Goal: Task Accomplishment & Management: Manage account settings

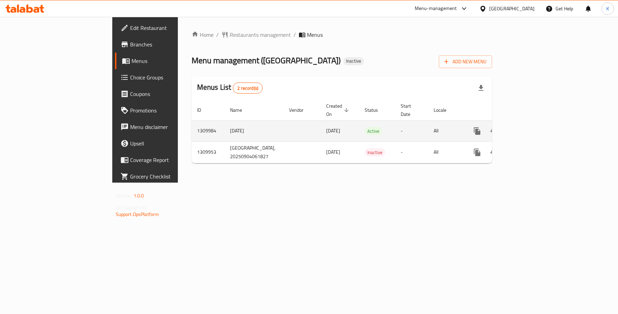
click at [535, 123] on link "enhanced table" at bounding box center [527, 131] width 16 height 16
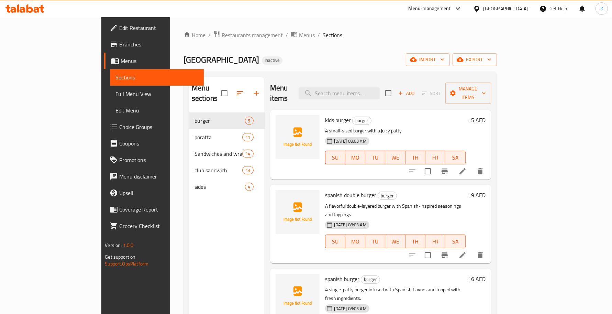
click at [115, 96] on span "Full Menu View" at bounding box center [156, 94] width 82 height 8
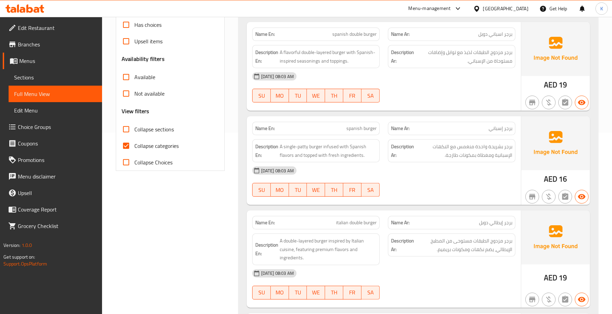
scroll to position [200, 0]
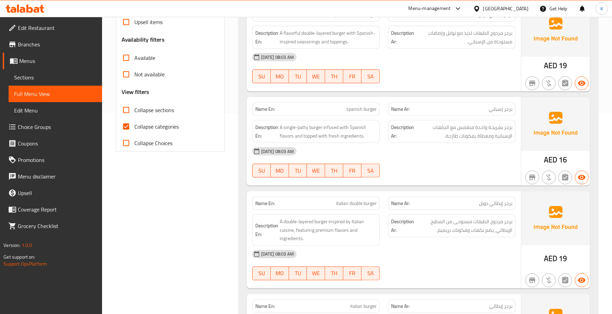
click at [141, 131] on span "Collapse categories" at bounding box center [156, 126] width 44 height 8
click at [134, 131] on input "Collapse categories" at bounding box center [126, 126] width 16 height 16
checkbox input "false"
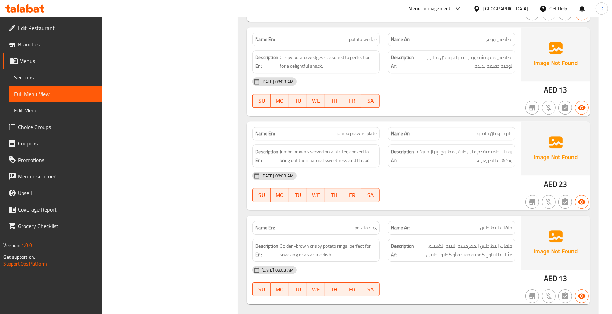
scroll to position [4426, 0]
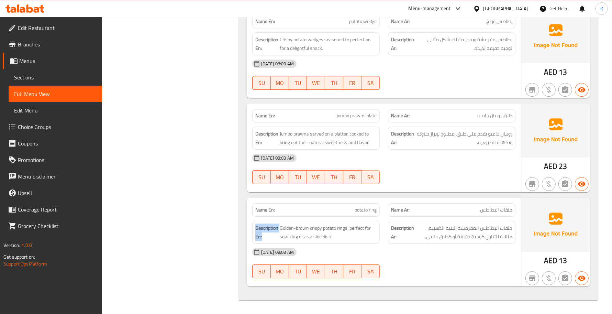
copy strong "Description En:"
drag, startPoint x: 269, startPoint y: 236, endPoint x: 254, endPoint y: 231, distance: 15.3
click at [253, 231] on div "Description En: Golden-brown crispy potato rings, perfect for snacking or as a …" at bounding box center [315, 232] width 127 height 23
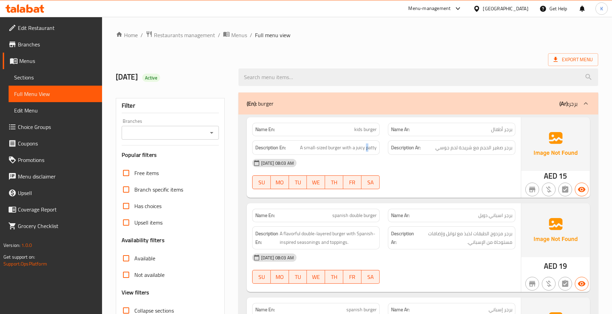
click at [368, 153] on div "Description En: A small-sized burger with a juicy patty" at bounding box center [315, 147] width 127 height 15
click at [422, 242] on span "برجر مزدوج الطبقات لذيذ مع توابل وإضافات مستوحاة من الإسباني." at bounding box center [463, 237] width 97 height 17
click at [467, 258] on div "[DATE] 08:03 AM" at bounding box center [383, 257] width 271 height 16
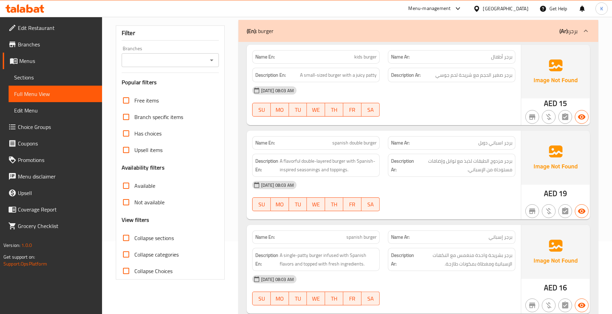
scroll to position [100, 0]
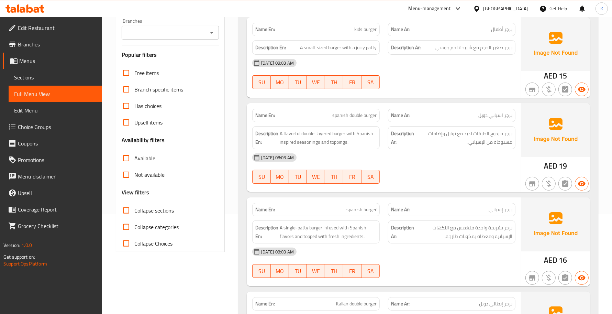
click at [444, 205] on div "Name Ar: برجر إسباني" at bounding box center [451, 209] width 127 height 13
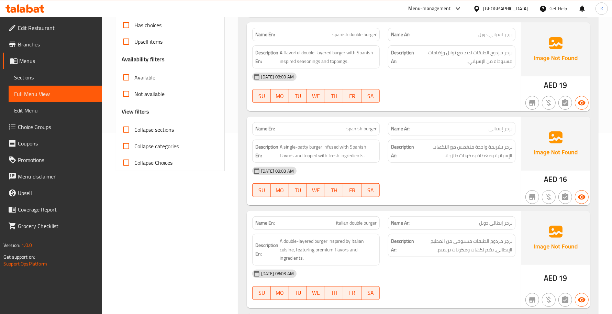
scroll to position [200, 0]
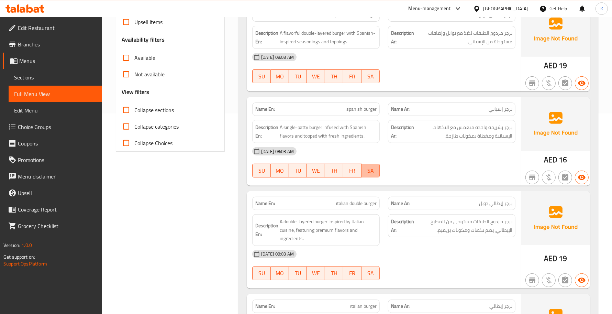
click at [364, 165] on button "SA" at bounding box center [370, 171] width 18 height 14
type button "6"
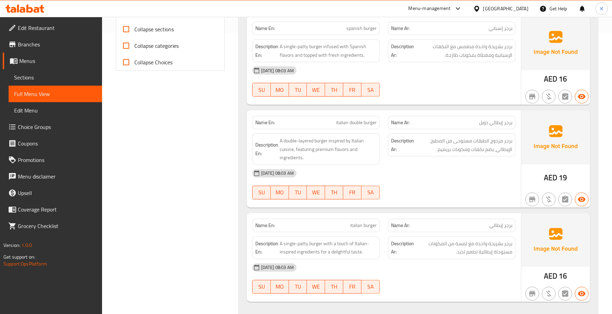
scroll to position [301, 0]
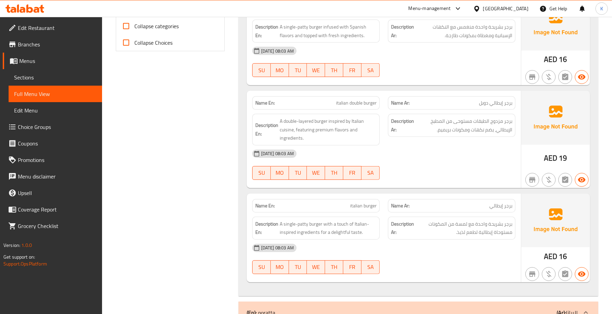
click at [348, 205] on p "Name En: italian burger" at bounding box center [315, 205] width 121 height 7
copy span "italian burger"
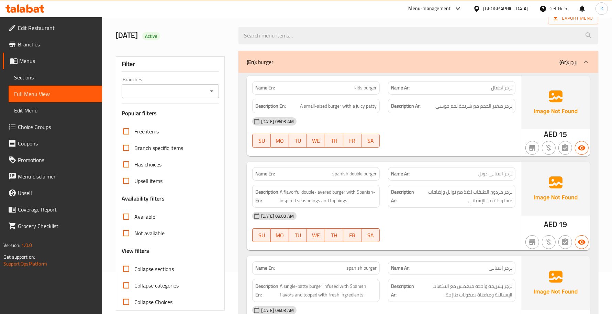
scroll to position [0, 0]
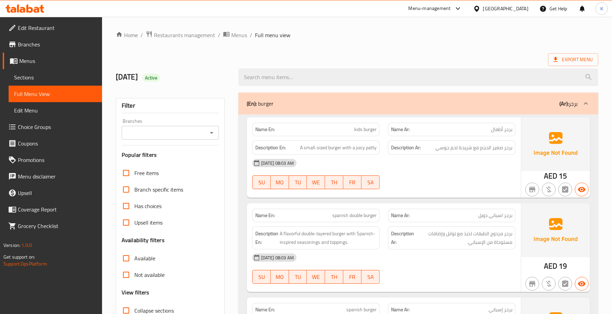
click at [286, 96] on div "(En): burger (Ar): برجر" at bounding box center [418, 103] width 360 height 22
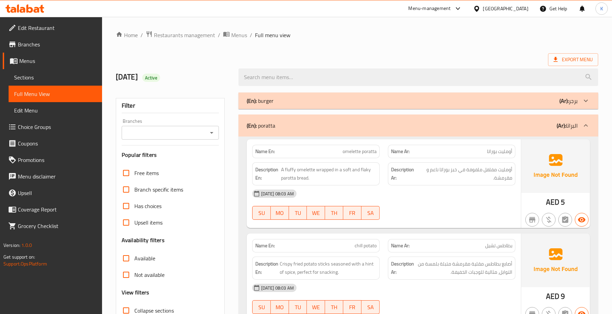
click at [381, 93] on div "(En): burger (Ar): برجر" at bounding box center [418, 100] width 360 height 16
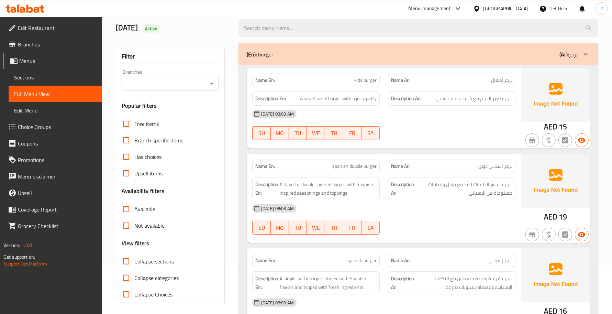
scroll to position [200, 0]
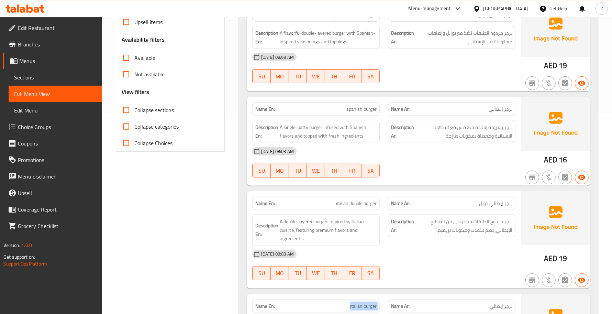
click at [159, 104] on label "Collapse sections" at bounding box center [146, 110] width 56 height 16
click at [134, 104] on input "Collapse sections" at bounding box center [126, 110] width 16 height 16
checkbox input "true"
click at [163, 123] on span "Collapse categories" at bounding box center [156, 126] width 44 height 8
click at [134, 123] on input "Collapse categories" at bounding box center [126, 126] width 16 height 16
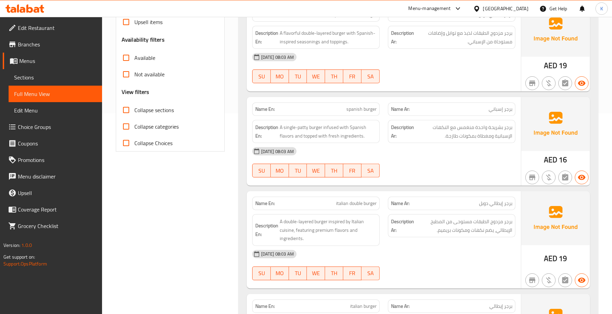
checkbox input "true"
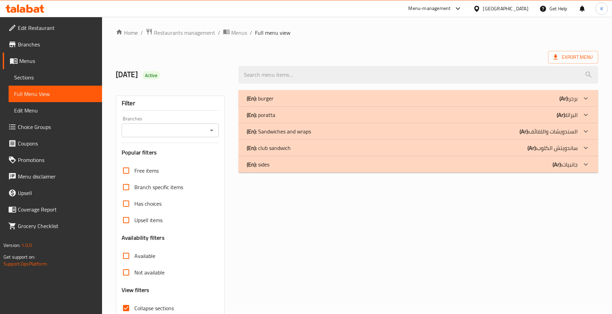
scroll to position [0, 0]
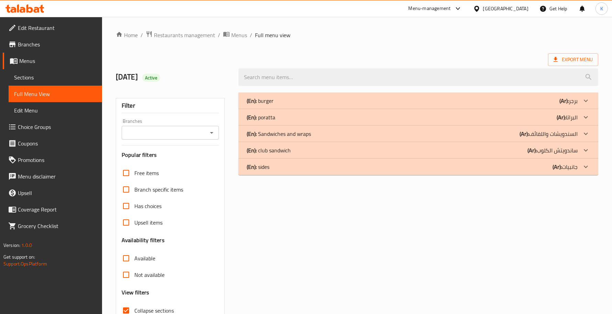
click at [286, 96] on div "(En): burger (Ar): برجر" at bounding box center [418, 100] width 360 height 16
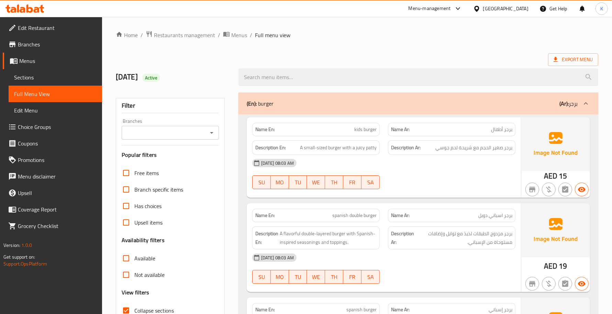
drag, startPoint x: 272, startPoint y: 153, endPoint x: 268, endPoint y: 150, distance: 4.2
click at [268, 150] on div "Description En: A small-sized burger with a juicy patty" at bounding box center [315, 147] width 127 height 15
click at [267, 149] on strong "Description En:" at bounding box center [270, 147] width 31 height 9
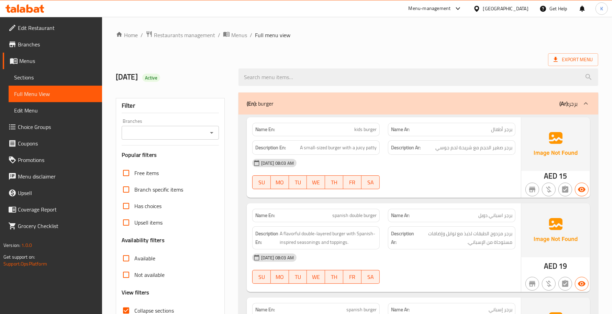
drag, startPoint x: 337, startPoint y: 102, endPoint x: 285, endPoint y: 5, distance: 110.2
click at [337, 102] on div "(En): burger (Ar): برجر" at bounding box center [412, 103] width 331 height 8
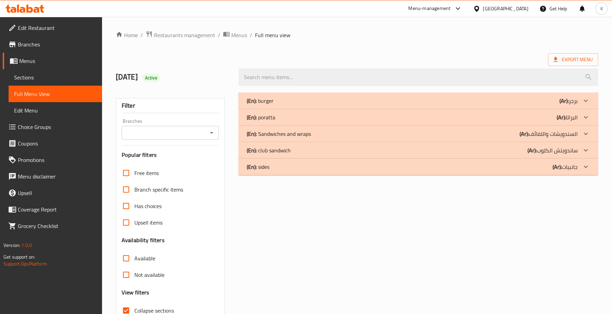
click at [291, 111] on div "(En): poratta (Ar): البراتا" at bounding box center [418, 117] width 360 height 16
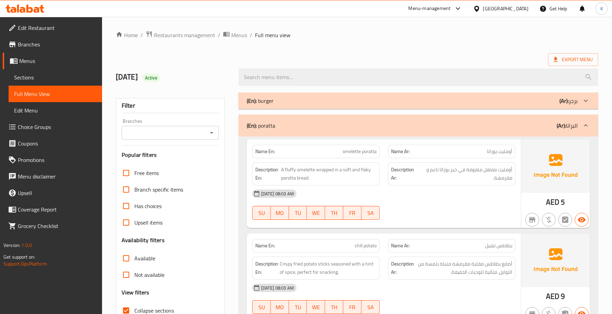
scroll to position [100, 0]
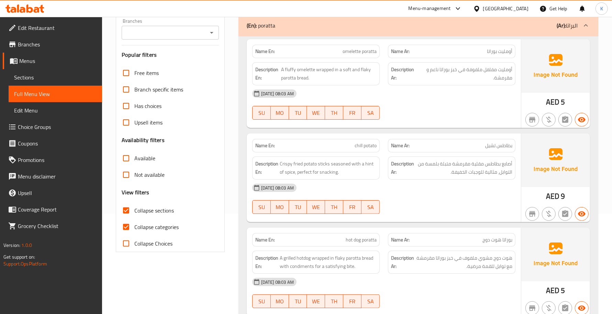
click at [422, 106] on div "04-09-2025 08:03 AM SU MO TU WE TH FR SA" at bounding box center [383, 104] width 271 height 38
type button "0"
type button "1"
click at [440, 142] on div "Name Ar: بطاطس تشيل" at bounding box center [451, 145] width 127 height 13
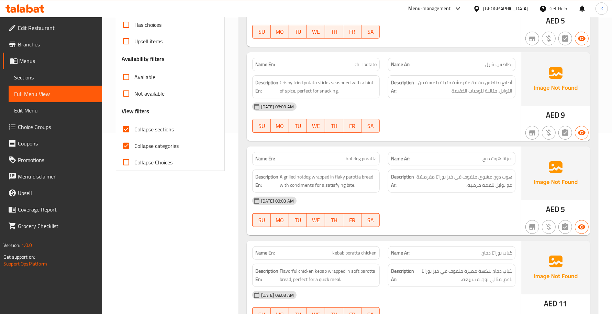
scroll to position [200, 0]
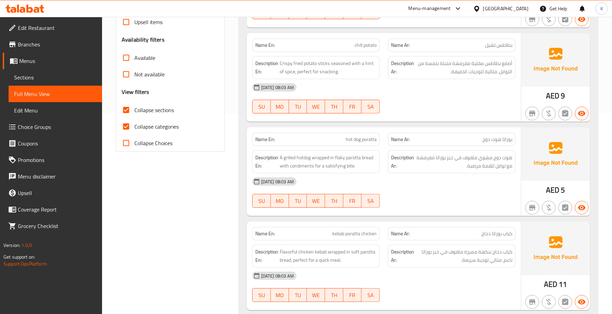
click at [363, 135] on div "Name En: hot dog poratta" at bounding box center [315, 139] width 127 height 13
copy span "hot dog poratta"
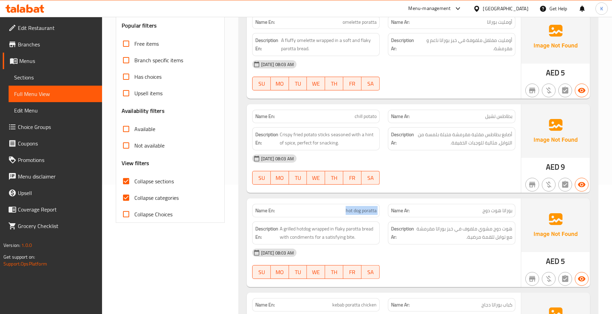
scroll to position [100, 0]
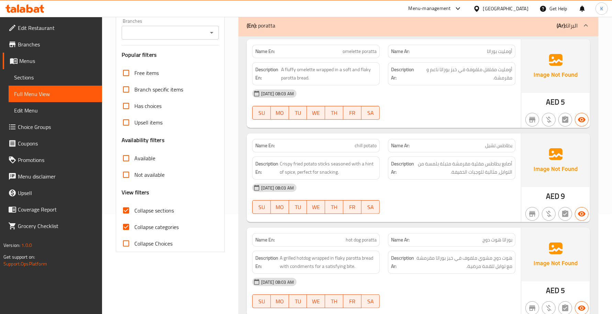
click at [344, 48] on span "omelette poratta" at bounding box center [360, 51] width 34 height 7
copy span "omelette poratta"
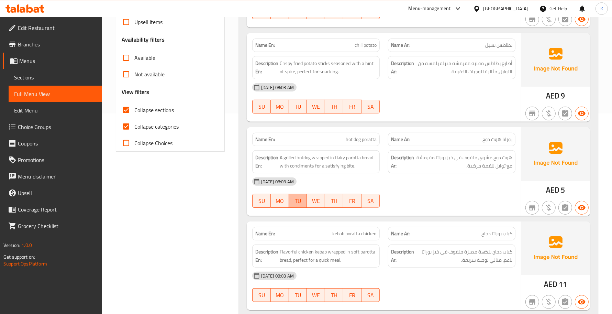
click at [302, 205] on span "TU" at bounding box center [298, 201] width 13 height 10
type button "2"
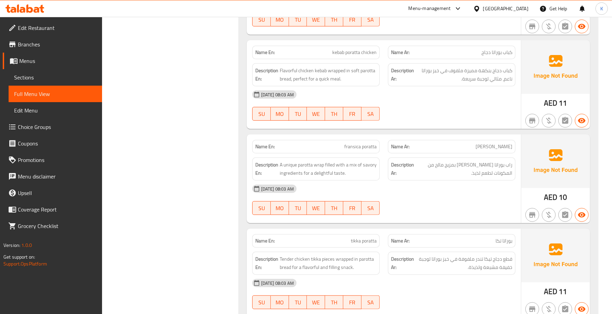
scroll to position [401, 0]
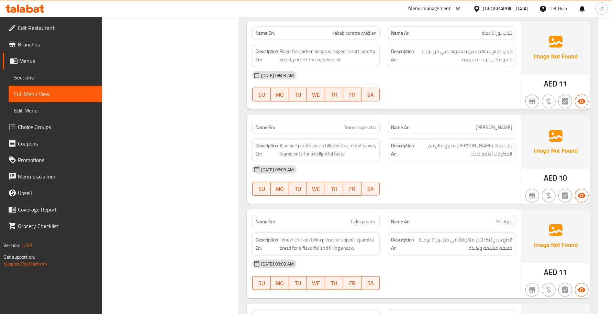
click at [449, 170] on div "[DATE] 08:03 AM" at bounding box center [383, 169] width 271 height 16
click at [273, 208] on div "Name En: omelette poratta Name Ar: أومليت بوراتا Description En: A fluffy omele…" at bounding box center [418, 259] width 360 height 1047
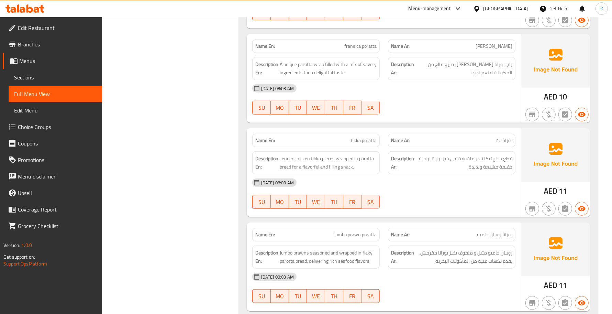
scroll to position [501, 0]
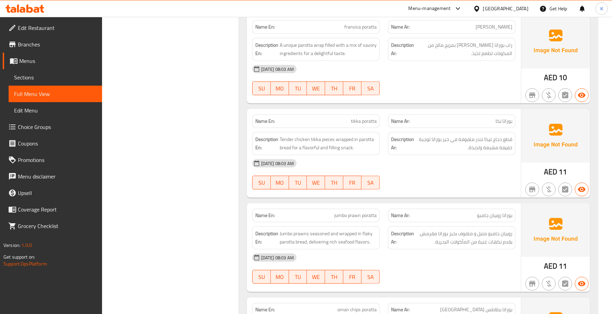
click at [400, 227] on div "Description Ar: روبيان جامبو متبل و ملفوف بخبز بوراتا مقرمش، يقدم نكهات غنية من…" at bounding box center [452, 237] width 136 height 31
click at [410, 231] on strong "Description Ar:" at bounding box center [402, 237] width 23 height 17
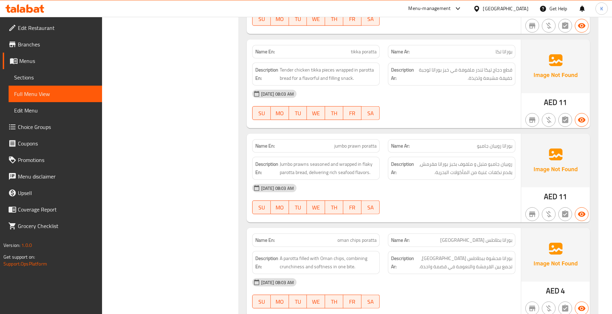
scroll to position [601, 0]
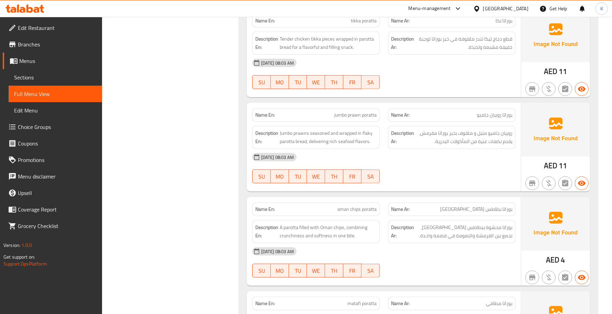
click at [327, 223] on div "Description En: A parotta filled with Oman chips, combining crunchiness and sof…" at bounding box center [315, 231] width 127 height 23
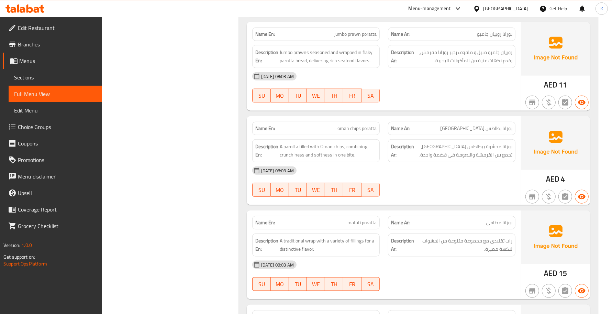
scroll to position [701, 0]
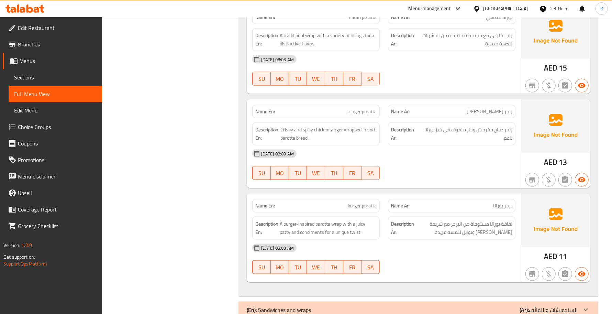
scroll to position [902, 0]
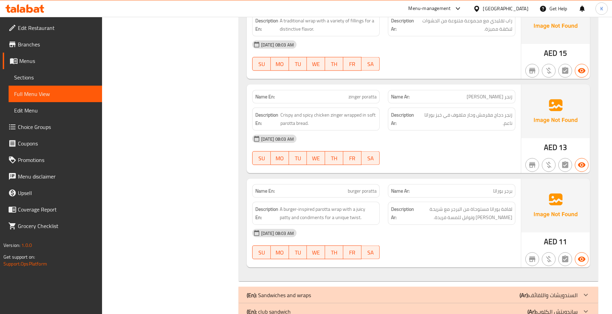
click at [381, 166] on div "SU MO TU WE TH FR SA" at bounding box center [316, 158] width 136 height 22
click at [350, 194] on span "burger poratta" at bounding box center [362, 190] width 29 height 7
copy span "burger poratta"
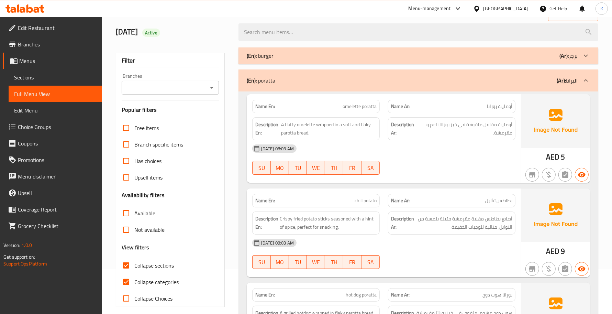
scroll to position [0, 0]
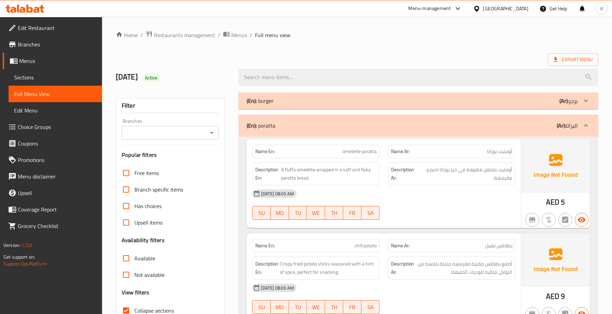
click at [338, 126] on div "(En): poratta (Ar): البراتا" at bounding box center [412, 125] width 331 height 8
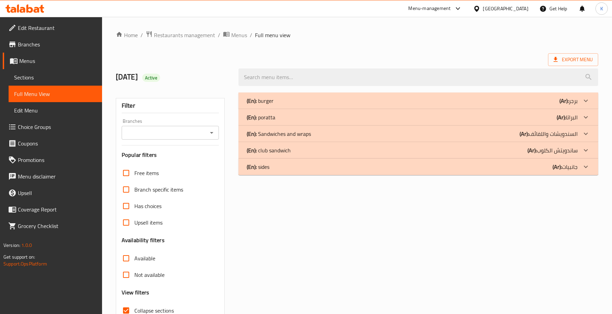
click at [339, 134] on div "(En): Sandwiches and wraps (Ar): السندويشات واللفائف" at bounding box center [412, 134] width 331 height 8
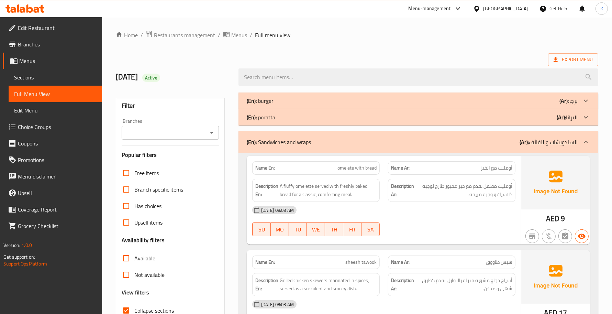
click at [342, 178] on div "Description En: A fluffy omelette served with freshly baked bread for a classic…" at bounding box center [316, 190] width 136 height 31
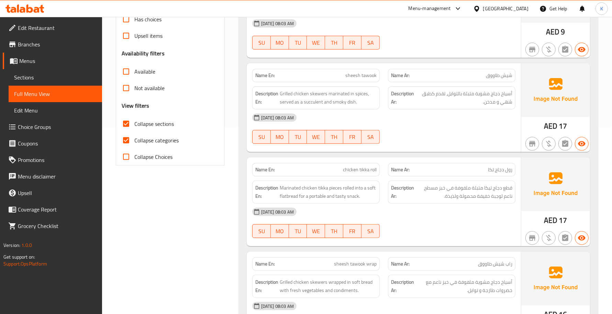
scroll to position [200, 0]
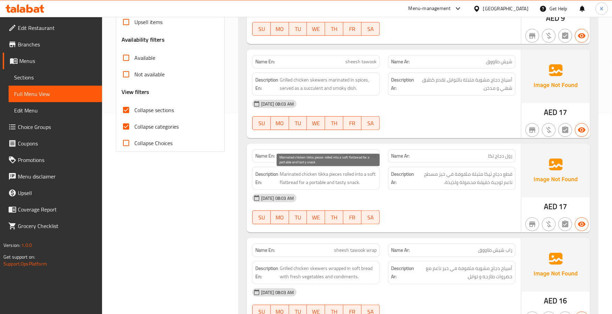
click at [341, 183] on span "Marinated chicken tikka pieces rolled into a soft flatbread for a portable and …" at bounding box center [328, 178] width 97 height 17
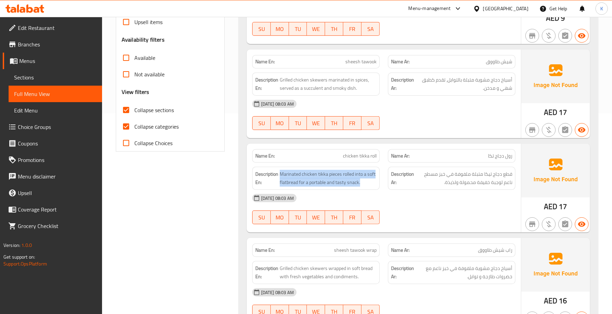
copy span "Marinated chicken tikka pieces rolled into a soft flatbread for a portable and …"
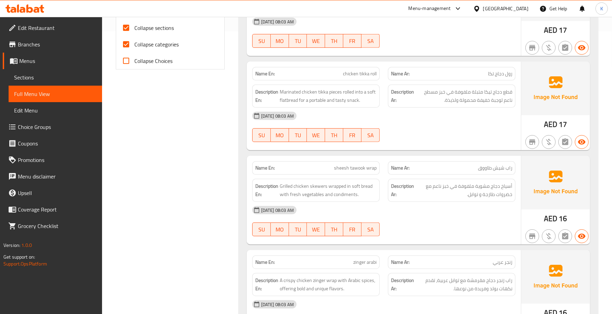
scroll to position [301, 0]
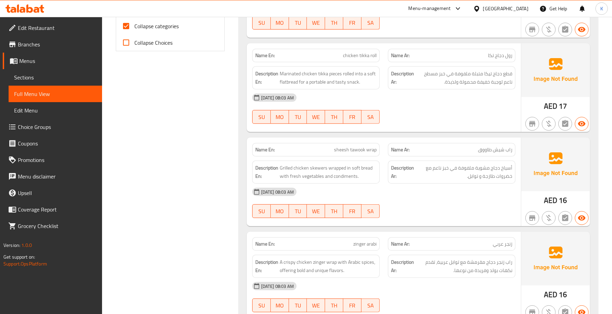
click at [402, 245] on strong "Name Ar:" at bounding box center [400, 243] width 19 height 7
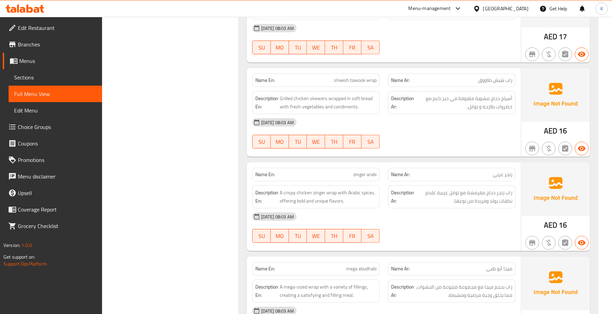
scroll to position [401, 0]
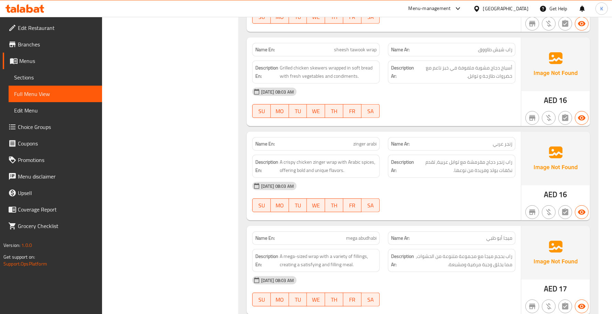
click at [444, 187] on div "[DATE] 08:03 AM" at bounding box center [383, 186] width 271 height 16
click at [264, 198] on div "SU MO TU WE TH FR SA" at bounding box center [316, 205] width 136 height 22
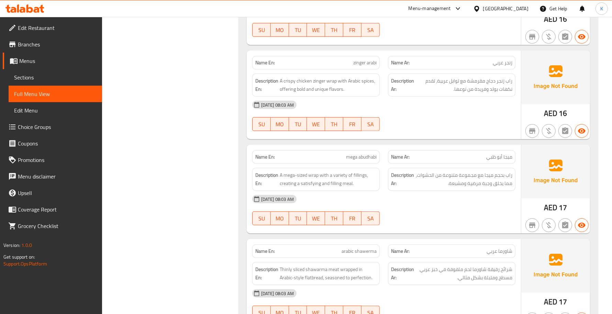
scroll to position [501, 0]
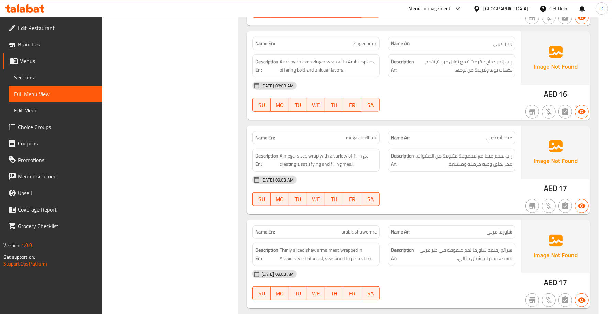
click at [375, 141] on span "mega abudhabi" at bounding box center [361, 137] width 31 height 7
copy span "mega abudhabi"
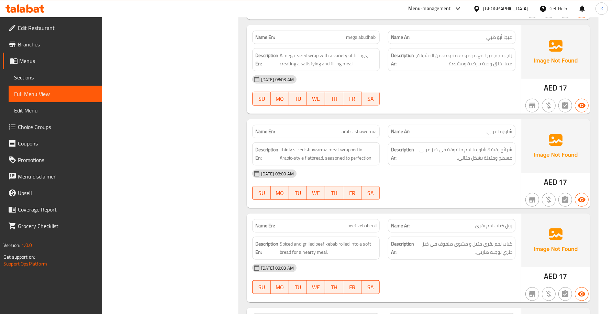
click at [289, 172] on div "[DATE] 08:03 AM" at bounding box center [274, 173] width 44 height 8
click at [416, 170] on div "[DATE] 08:03 AM" at bounding box center [383, 173] width 271 height 16
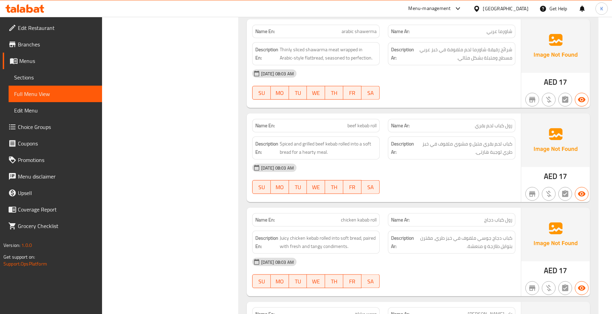
click at [401, 196] on div at bounding box center [452, 194] width 136 height 8
click at [396, 191] on div "04-09-2025 08:03 AM SU MO TU WE TH FR SA" at bounding box center [383, 178] width 271 height 38
click at [379, 211] on div "Name En: chicken kabab roll" at bounding box center [316, 220] width 136 height 22
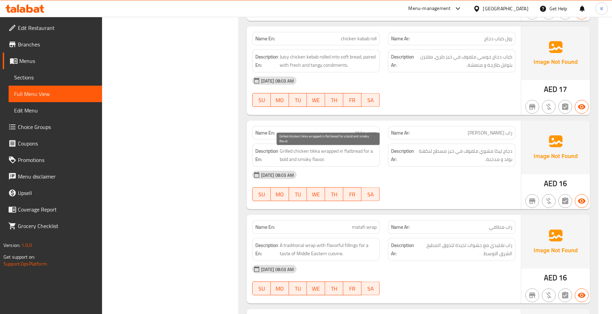
scroll to position [902, 0]
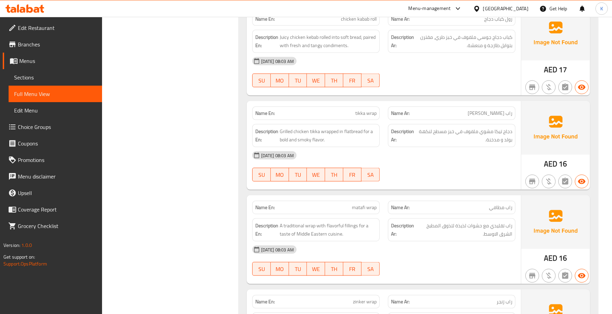
click at [417, 150] on div "[DATE] 08:03 AM" at bounding box center [383, 155] width 271 height 16
click at [288, 180] on button "MO" at bounding box center [280, 175] width 18 height 14
type button "1"
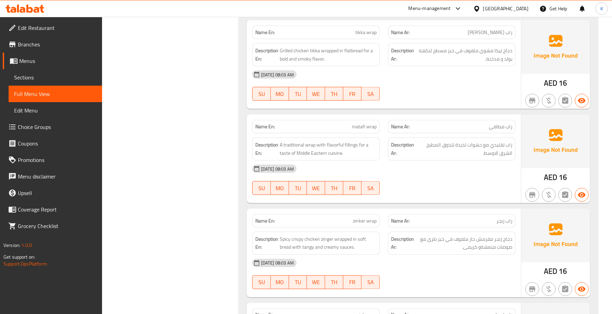
scroll to position [1002, 0]
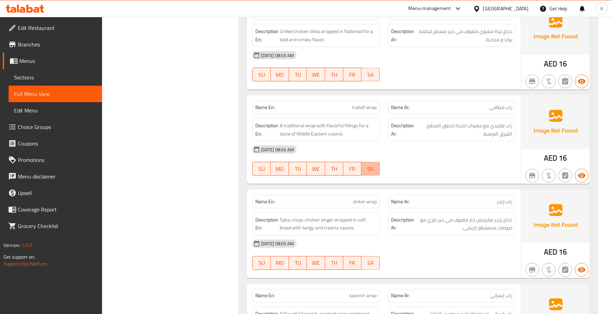
click at [368, 172] on span "SA" at bounding box center [370, 169] width 13 height 10
click at [359, 108] on span "matafi wrap" at bounding box center [364, 107] width 25 height 7
copy span "matafi wrap"
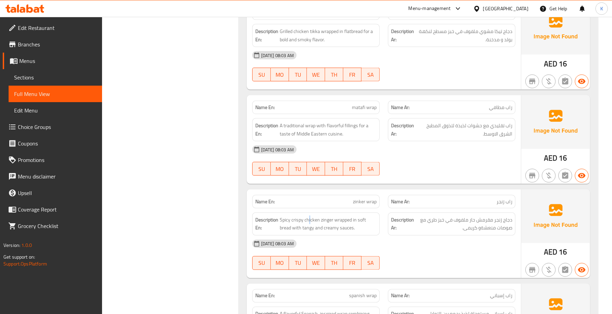
click at [311, 215] on div "Description En: Spicy crispy chicken zinger wrapped in soft bread with tangy an…" at bounding box center [316, 223] width 136 height 31
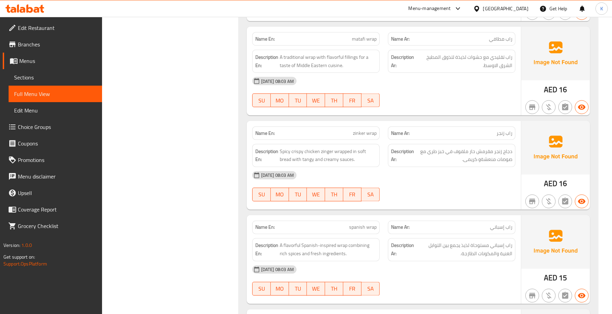
scroll to position [1102, 0]
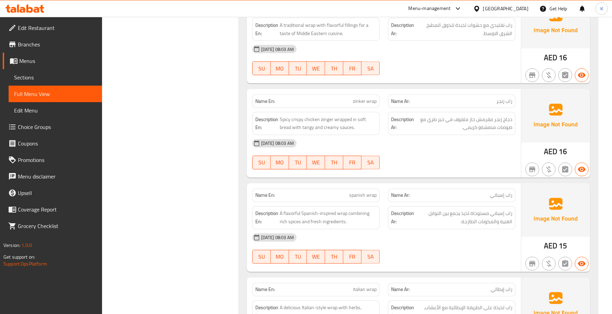
click at [441, 229] on div "Description Ar: راب إسباني مستوحاة لذيذ يجمع بين التوابل الغنية والمكونات الطاز…" at bounding box center [451, 217] width 127 height 23
click at [348, 195] on p "Name En: spanish wrap" at bounding box center [315, 195] width 121 height 7
copy span "spanish wrap"
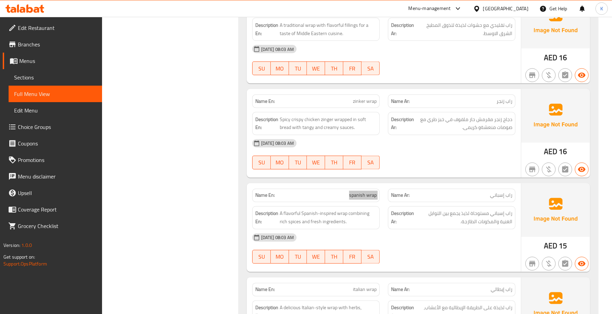
scroll to position [1202, 0]
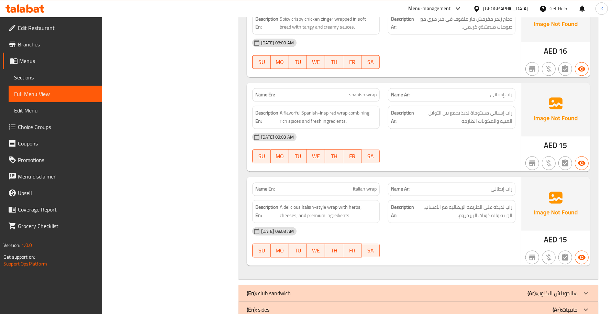
click at [372, 190] on span "italian wrap" at bounding box center [365, 189] width 24 height 7
copy span "italian wrap"
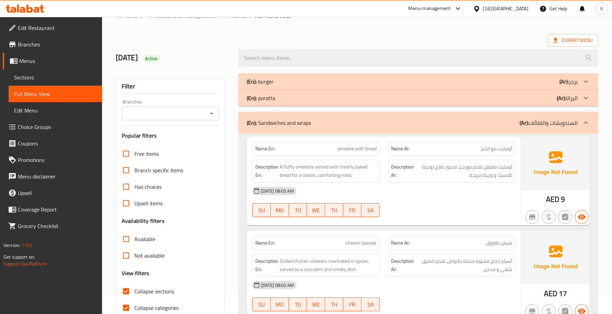
scroll to position [0, 0]
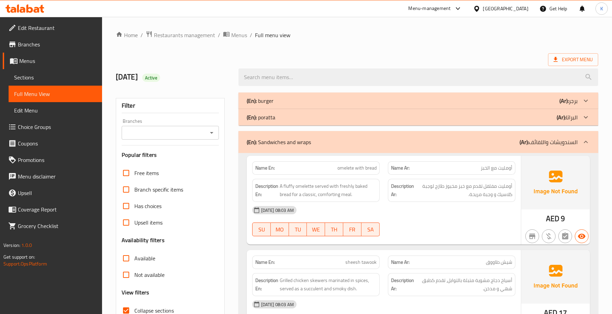
click at [312, 148] on div "(En): Sandwiches and wraps (Ar): السندويشات واللفائف" at bounding box center [418, 142] width 360 height 22
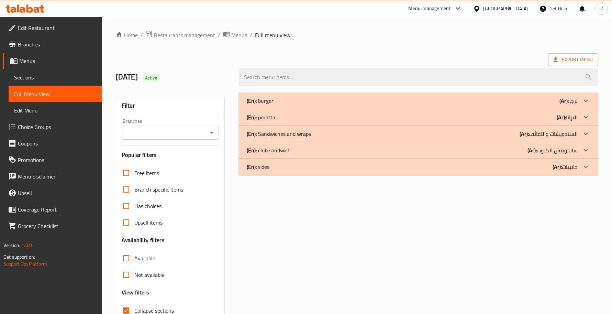
click at [318, 147] on div "(En): club sandwich (Ar): ساندويتش الكلوب" at bounding box center [412, 150] width 331 height 8
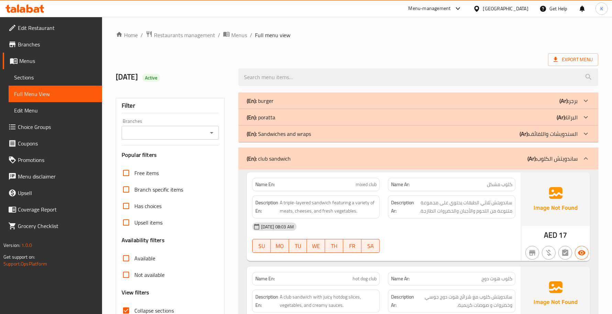
click at [334, 237] on div "SU MO TU WE TH FR SA" at bounding box center [316, 246] width 136 height 22
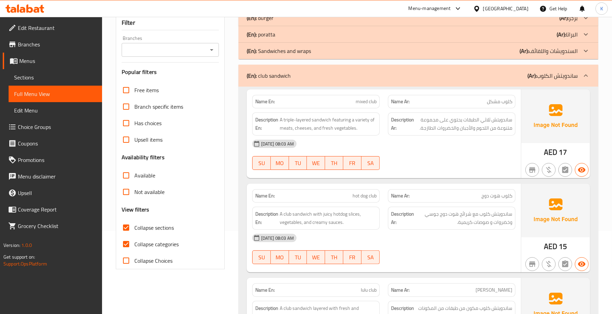
scroll to position [100, 0]
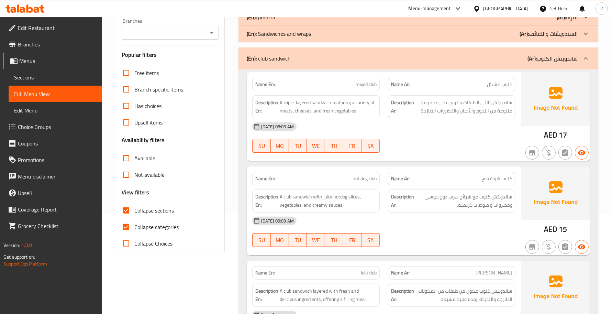
click at [405, 202] on strong "Description Ar:" at bounding box center [402, 200] width 23 height 17
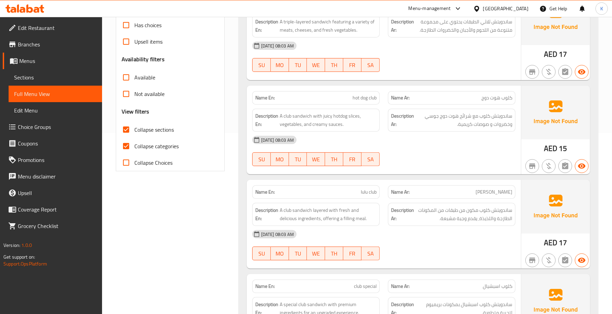
scroll to position [200, 0]
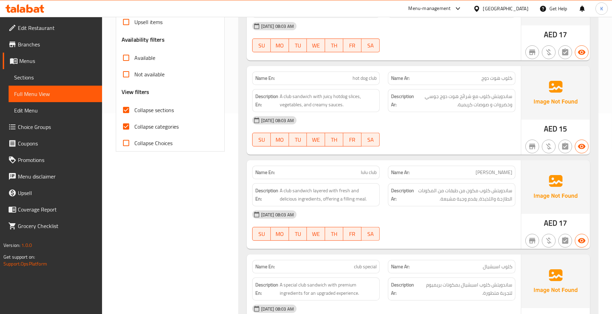
click at [396, 183] on div "Description Ar: ساندويتش كلوب مكون من طبقات من المكونات الطازجة واللذيذة، يقدم …" at bounding box center [452, 194] width 136 height 31
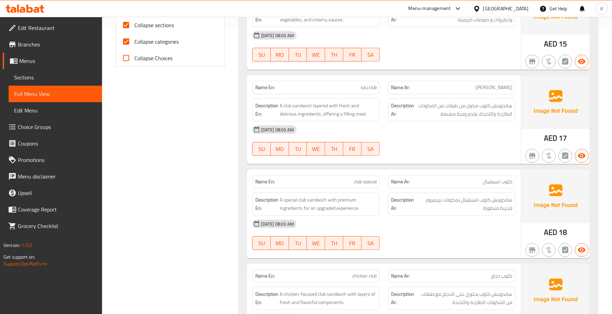
scroll to position [301, 0]
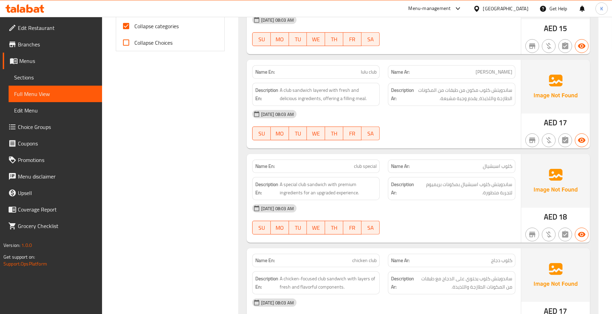
click at [303, 199] on div "Description En: A special club sandwich with premium ingredients for an upgrade…" at bounding box center [315, 188] width 127 height 23
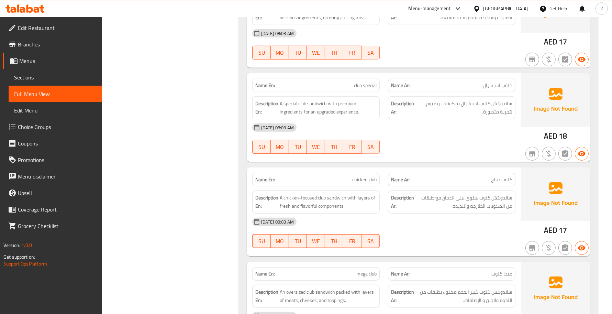
scroll to position [401, 0]
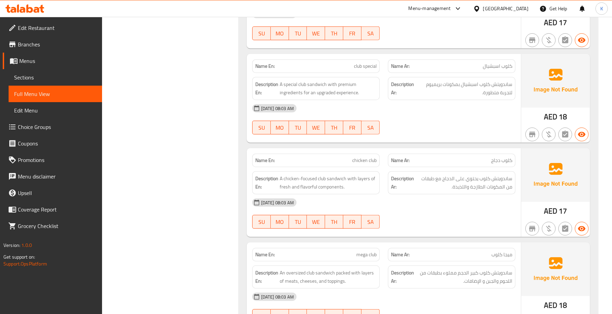
click at [375, 201] on div "[DATE] 08:03 AM" at bounding box center [383, 202] width 271 height 16
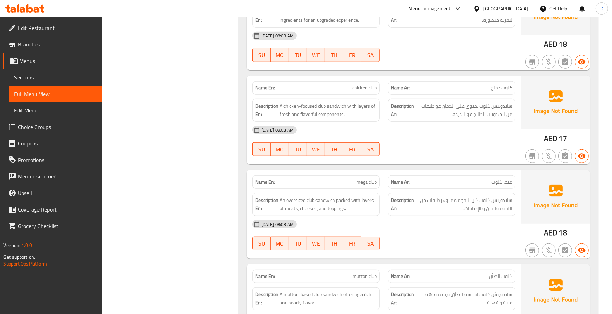
scroll to position [501, 0]
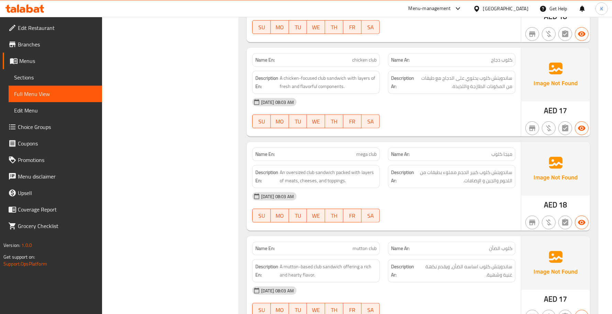
click at [397, 208] on div "04-09-2025 08:03 AM SU MO TU WE TH FR SA" at bounding box center [383, 207] width 271 height 38
click at [299, 226] on div "SU MO TU WE TH FR SA" at bounding box center [316, 215] width 136 height 22
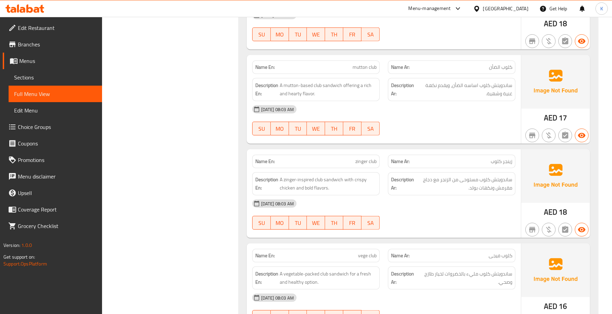
scroll to position [701, 0]
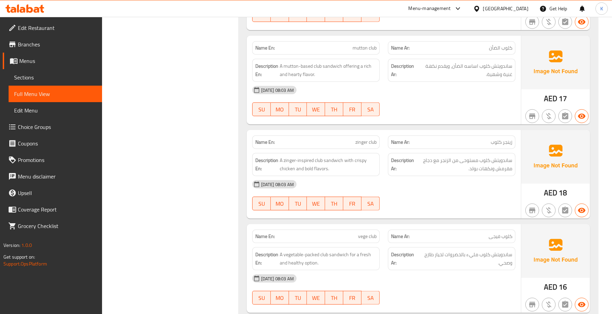
click at [393, 192] on div "[DATE] 08:03 AM" at bounding box center [383, 184] width 271 height 16
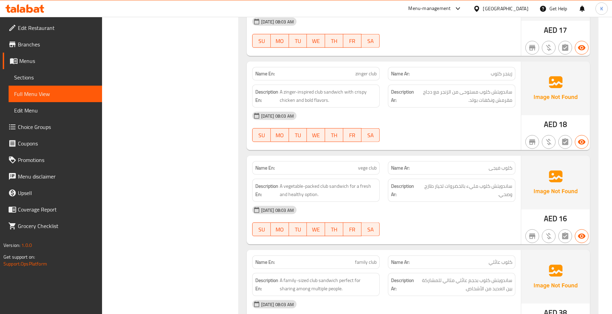
scroll to position [802, 0]
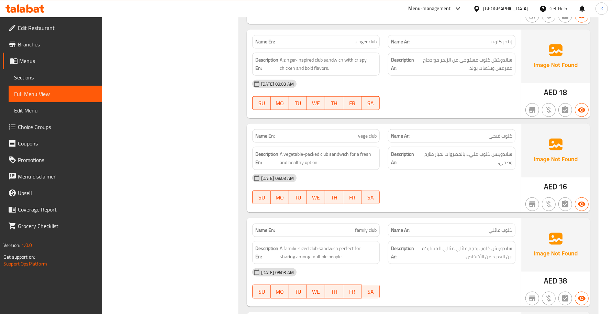
click at [311, 196] on span "WE" at bounding box center [316, 197] width 13 height 10
type button "3"
drag, startPoint x: 311, startPoint y: 196, endPoint x: 379, endPoint y: 191, distance: 68.2
click at [367, 193] on div "SU MO TU WE TH FR SA" at bounding box center [315, 197] width 127 height 14
click at [399, 139] on strong "Name Ar:" at bounding box center [400, 135] width 19 height 7
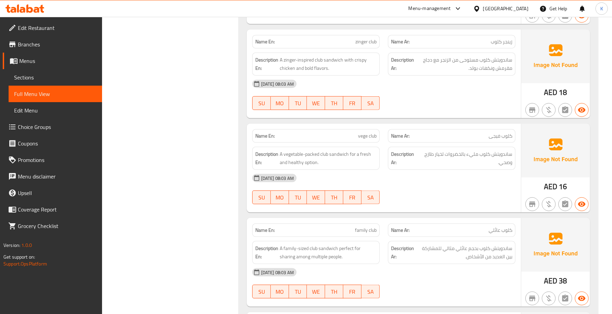
click at [260, 132] on div "Name En: vege club" at bounding box center [315, 135] width 127 height 13
click at [425, 182] on div "[DATE] 08:03 AM" at bounding box center [383, 178] width 271 height 16
click at [358, 232] on span "family club" at bounding box center [366, 229] width 22 height 7
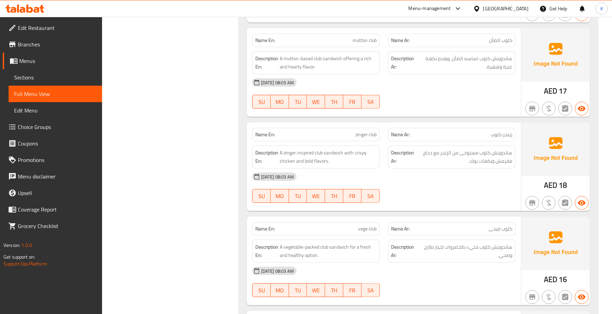
scroll to position [701, 0]
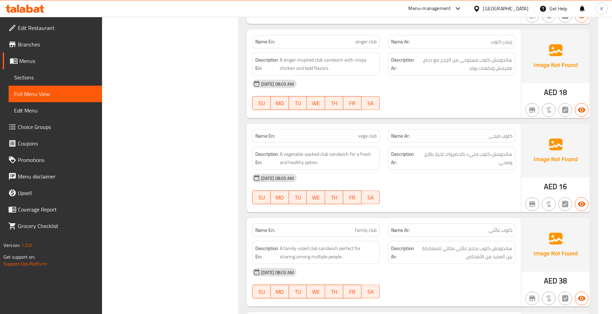
click at [368, 182] on div "[DATE] 08:03 AM" at bounding box center [383, 178] width 271 height 16
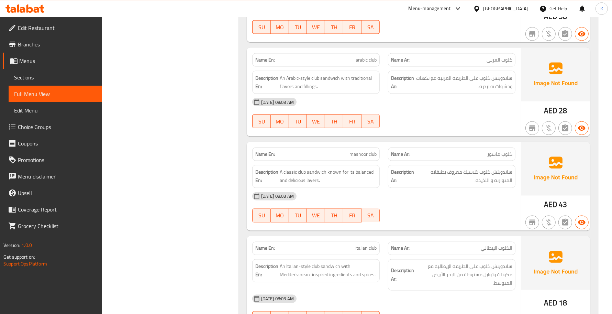
scroll to position [1095, 0]
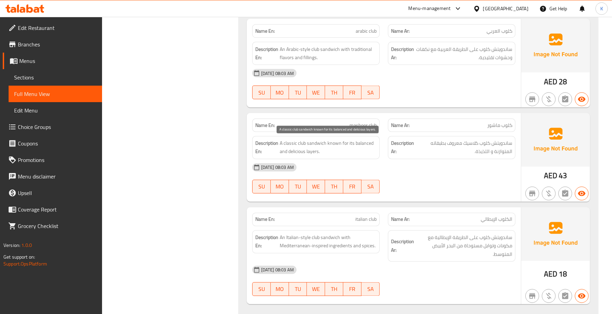
click at [375, 156] on span "A classic club sandwich known for its balanced and delicious layers." at bounding box center [328, 147] width 97 height 17
click at [385, 162] on div "Description Ar: ساندويتش كلوب كلاسيك معروف بطبقاته المتوازنة و اللذيذة." at bounding box center [452, 147] width 136 height 31
click at [471, 129] on p "Name Ar: كلوب ماشور" at bounding box center [451, 125] width 121 height 7
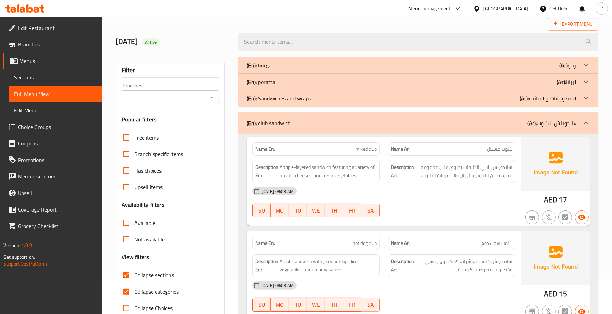
scroll to position [0, 0]
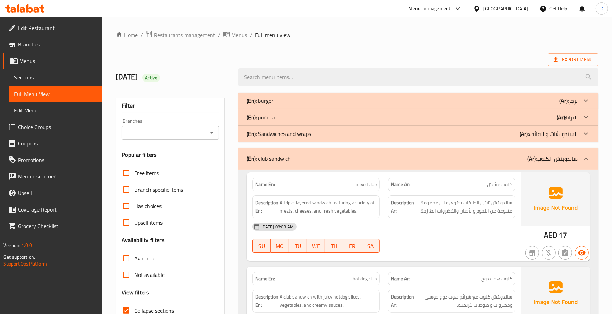
click at [303, 166] on div "(En): club sandwich (Ar): ساندويتش الكلوب" at bounding box center [418, 158] width 360 height 22
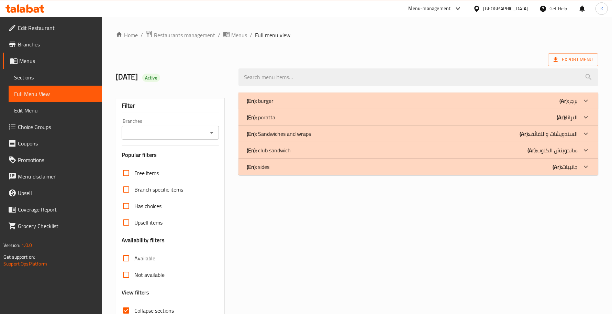
click at [434, 179] on div "(En): burger (Ar): برجر Name En: kids burger Name Ar: برجر أطفال Description En…" at bounding box center [418, 222] width 368 height 268
click at [437, 176] on div "(En): burger (Ar): برجر Name En: kids burger Name Ar: برجر أطفال Description En…" at bounding box center [418, 222] width 368 height 268
click at [437, 172] on div "(En): sides (Ar): جانبيات" at bounding box center [418, 166] width 360 height 16
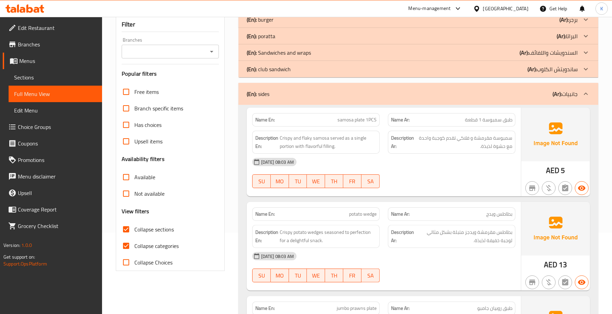
scroll to position [100, 0]
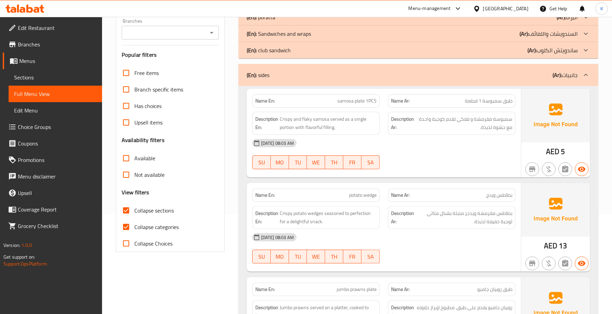
click at [505, 163] on div "04-09-2025 08:03 AM SU MO TU WE TH FR SA" at bounding box center [383, 154] width 271 height 38
click at [357, 190] on div "Name En: potato wedge" at bounding box center [315, 194] width 127 height 13
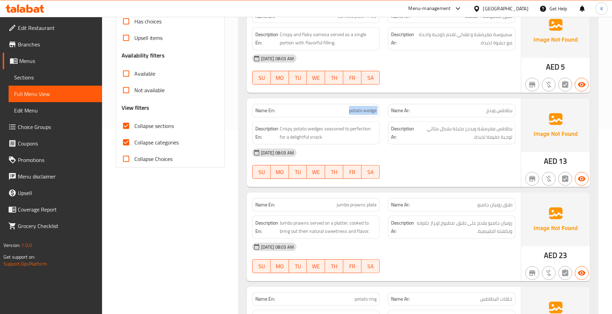
scroll to position [200, 0]
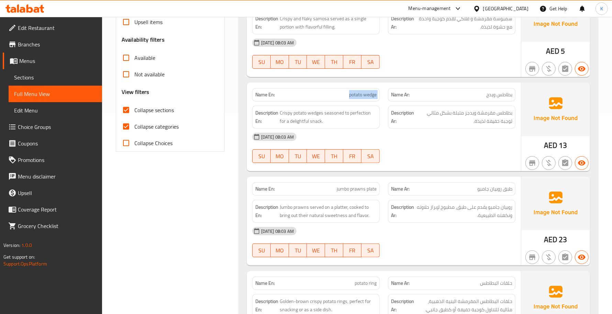
click at [370, 194] on div "Name En: jumbo prawns plate" at bounding box center [315, 188] width 127 height 13
click at [369, 194] on div "Name En: jumbo prawns plate" at bounding box center [315, 188] width 127 height 13
click at [370, 194] on div "Name En: jumbo prawns plate" at bounding box center [315, 188] width 127 height 13
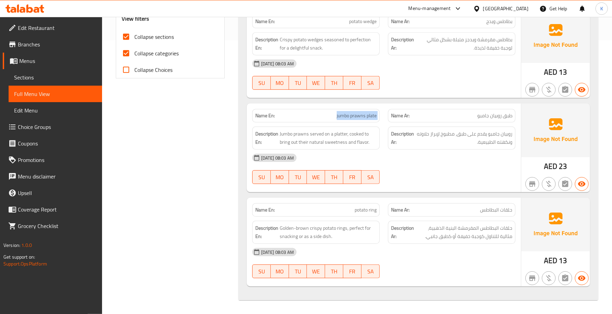
click at [353, 203] on div "Name En: potato ring" at bounding box center [315, 209] width 127 height 13
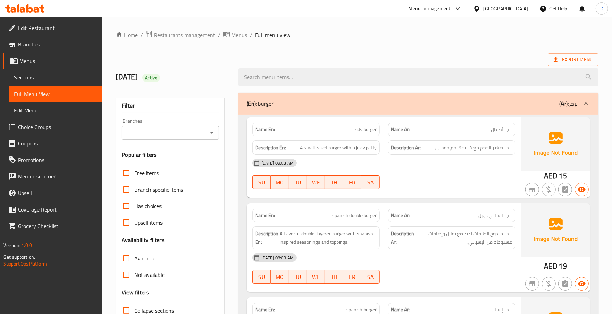
drag, startPoint x: 59, startPoint y: 76, endPoint x: 67, endPoint y: 78, distance: 8.4
click at [59, 76] on span "Sections" at bounding box center [55, 77] width 82 height 8
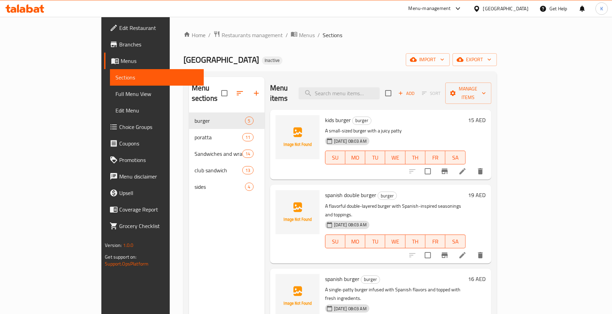
click at [472, 165] on li at bounding box center [462, 171] width 19 height 12
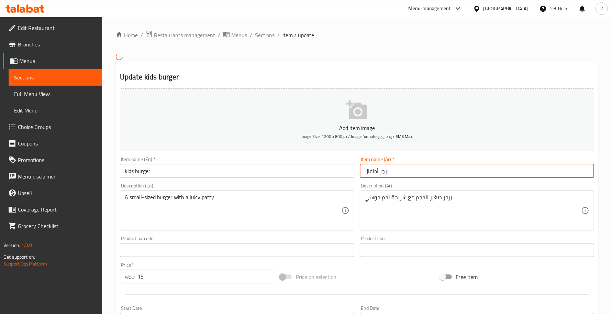
click at [377, 173] on input "برجر أطفال" at bounding box center [477, 171] width 234 height 14
type input "برجر للأطفال"
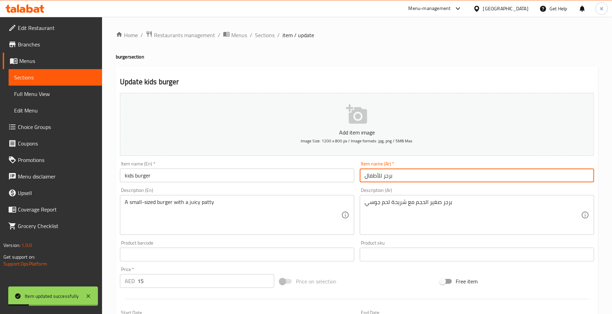
drag, startPoint x: 268, startPoint y: 33, endPoint x: 305, endPoint y: 52, distance: 41.2
click at [267, 33] on span "Sections" at bounding box center [265, 35] width 20 height 8
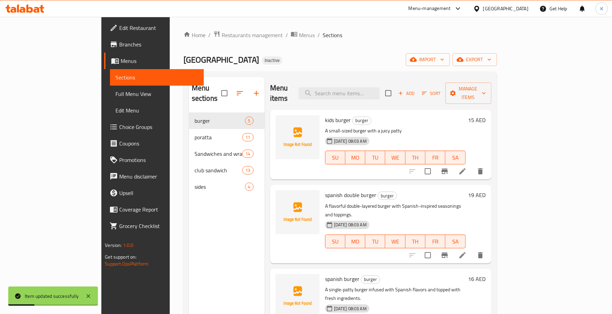
click at [368, 97] on div "Menu items Add Sort Manage items" at bounding box center [380, 93] width 221 height 33
click at [466, 252] on icon at bounding box center [462, 255] width 6 height 6
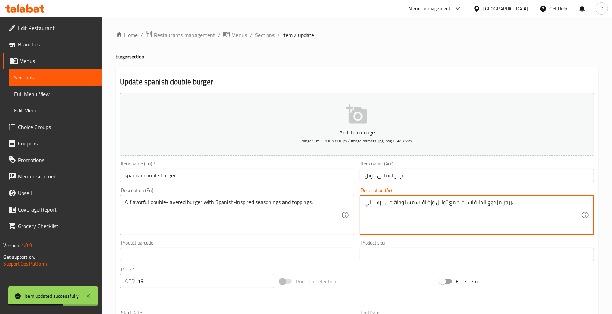
click at [492, 204] on textarea "برجر مزدوج الطبقات لذيذ مع توابل وإضافات مستوحاة من الإسباني." at bounding box center [473, 215] width 216 height 33
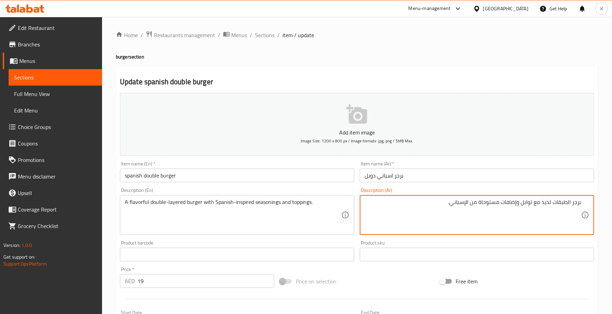
click at [571, 203] on textarea "برجر الطبقات لذيذ مع توابل وإضافات مستوحاة من الإسباني." at bounding box center [473, 215] width 216 height 33
click at [561, 205] on textarea "برجر طبقات لذيذ مع توابل وإضافات مستوحاة من الإسباني." at bounding box center [473, 215] width 216 height 33
click at [557, 204] on textarea "برجر طبقات لذيذ مع توابل وإضافات مستوحاة من الإسباني." at bounding box center [473, 215] width 216 height 33
click at [556, 204] on textarea "برجر طبقات لذيذ مع توابل وإضافات مستوحاة من الإسباني." at bounding box center [473, 215] width 216 height 33
click at [458, 204] on textarea "برجر طبقات دوبل لذيذ مع [PERSON_NAME] وإضافات مستوحاة من الإسباني." at bounding box center [473, 215] width 216 height 33
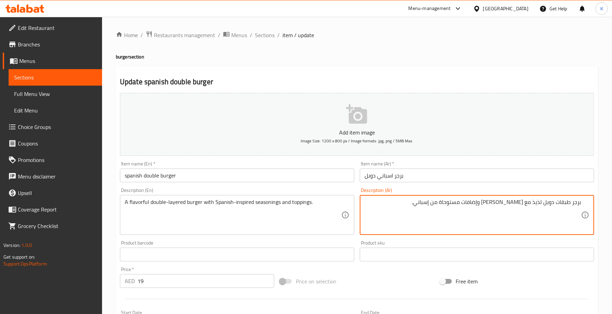
click at [446, 206] on textarea "برجر طبقات دوبل لذيذ مع [PERSON_NAME] وإضافات مستوحاة من إسباني." at bounding box center [473, 215] width 216 height 33
type textarea "برجر طبقات دوبل لذيذ مع [PERSON_NAME] وإضافات مستوحاة من [GEOGRAPHIC_DATA]."
click at [267, 186] on div "Description (En) A flavorful double-layered burger with Spanish-inspired season…" at bounding box center [237, 211] width 240 height 53
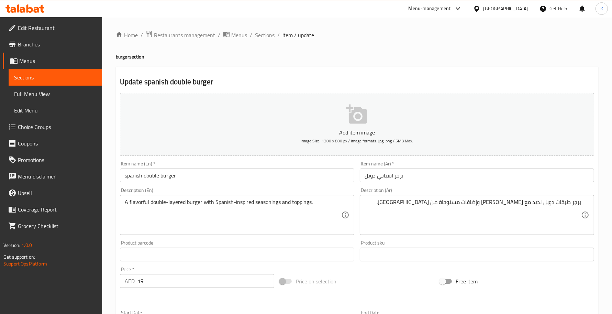
click at [266, 180] on input "spanish double burger" at bounding box center [237, 175] width 234 height 14
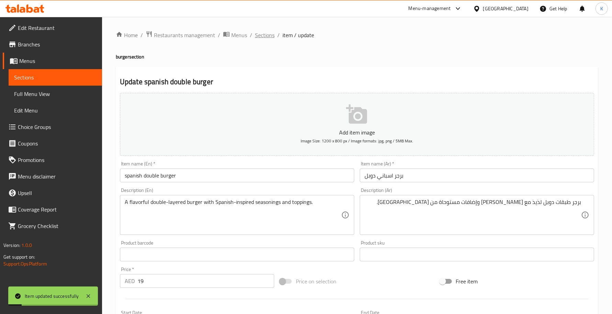
click at [255, 36] on span "Sections" at bounding box center [265, 35] width 20 height 8
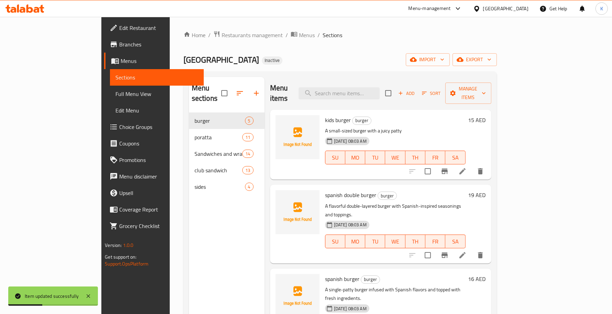
scroll to position [78, 0]
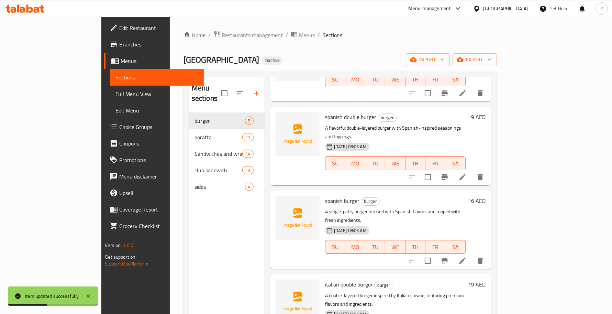
click at [489, 252] on div at bounding box center [446, 260] width 85 height 16
click at [466, 257] on icon at bounding box center [462, 260] width 6 height 6
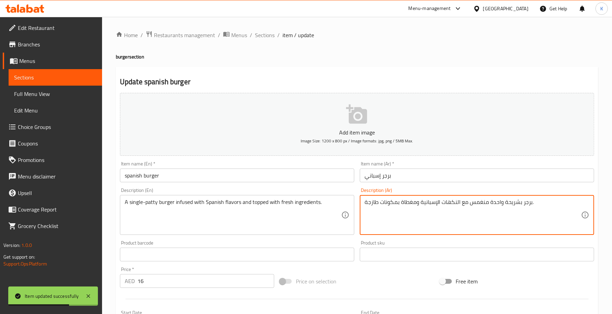
drag, startPoint x: 404, startPoint y: 205, endPoint x: 396, endPoint y: 201, distance: 8.9
click at [397, 203] on textarea "برجر بشريحة واحدة منغمس مع النكهات الإسبانية ومغطاة بمكونات طازجة." at bounding box center [473, 215] width 216 height 33
drag, startPoint x: 400, startPoint y: 203, endPoint x: 405, endPoint y: 204, distance: 5.9
click at [405, 204] on textarea "برجر بشريحة واحدة منغمس مع النكهات الإسبانية ومغطاة بمكونات طازجة." at bounding box center [473, 215] width 216 height 33
type textarea "برجر بشريحة واحدة منغمس مع النكهات الإسبانية ومغطى بمكونات طازجة."
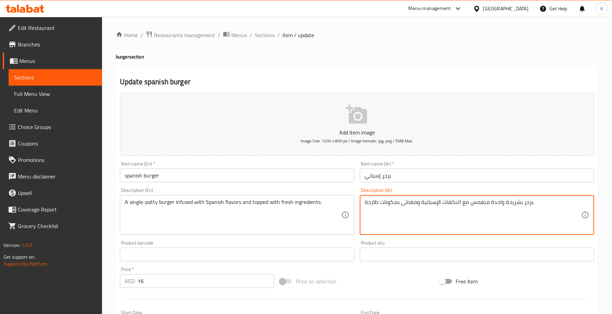
click at [255, 168] on div "Item name (En)   * spanish burger Item name (En) *" at bounding box center [237, 171] width 234 height 21
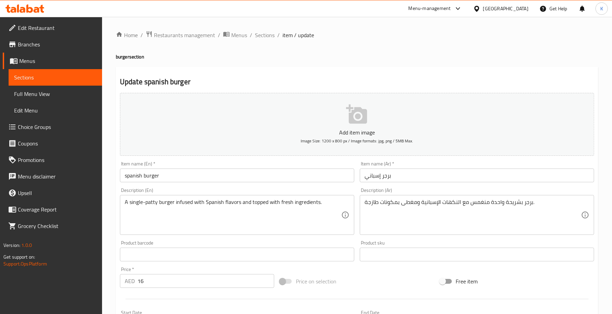
click at [255, 171] on input "spanish burger" at bounding box center [237, 175] width 234 height 14
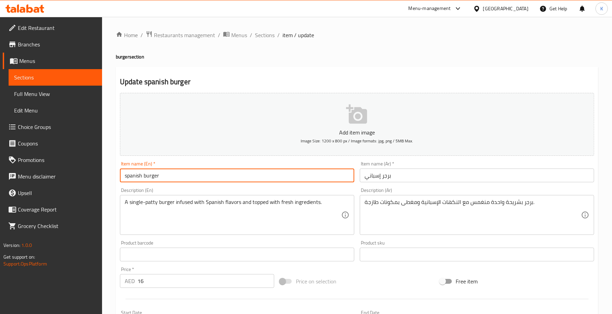
click at [270, 32] on span "Sections" at bounding box center [265, 35] width 20 height 8
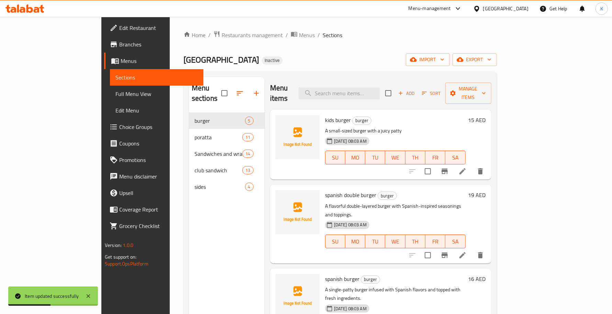
scroll to position [97, 0]
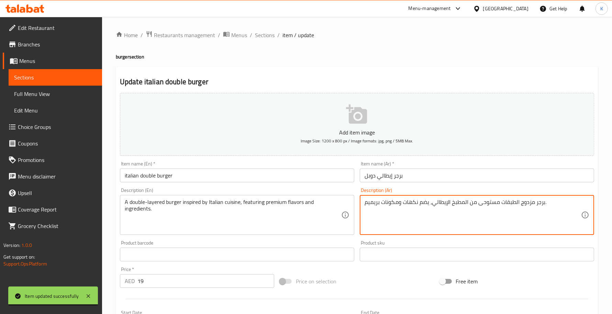
drag, startPoint x: 514, startPoint y: 204, endPoint x: 533, endPoint y: 207, distance: 19.2
click at [502, 207] on textarea "برجر طبقات مستوحى من المطبخ الإيطالي، يضم نكهات ومكونات بريميم." at bounding box center [473, 215] width 216 height 33
click at [500, 205] on textarea "برجر طبقات مستوحى من المطبخ الإيطالي، يضم نكهات ومكونات بريميم." at bounding box center [473, 215] width 216 height 33
type textarea "برجر طبقات دوبل مستوحى من المطبخ الإيطالي، يضم نكهات ومكونات بريميم."
click at [246, 160] on div "Item name (En)   * italian double burger Item name (En) *" at bounding box center [237, 171] width 240 height 26
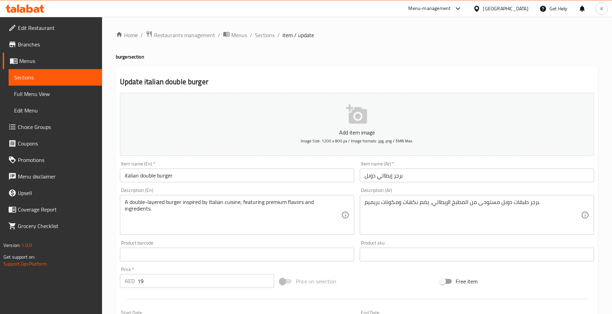
click at [248, 179] on input "italian double burger" at bounding box center [237, 175] width 234 height 14
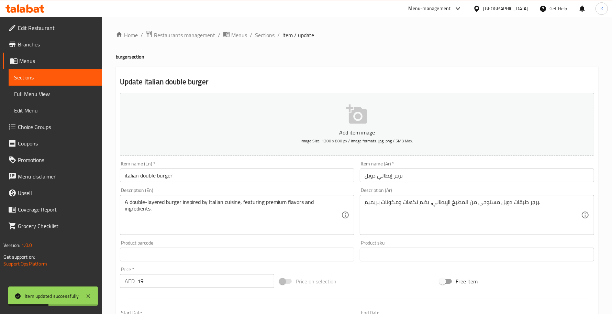
click at [254, 45] on div "Home / Restaurants management / Menus / Sections / item / update burger section…" at bounding box center [357, 251] width 482 height 441
click at [255, 41] on div "Home / Restaurants management / Menus / Sections / item / update burger section…" at bounding box center [357, 251] width 482 height 441
click at [258, 39] on span "Sections" at bounding box center [265, 35] width 20 height 8
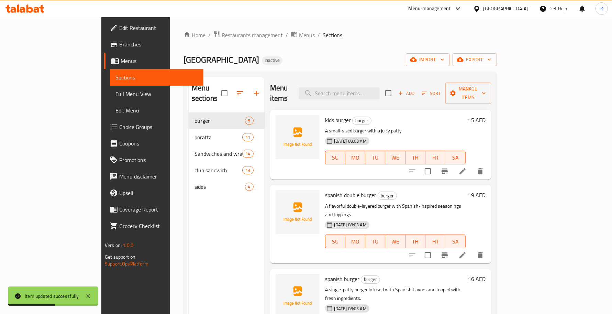
scroll to position [97, 0]
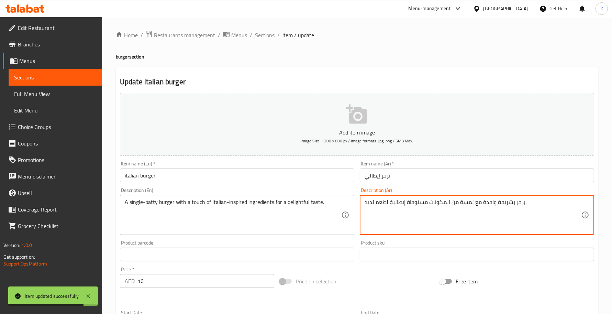
click at [406, 203] on textarea "برجر بشريحة واحدة مع لمسة من المكونات مستوحاة إيطالية لطعم لذيذ." at bounding box center [473, 215] width 216 height 33
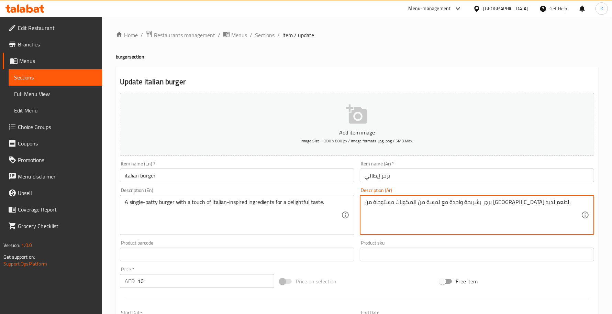
type textarea "برجر بشريحة واحدة مع لمسة من المكونات مستوحاة من [GEOGRAPHIC_DATA] لطعم لذيذ."
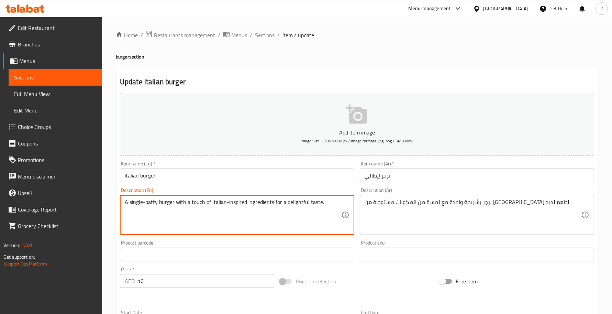
drag, startPoint x: 327, startPoint y: 202, endPoint x: 272, endPoint y: 201, distance: 55.3
type textarea "A single-patty burger with a touch of Italian-inspired ingredients"
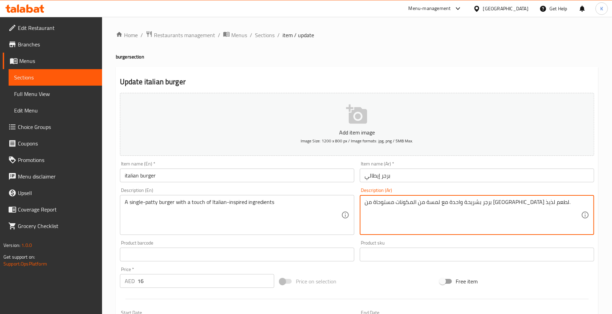
drag, startPoint x: 387, startPoint y: 204, endPoint x: 262, endPoint y: 206, distance: 125.4
type textarea "برجر بشريحة واحدة مع لمسة من المكونات مستوحاة من [GEOGRAPHIC_DATA] ."
click at [203, 182] on input "italian burger" at bounding box center [237, 175] width 234 height 14
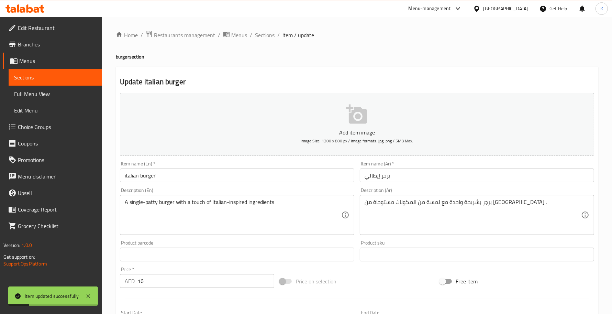
click at [266, 25] on div "Home / Restaurants management / Menus / Sections / item / update burger section…" at bounding box center [357, 251] width 510 height 469
click at [267, 34] on span "Sections" at bounding box center [265, 35] width 20 height 8
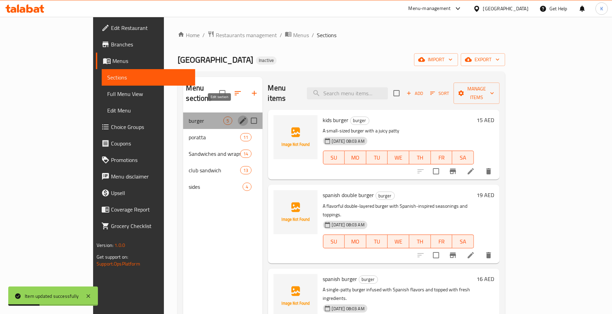
click at [239, 116] on icon "edit" at bounding box center [243, 120] width 8 height 8
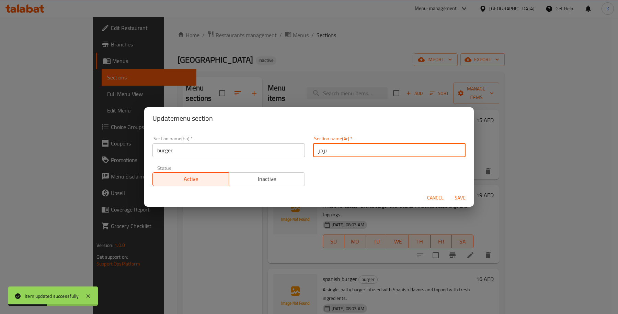
click at [365, 148] on input "برجر" at bounding box center [389, 150] width 153 height 14
paste input "برجر"
type input "البرجر"
click at [449, 191] on button "Save" at bounding box center [460, 197] width 22 height 13
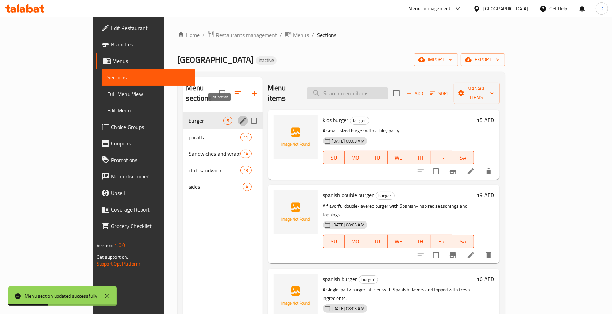
click at [373, 87] on input "search" at bounding box center [347, 93] width 81 height 12
paste input "A fluffy omelette wrapped in a soft and flaky parotta bread, ideal for a hearty…"
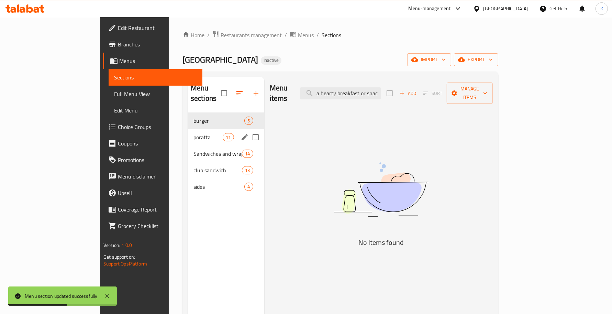
type input "A fluffy omelette wrapped in a soft and flaky parotta bread, ideal for a hearty…"
click at [193, 133] on span "poratta" at bounding box center [207, 137] width 29 height 8
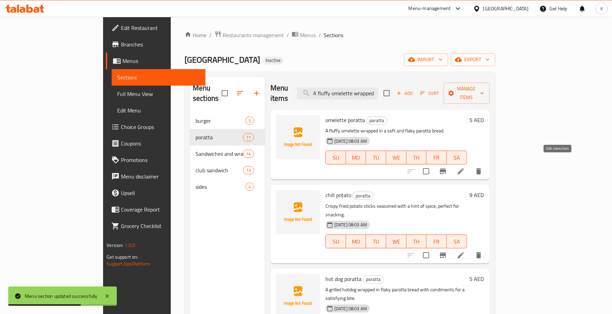
click at [465, 167] on icon at bounding box center [461, 171] width 8 height 8
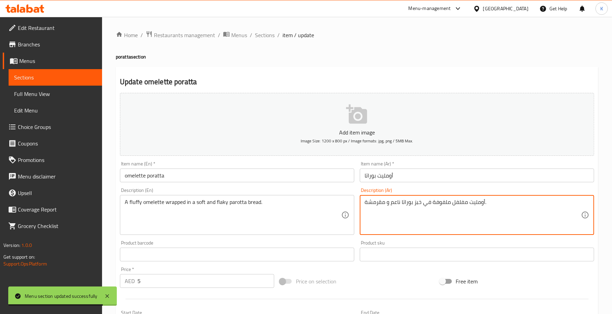
click at [460, 200] on textarea "أومليت مفلفل ملفوفة في خبز بوراتا ناعم و مقرمشة." at bounding box center [473, 215] width 216 height 33
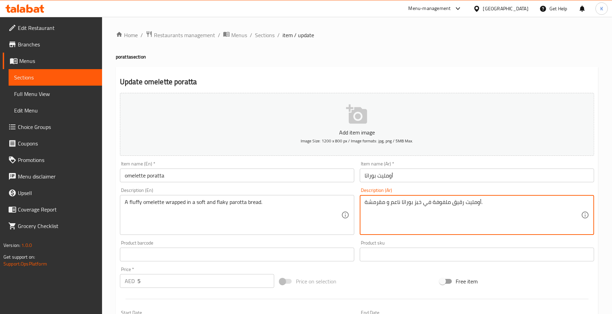
drag, startPoint x: 430, startPoint y: 204, endPoint x: 435, endPoint y: 206, distance: 5.7
click at [435, 206] on textarea "أومليت رقيق ملفوفة في خبز بوراتا ناعم و مقرمشة." at bounding box center [473, 215] width 216 height 33
click at [252, 167] on div "Item name (En)   * omelette poratta Item name (En) *" at bounding box center [237, 171] width 234 height 21
click at [394, 203] on textarea "أومليت رقيق [PERSON_NAME] في خبز بوراتا ناعم و مقرمشة." at bounding box center [473, 215] width 216 height 33
drag, startPoint x: 367, startPoint y: 205, endPoint x: 362, endPoint y: 205, distance: 4.5
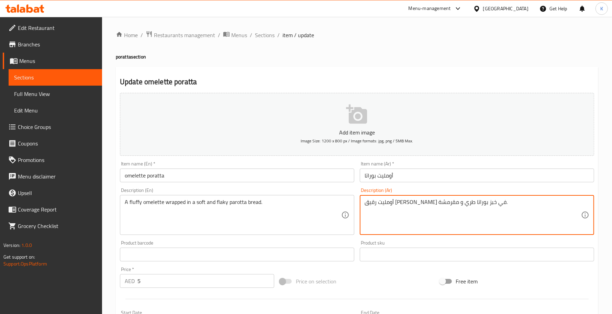
click at [362, 205] on div "أومليت رقيق [PERSON_NAME] في خبز بوراتا طري و مقرمشة. Description (Ar)" at bounding box center [477, 215] width 234 height 40
type textarea "أومليت رقيق [PERSON_NAME] في خبز بوراتا طري و مقرمش."
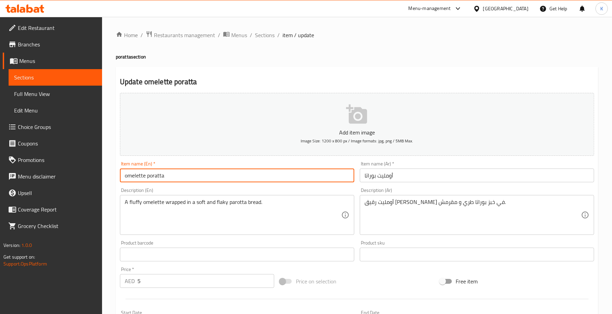
click at [235, 179] on input "omelette poratta" at bounding box center [237, 175] width 234 height 14
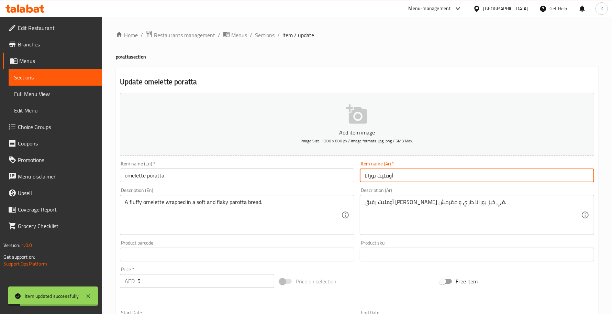
click at [371, 178] on input "أومليت بوراتا" at bounding box center [477, 175] width 234 height 14
type input "أومليت براتا"
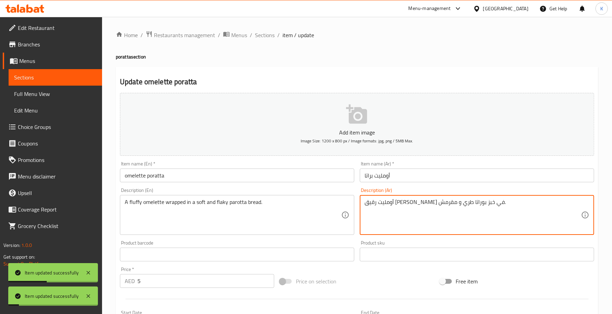
drag, startPoint x: 411, startPoint y: 203, endPoint x: 407, endPoint y: 203, distance: 3.8
type textarea "أومليت رقيق [PERSON_NAME] في خبز براتا طري و مقرمش."
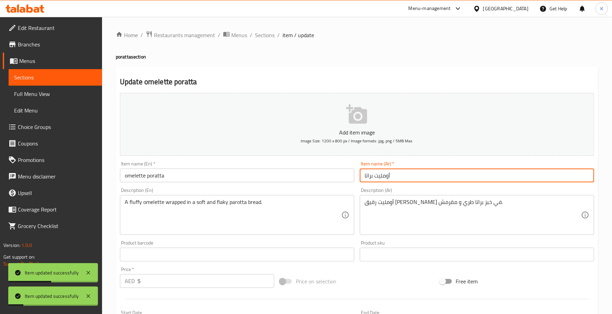
click at [414, 181] on input "أومليت براتا" at bounding box center [477, 175] width 234 height 14
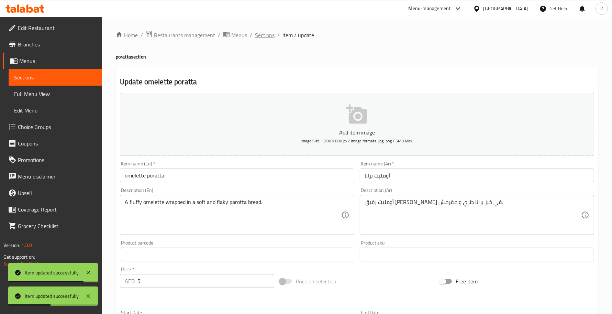
click at [270, 35] on span "Sections" at bounding box center [265, 35] width 20 height 8
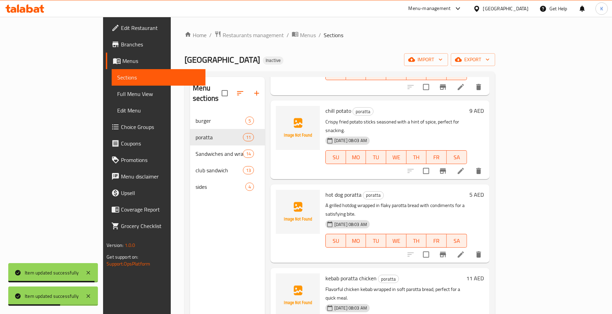
scroll to position [100, 0]
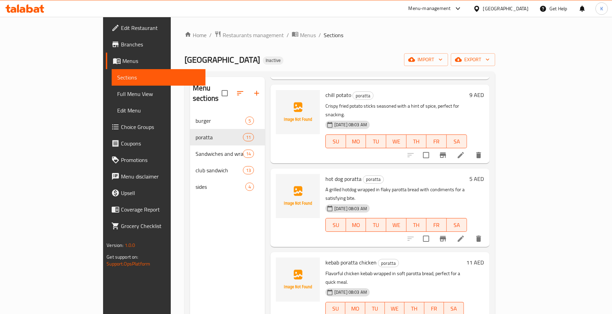
click at [470, 232] on li at bounding box center [460, 238] width 19 height 12
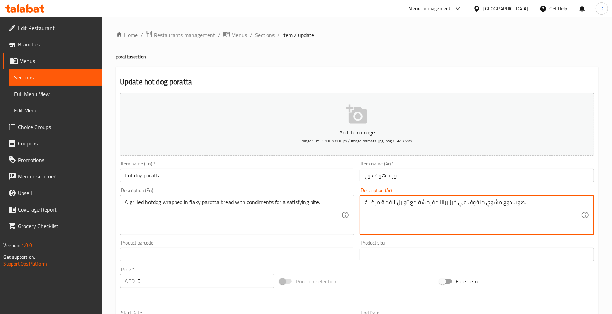
click at [422, 202] on textarea "هوت دوج مشوي ملفوف في خبز براتا مقرمشة مع توابل للقمة مرضية." at bounding box center [473, 215] width 216 height 33
type textarea "هوت دوج مشوي ملفوف في خبز براتا رقيق مع [PERSON_NAME] للقمة مرضية."
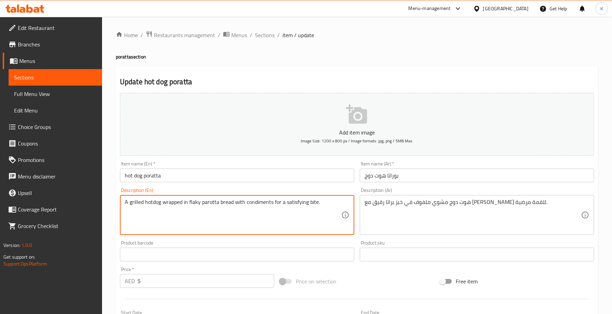
drag, startPoint x: 326, startPoint y: 205, endPoint x: 274, endPoint y: 207, distance: 52.6
type textarea "A grilled hotdog wrapped in flaky parotta bread with condiments"
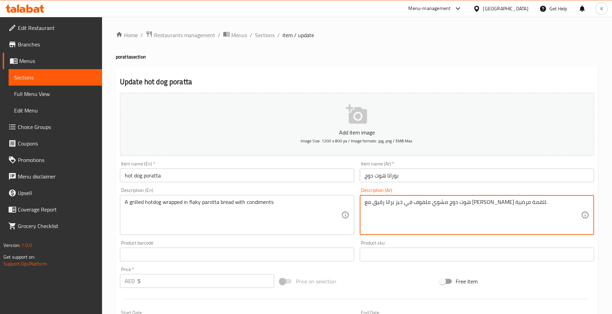
drag, startPoint x: 397, startPoint y: 201, endPoint x: 329, endPoint y: 191, distance: 68.5
click at [377, 203] on textarea "هوت دوج مشوي ملفوف في خبز براتا رقيق مع [PERSON_NAME]." at bounding box center [473, 215] width 216 height 33
type textarea "هوت دوج مشوي ملفوف في خبز براتا رقيق مع التوابل."
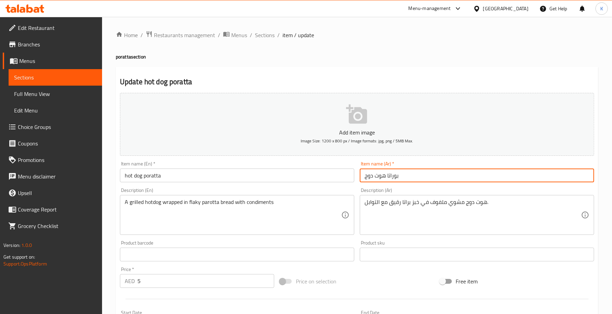
click at [394, 179] on input "بوراتا هوت دوج" at bounding box center [477, 175] width 234 height 14
type input "براتا هوت دوج"
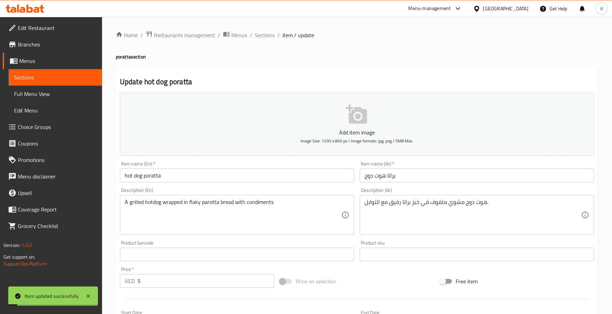
drag, startPoint x: 266, startPoint y: 33, endPoint x: 279, endPoint y: 49, distance: 20.0
click at [266, 33] on span "Sections" at bounding box center [265, 35] width 20 height 8
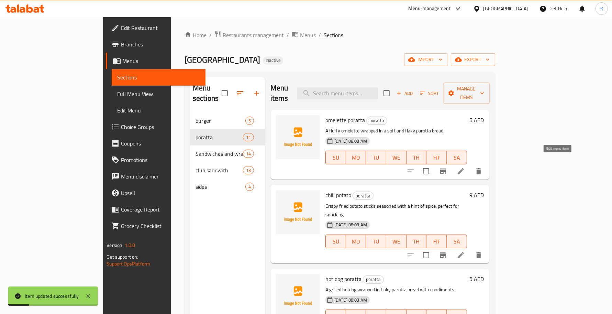
click at [465, 167] on icon at bounding box center [461, 171] width 8 height 8
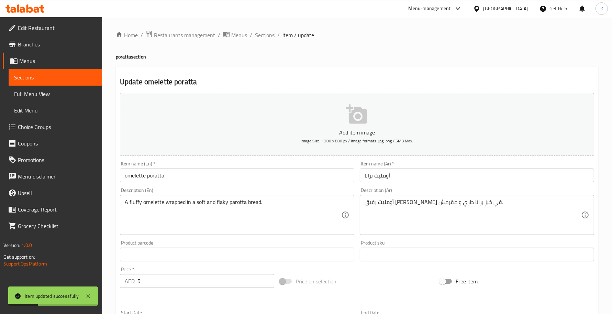
click at [385, 173] on input "أومليت براتا" at bounding box center [477, 175] width 234 height 14
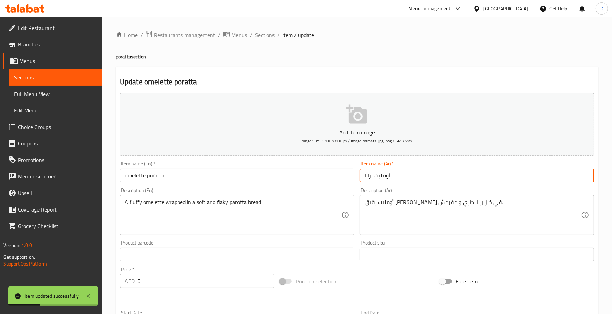
click at [385, 173] on input "أومليت براتا" at bounding box center [477, 175] width 234 height 14
type input "أومليت براتا"
paste input "أومليت براتا"
paste input "براتا"
type input "براتا أومليت"
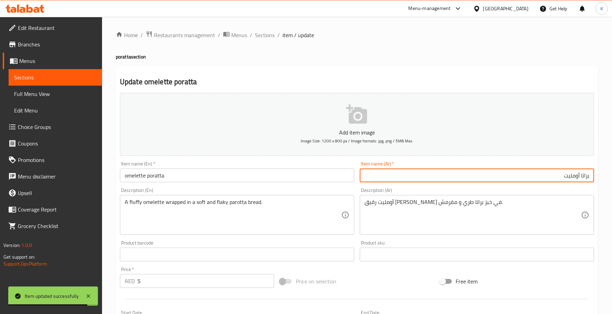
click at [269, 36] on span "Sections" at bounding box center [265, 35] width 20 height 8
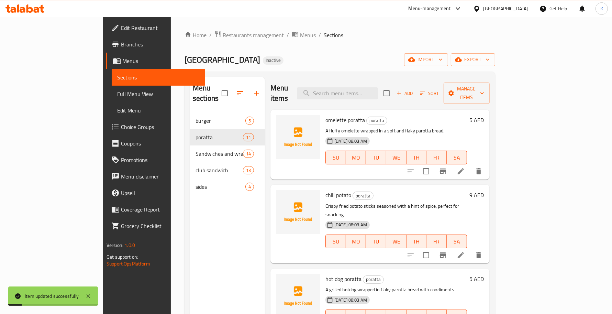
scroll to position [97, 0]
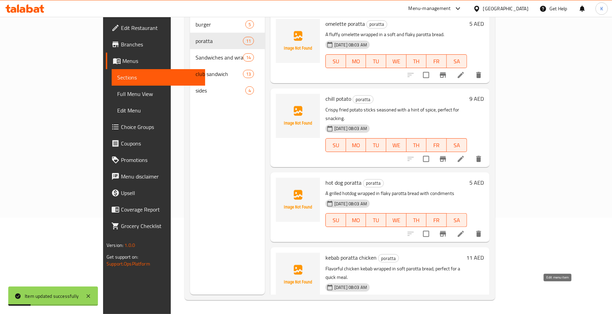
click at [465, 313] on icon at bounding box center [461, 317] width 8 height 8
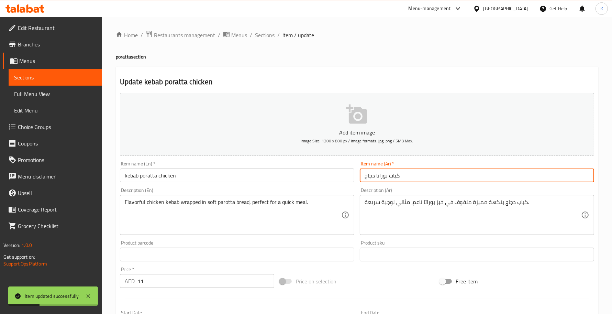
click at [487, 173] on input "كباب بوراتا دجاج" at bounding box center [477, 175] width 234 height 14
type input "براتا كباب دجاج"
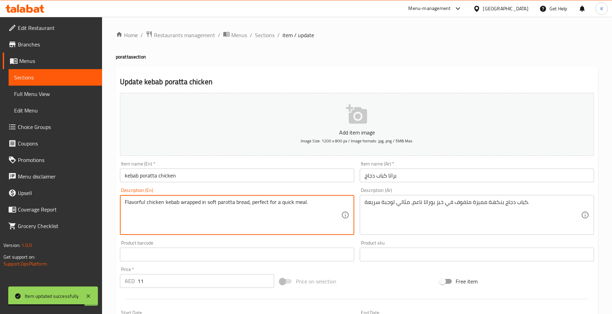
click at [128, 206] on textarea "Flavorful chicken kebab wrapped in soft parotta bread, perfect for a quick meal." at bounding box center [233, 215] width 216 height 33
type textarea "chicken kebab wrapped in soft parotta bread, perfect for a quick meal."
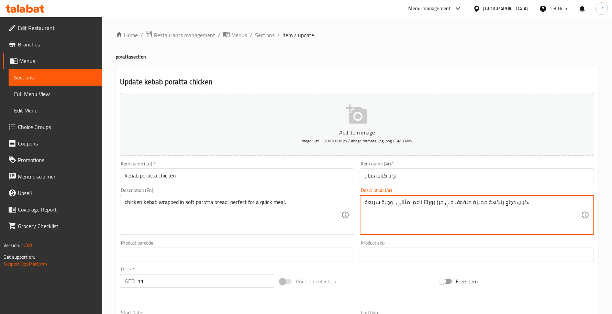
click at [497, 202] on textarea "كباب دجاج بنكهة مميزة ملفوف في خبز بوراتا ناعم، مثالي لوجبة سريعة." at bounding box center [473, 215] width 216 height 33
click at [483, 202] on textarea "كباب دجاج مميزة ملفوف في خبز بوراتا ناعم، مثالي لوجبة سريعة." at bounding box center [473, 215] width 216 height 33
click at [431, 202] on textarea "كباب دجاج ملفوف في خبز بوراتا ناعم، مثالي لوجبة سريعة." at bounding box center [473, 215] width 216 height 33
click at [414, 203] on textarea "كباب دجاج ملفوف في خبز براتا ناعم، مثالي لوجبة سريعة." at bounding box center [473, 215] width 216 height 33
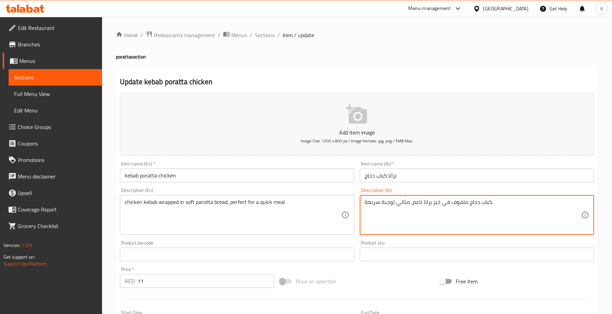
click at [414, 203] on textarea "كباب دجاج ملفوف في خبز براتا ناعم، مثالي لوجبة سريعة." at bounding box center [473, 215] width 216 height 33
drag, startPoint x: 412, startPoint y: 205, endPoint x: 277, endPoint y: 204, distance: 135.0
click at [278, 204] on div "Add item image Image Size: 1200 x 800 px / Image formats: jpg, png / 5MB Max. I…" at bounding box center [357, 238] width 480 height 296
type textarea "كباب دجاج ملفوف في خبز براتا طري."
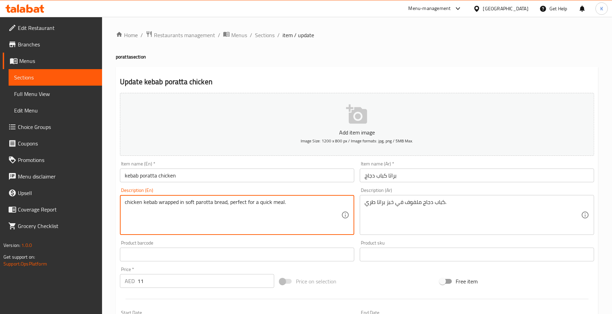
drag, startPoint x: 290, startPoint y: 203, endPoint x: 227, endPoint y: 205, distance: 63.6
type textarea "chicken kebab wrapped in soft parotta bread"
click at [234, 167] on div "Item name (En)   * kebab poratta chicken Item name (En) *" at bounding box center [237, 171] width 234 height 21
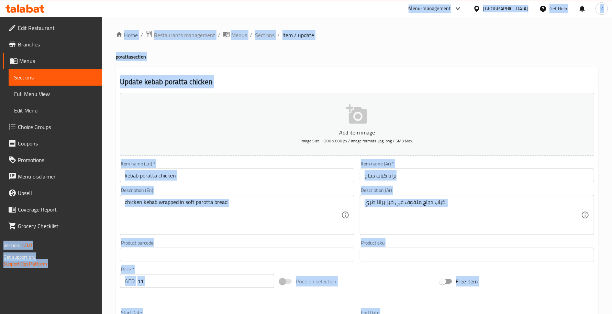
click at [231, 172] on input "kebab poratta chicken" at bounding box center [237, 175] width 234 height 14
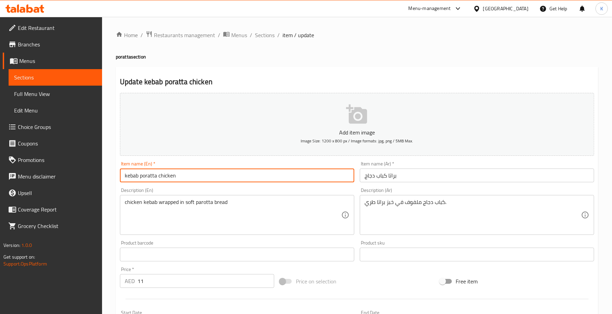
click at [275, 37] on ol "Home / Restaurants management / Menus / Sections / item / update" at bounding box center [357, 35] width 482 height 9
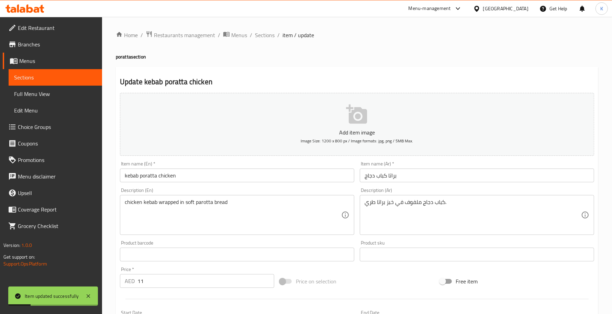
drag, startPoint x: 267, startPoint y: 35, endPoint x: 275, endPoint y: 44, distance: 11.7
click at [267, 35] on span "Sections" at bounding box center [265, 35] width 20 height 8
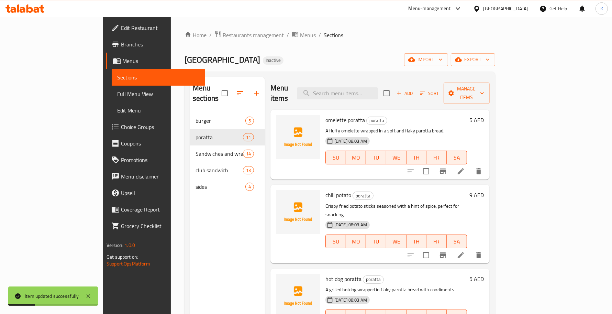
drag, startPoint x: 391, startPoint y: 123, endPoint x: 465, endPoint y: 174, distance: 90.2
click at [457, 147] on div "omelette poratta poratta A fluffy omelette wrapped in a soft and flaky parotta …" at bounding box center [379, 129] width 219 height 38
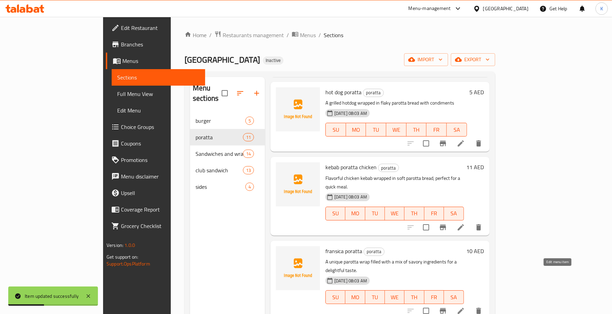
click at [465, 306] on icon at bounding box center [461, 310] width 8 height 8
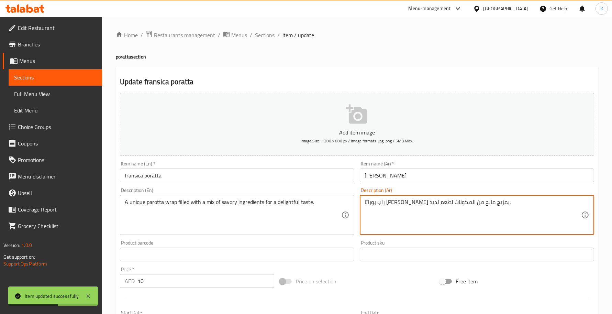
click at [476, 202] on textarea "راب بوراتا [PERSON_NAME] بمزيج مالح من المكونات لطعم لذيذ." at bounding box center [473, 215] width 216 height 33
type textarea "راب بوراتا محشوة بمزيج مالح من المكونات لطعم لذيذ."
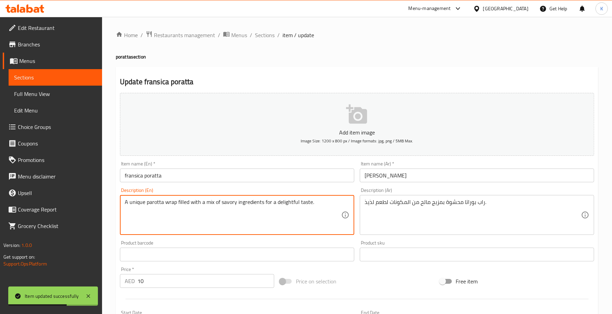
click at [142, 204] on textarea "A unique parotta wrap filled with a mix of savory ingredients for a delightful …" at bounding box center [233, 215] width 216 height 33
type textarea "A parotta wrap filled with a mix of savory ingredients for a delightful taste."
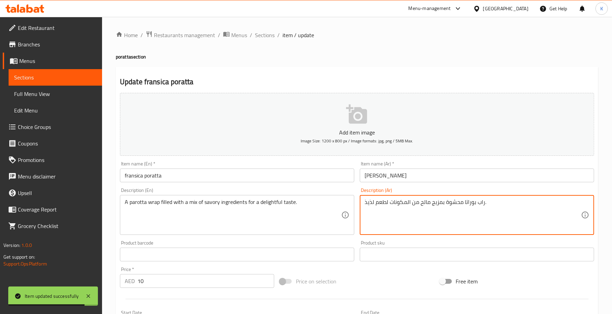
drag, startPoint x: 442, startPoint y: 202, endPoint x: 446, endPoint y: 202, distance: 4.1
click at [445, 201] on textarea "راب بوراتا محشوة بمزيج مالح من المكونات لطعم لذيذ." at bounding box center [473, 215] width 216 height 33
drag, startPoint x: 473, startPoint y: 201, endPoint x: 469, endPoint y: 201, distance: 3.8
click at [469, 201] on textarea "راب بوراتا محشوة بمزيج مالح من المكونات لطعم لذيذ." at bounding box center [473, 215] width 216 height 33
click at [469, 202] on textarea "راب براتا محشوة بمزيج مالح من المكونات لطعم لذيذ." at bounding box center [473, 215] width 216 height 33
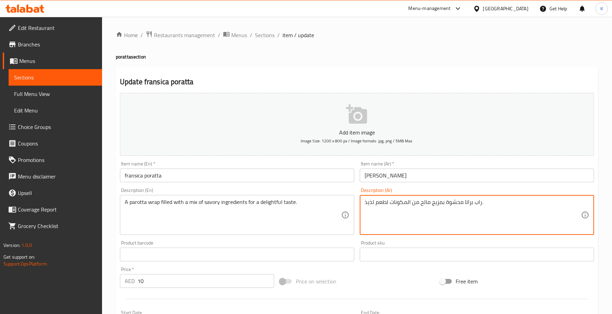
click at [469, 202] on textarea "راب براتا محشوة بمزيج مالح من المكونات لطعم لذيذ." at bounding box center [473, 215] width 216 height 33
type textarea "راب براتا محشوة بمزيج مالح من المكونات لطعم لذيذ."
click at [386, 179] on input "[PERSON_NAME]" at bounding box center [477, 175] width 234 height 14
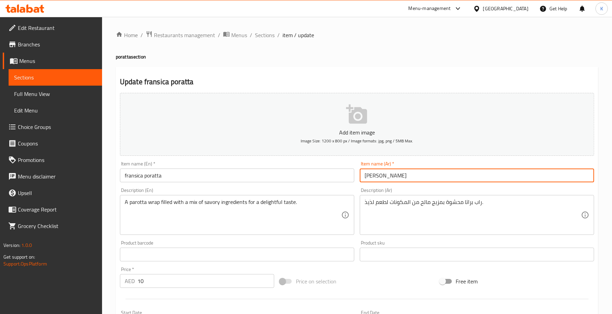
click at [386, 179] on input "[PERSON_NAME]" at bounding box center [477, 175] width 234 height 14
click at [423, 178] on input "[PERSON_NAME]" at bounding box center [477, 175] width 234 height 14
paste input "براتا"
click at [371, 174] on input "[PERSON_NAME]" at bounding box center [477, 175] width 234 height 14
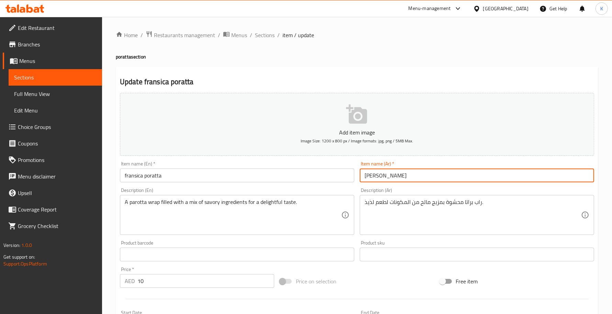
click at [371, 174] on input "[PERSON_NAME]" at bounding box center [477, 175] width 234 height 14
type input "[PERSON_NAME]"
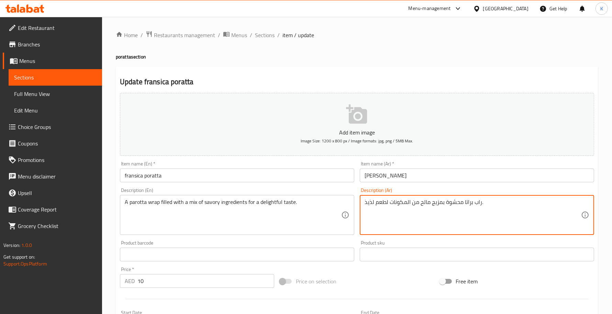
click at [445, 206] on textarea "راب براتا محشوة بمزيج مالح من المكونات لطعم لذيذ." at bounding box center [473, 215] width 216 height 33
type textarea "راب براتا محشو بمزيج مالح من المكونات لطعم لذيذ."
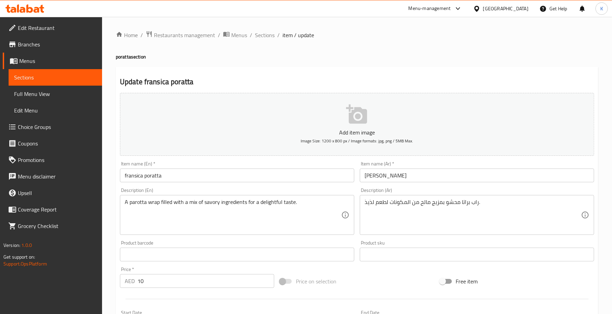
drag, startPoint x: 300, startPoint y: 199, endPoint x: 260, endPoint y: 203, distance: 39.7
click at [261, 202] on div "A parotta wrap filled with a mix of savory ingredients for a delightful taste. …" at bounding box center [237, 215] width 234 height 40
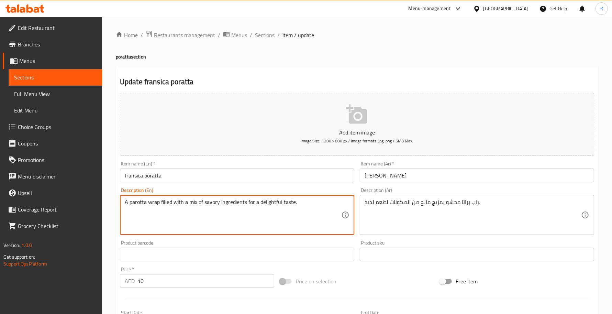
drag, startPoint x: 239, startPoint y: 202, endPoint x: 313, endPoint y: 204, distance: 73.9
click at [314, 204] on textarea "A parotta wrap filled with a mix of savory ingredients for a delightful taste." at bounding box center [233, 215] width 216 height 33
click at [263, 203] on textarea "A parotta wrap filled with a mix of savory ingredients for a delightful taste." at bounding box center [233, 215] width 216 height 33
drag, startPoint x: 315, startPoint y: 205, endPoint x: 243, endPoint y: 204, distance: 72.5
click at [243, 204] on textarea "A parotta wrap filled with a mix of savory ingredients for a delightful taste." at bounding box center [233, 215] width 216 height 33
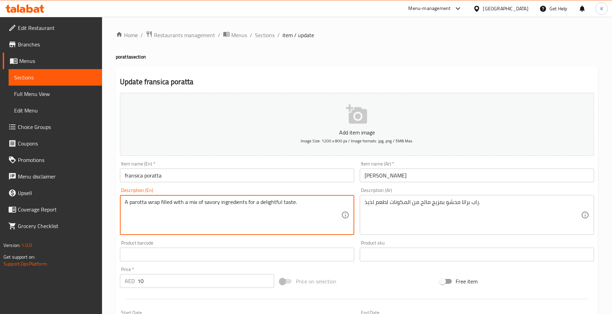
click at [248, 209] on textarea "A parotta wrap filled with a mix of savory ingredients for a delightful taste." at bounding box center [233, 215] width 216 height 33
click at [245, 203] on textarea "A parotta wrap filled with a mix of savory ingredients for a delightful taste." at bounding box center [233, 215] width 216 height 33
click at [248, 203] on textarea "A parotta wrap filled with a mix of savory ingredients for a delightful taste." at bounding box center [233, 215] width 216 height 33
drag, startPoint x: 247, startPoint y: 203, endPoint x: 402, endPoint y: 201, distance: 155.3
click at [378, 202] on div "Add item image Image Size: 1200 x 800 px / Image formats: jpg, png / 5MB Max. I…" at bounding box center [357, 238] width 480 height 296
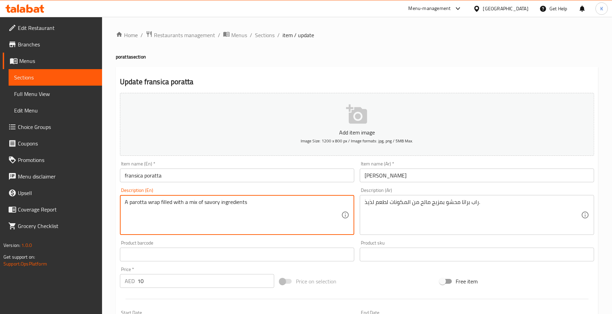
type textarea "A parotta wrap filled with a mix of savory ingredients"
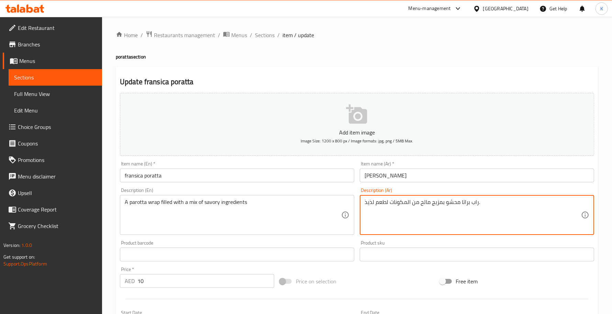
drag, startPoint x: 389, startPoint y: 201, endPoint x: 296, endPoint y: 203, distance: 93.1
click at [315, 203] on div "Add item image Image Size: 1200 x 800 px / Image formats: jpg, png / 5MB Max. I…" at bounding box center [357, 238] width 480 height 296
type textarea "راب براتا محشو بمزيج مالح من المكونات."
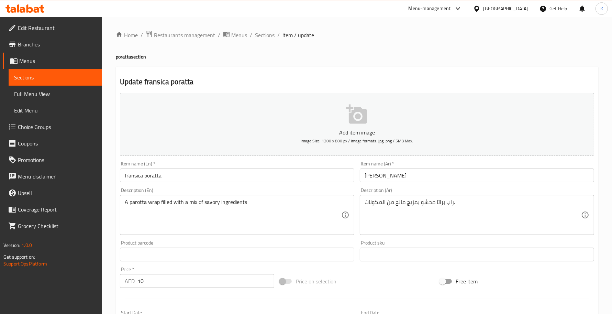
click at [262, 184] on div "Item name (En)   * fransica poratta Item name (En) *" at bounding box center [237, 171] width 240 height 26
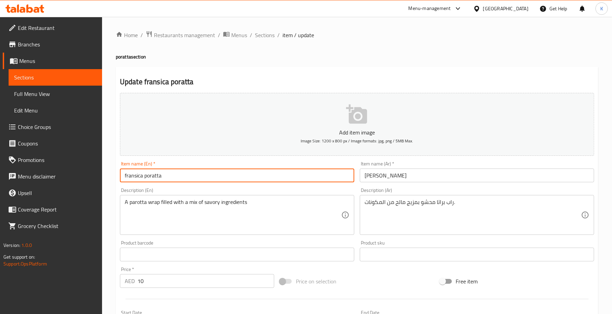
click at [265, 179] on input "fransica poratta" at bounding box center [237, 175] width 234 height 14
drag, startPoint x: 270, startPoint y: 38, endPoint x: 276, endPoint y: 49, distance: 12.6
click at [270, 38] on span "Sections" at bounding box center [265, 35] width 20 height 8
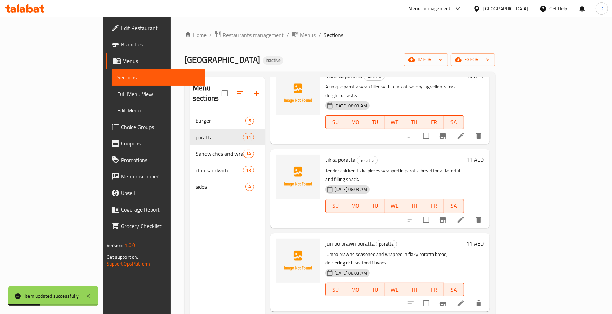
scroll to position [361, 0]
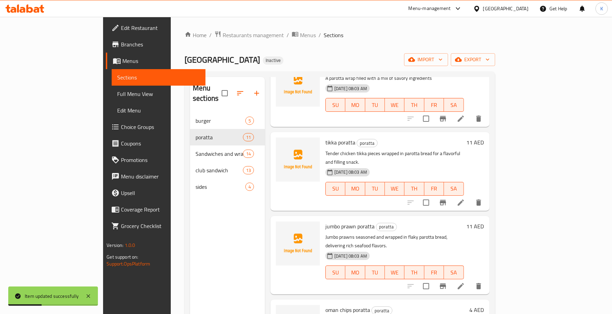
click at [465, 198] on icon at bounding box center [461, 202] width 8 height 8
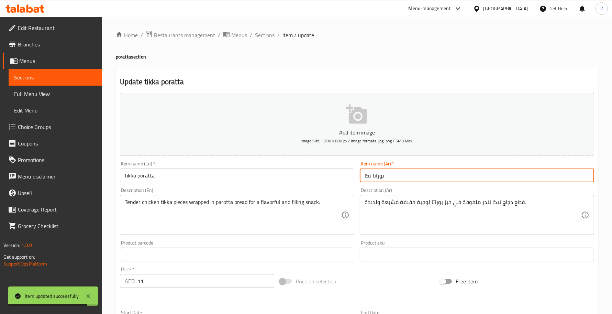
click at [378, 176] on input "بوراتا تكا" at bounding box center [477, 175] width 234 height 14
click at [380, 177] on input "بوراتا تكا" at bounding box center [477, 175] width 234 height 14
click at [382, 179] on input "بوراتا تكا" at bounding box center [477, 175] width 234 height 14
type input "براتا تكا"
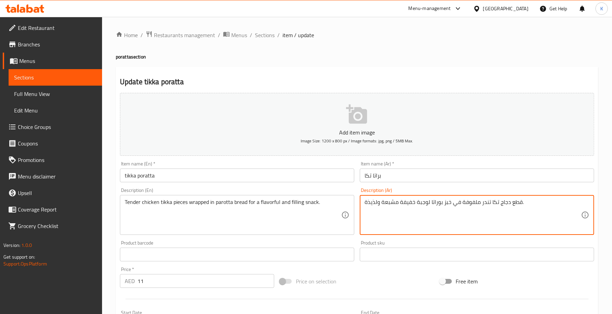
click at [485, 205] on textarea "قطع دجاج تكا تندر ملفوفة في خبز بوراتا لوجبة خفيفة مشبعة ولذيذة." at bounding box center [473, 215] width 216 height 33
click at [484, 205] on textarea "قطع دجاج تكا تندر ملفوفة في خبز بوراتا لوجبة خفيفة مشبعة ولذيذة." at bounding box center [473, 215] width 216 height 33
click at [438, 202] on textarea "قطع دجاج تكا تندر ملفوفة في خبز بوراتا لوجبة خفيفة مشبعة ولذيذة." at bounding box center [473, 215] width 216 height 33
click at [419, 202] on textarea "قطع دجاج تكا تندر ملفوفة في خبز براتا لوجبة خفيفة مشبعة ولذيذة." at bounding box center [473, 215] width 216 height 33
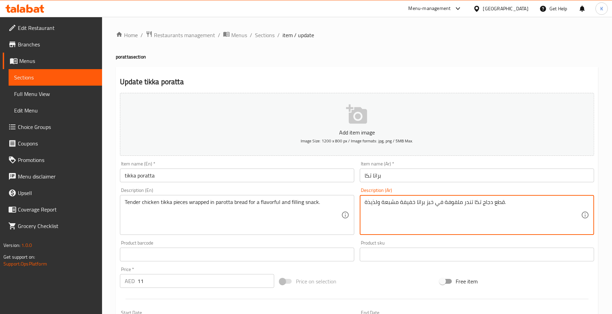
click at [411, 203] on textarea "قطع دجاج تكا تندر ملفوفة في خبز براتا لوجبة خفيفة مشبعة ولذيذة." at bounding box center [473, 215] width 216 height 33
click at [411, 203] on textarea "قطع دجاج تكا تندر ملفوفة في خبز براتا خفيفة مشبعة ولذيذة." at bounding box center [473, 215] width 216 height 33
click at [392, 203] on textarea "قطع دجاج تكا تندر ملفوفة في خبز براتا مشبعة ولذيذة." at bounding box center [473, 215] width 216 height 33
click at [391, 203] on textarea "قطع دجاج تكا تندر ملفوفة في خبز براتا مشبعة ولذيذة." at bounding box center [473, 215] width 216 height 33
click at [371, 203] on textarea "قطع دجاج تكا تندر ملفوفة في خبز براتا ولذيذة." at bounding box center [473, 215] width 216 height 33
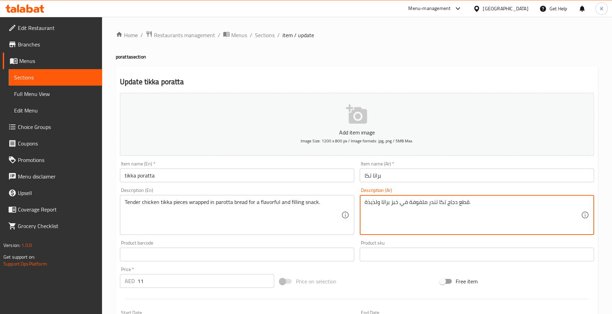
click at [371, 203] on textarea "قطع دجاج تكا تندر ملفوفة في خبز براتا ولذيذة." at bounding box center [473, 215] width 216 height 33
type textarea "قطع دجاج تكا تندر ملفوفة في خبز براتا ."
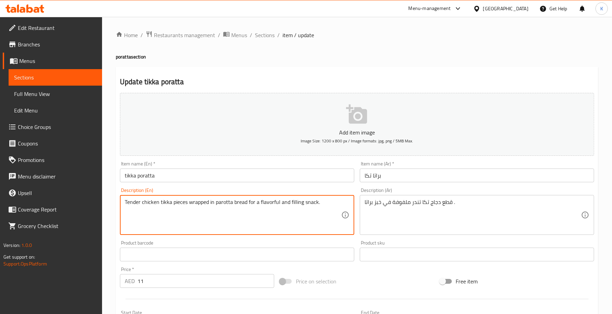
drag, startPoint x: 310, startPoint y: 205, endPoint x: 248, endPoint y: 207, distance: 62.2
drag, startPoint x: 254, startPoint y: 207, endPoint x: 246, endPoint y: 208, distance: 7.3
type textarea "Tender chicken tikka pieces wrapped in parotta bread"
click at [267, 176] on input "tikka poratta" at bounding box center [237, 175] width 234 height 14
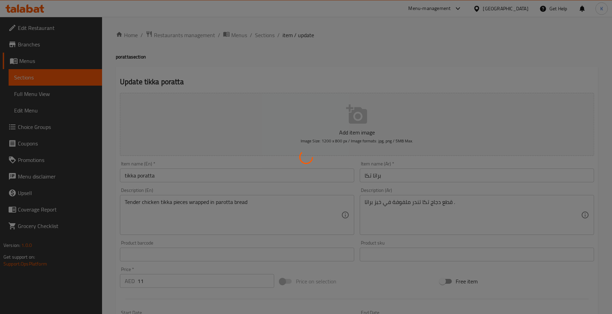
click at [282, 230] on div at bounding box center [306, 157] width 612 height 314
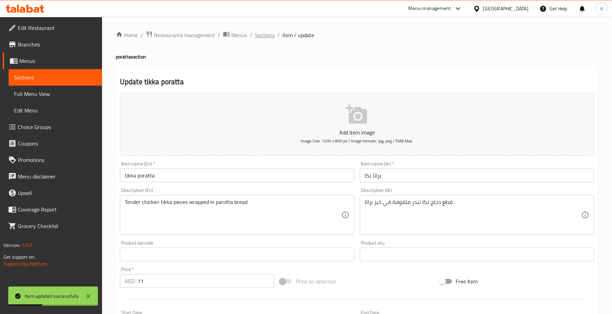
click at [264, 39] on span "Sections" at bounding box center [265, 35] width 20 height 8
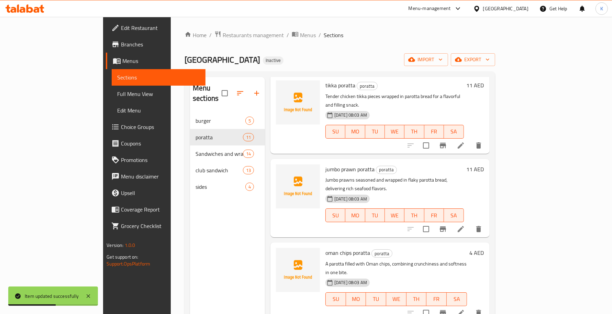
scroll to position [437, 0]
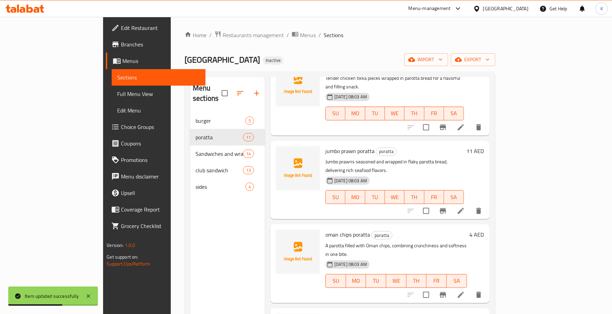
click at [470, 204] on li at bounding box center [460, 210] width 19 height 12
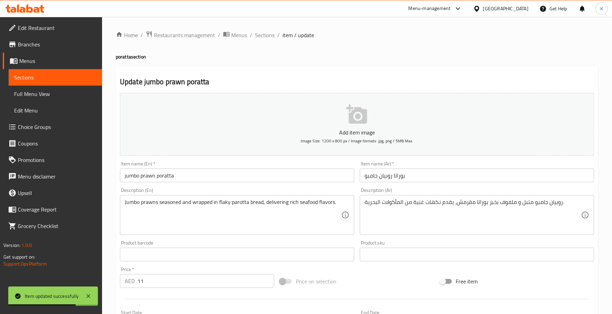
drag, startPoint x: 263, startPoint y: 202, endPoint x: 448, endPoint y: 200, distance: 185.5
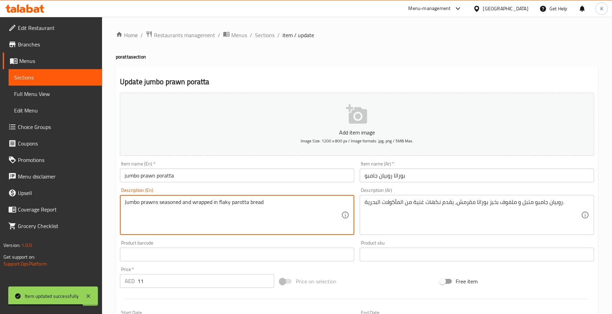
type textarea "Jumbo prawns seasoned and wrapped in flaky parotta bread"
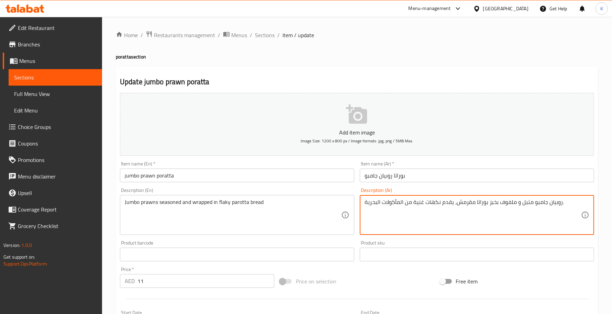
click at [483, 202] on textarea "روبيان جامبو متبل و ملفوف بخبز بوراتا مقرمش، يقدم نكهات غنية من المأكولات البحر…" at bounding box center [473, 215] width 216 height 33
drag, startPoint x: 493, startPoint y: 203, endPoint x: 495, endPoint y: 208, distance: 5.1
click at [495, 208] on textarea "روبيان جامبو متبل و ملفوف بخبز براتا مقرمش، يقدم نكهات غنية من المأكولات البحري…" at bounding box center [473, 215] width 216 height 33
click at [467, 205] on textarea "روبيان جامبو متبل و ملفوف في خبز براتا مقرمش، يقدم نكهات غنية من المأكولات البح…" at bounding box center [473, 215] width 216 height 33
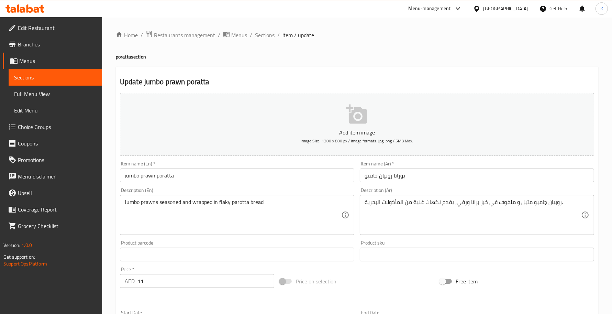
click at [461, 200] on textarea "روبيان جامبو متبل و ملفوف في خبز براتا ورقي، يقدم نكهات غنية من المأكولات البحر…" at bounding box center [473, 215] width 216 height 33
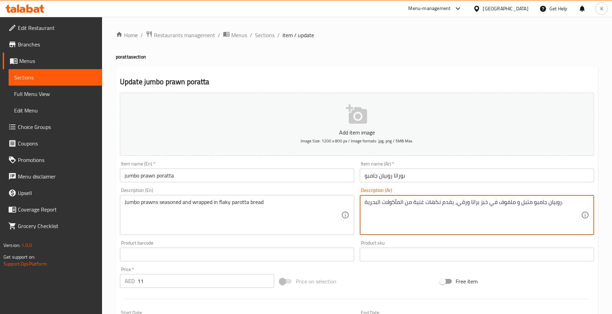
click at [461, 200] on textarea "روبيان جامبو متبل و ملفوف في خبز براتا ورقي، يقدم نكهات غنية من المأكولات البحر…" at bounding box center [473, 215] width 216 height 33
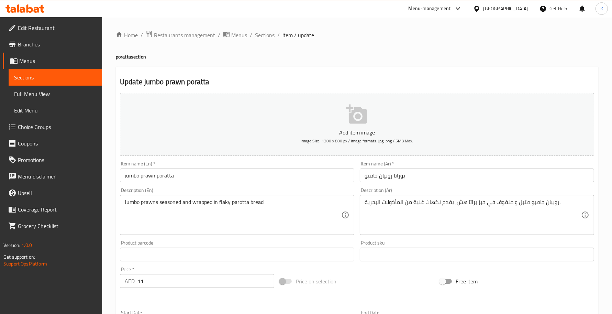
click at [289, 174] on input "jumbo prawn poratta" at bounding box center [237, 175] width 234 height 14
drag, startPoint x: 281, startPoint y: 198, endPoint x: 219, endPoint y: 199, distance: 61.9
click at [219, 199] on div "Jumbo prawns seasoned and wrapped in flaky parotta bread Description (En)" at bounding box center [237, 215] width 234 height 40
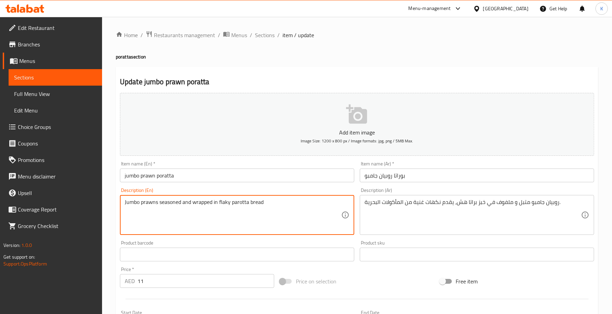
click at [223, 203] on textarea "Jumbo prawns seasoned and wrapped in flaky parotta bread" at bounding box center [233, 215] width 216 height 33
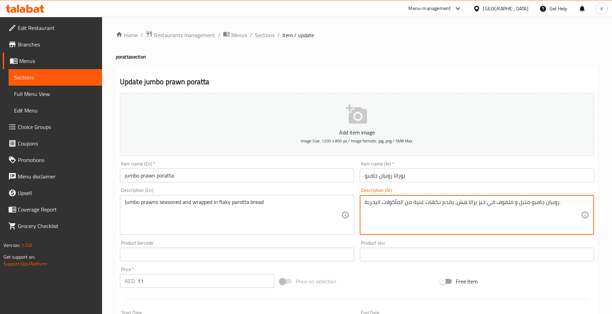
drag, startPoint x: 456, startPoint y: 203, endPoint x: 119, endPoint y: 120, distance: 347.8
type textarea "روبيان جامبو متبل و ملفوف في خبز براتا هش."
click at [242, 191] on div "Description (En) Jumbo prawns seasoned and wrapped in flaky parotta bread Descr…" at bounding box center [237, 211] width 234 height 47
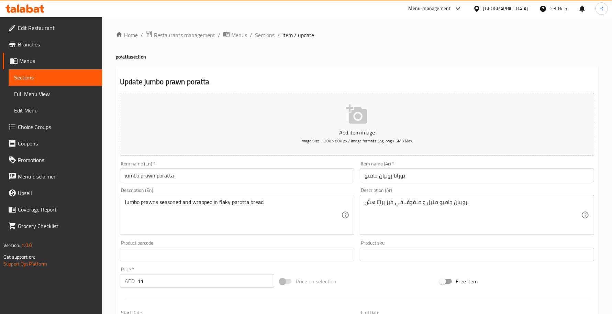
click at [239, 174] on input "jumbo prawn poratta" at bounding box center [237, 175] width 234 height 14
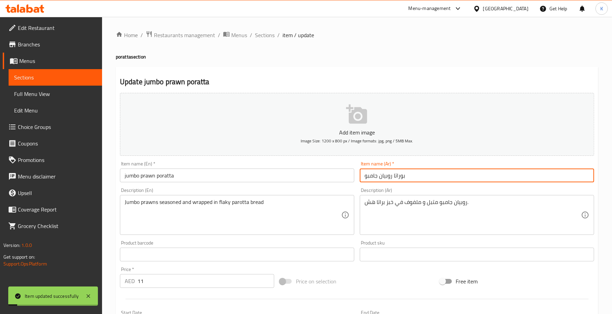
drag, startPoint x: 400, startPoint y: 177, endPoint x: 403, endPoint y: 179, distance: 3.8
click at [403, 179] on input "بوراتا روبيان جامبو" at bounding box center [477, 175] width 234 height 14
type input "براتا روبيان جامبو"
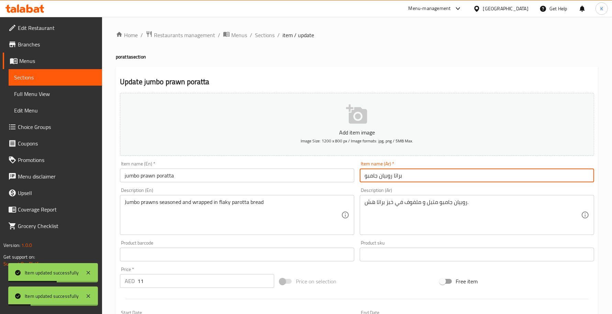
click at [269, 25] on div "Home / Restaurants management / Menus / Sections / item / update poratta sectio…" at bounding box center [357, 251] width 510 height 469
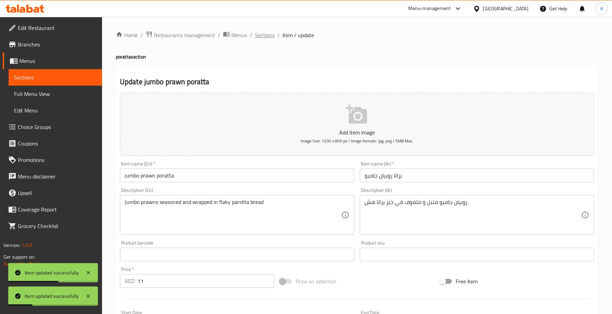
click at [271, 38] on span "Sections" at bounding box center [265, 35] width 20 height 8
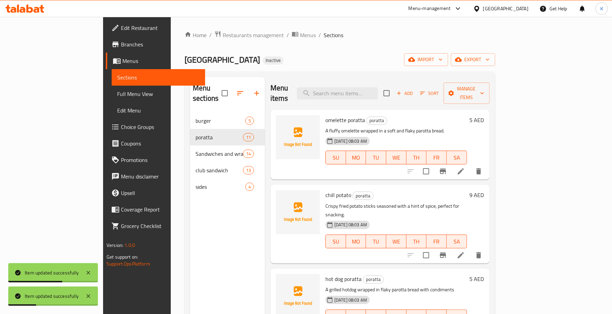
scroll to position [412, 0]
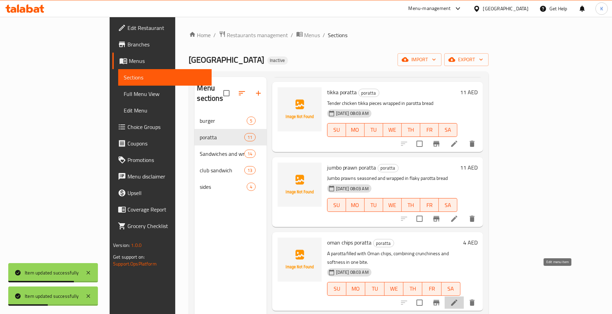
click at [458, 298] on icon at bounding box center [454, 302] width 8 height 8
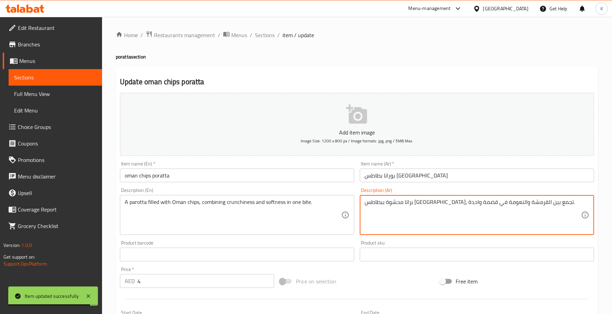
drag, startPoint x: 509, startPoint y: 204, endPoint x: 506, endPoint y: 202, distance: 4.0
click at [506, 202] on textarea "براتا محشوة ببطاطس [GEOGRAPHIC_DATA]، تجمع بين القرمشة والنعومة في قضمة واحدة." at bounding box center [473, 215] width 216 height 33
click at [469, 203] on textarea "براتا محشو ببطاطس [GEOGRAPHIC_DATA]، تجمع بين القرمشة والنعومة في قضمة واحدة." at bounding box center [473, 215] width 216 height 33
click at [411, 201] on textarea "براتا محشو ببطاطس [GEOGRAPHIC_DATA]، يجمع بين القرمشة والنعومة في قضمة واحدة." at bounding box center [473, 215] width 216 height 33
click at [411, 202] on textarea "براتا محشو ببطاطس [GEOGRAPHIC_DATA]، يجمع بين القرمشة والنعومة في قضمة واحدة." at bounding box center [473, 215] width 216 height 33
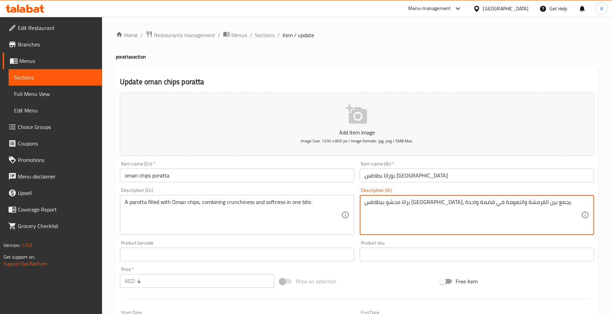
type textarea "براتا محشو ببطاطس [GEOGRAPHIC_DATA]، يجمع بين القرمشة والنعومة في قضمة واحدة."
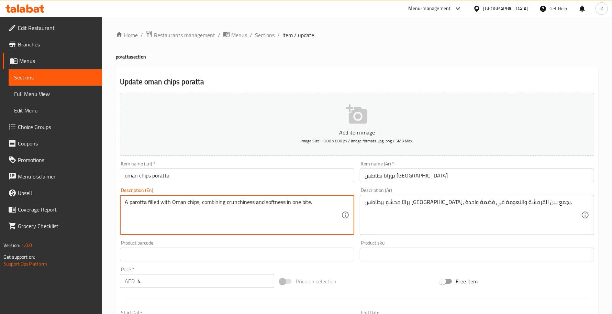
drag, startPoint x: 325, startPoint y: 202, endPoint x: 284, endPoint y: 200, distance: 41.3
click at [284, 200] on textarea "A parotta filled with Oman chips, combining crunchiness and softness in one bit…" at bounding box center [233, 215] width 216 height 33
type textarea "A parotta filled with Oman chips, combining crunchiness and softness"
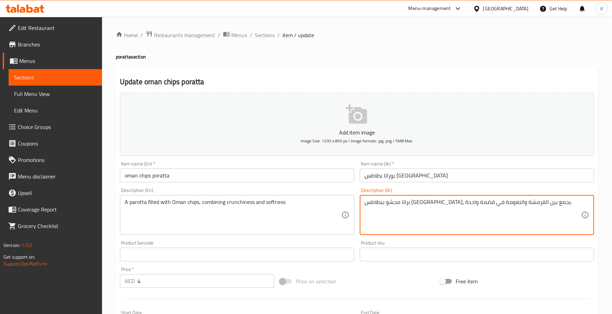
drag, startPoint x: 382, startPoint y: 202, endPoint x: 330, endPoint y: 202, distance: 52.2
type textarea "براتا محشو ببطاطس [GEOGRAPHIC_DATA]، يجمع بين القرمشة والنعومة ."
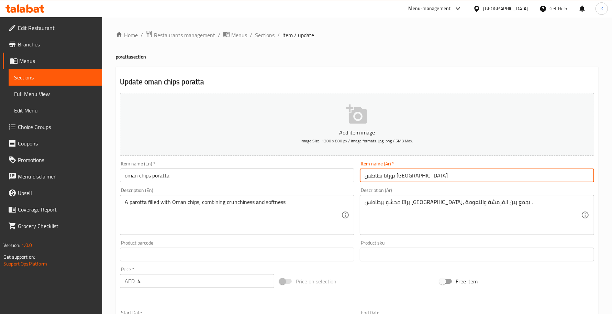
click at [405, 178] on input "بوراتا بطاطس [GEOGRAPHIC_DATA]" at bounding box center [477, 175] width 234 height 14
type input "براتا بطاطس عمان"
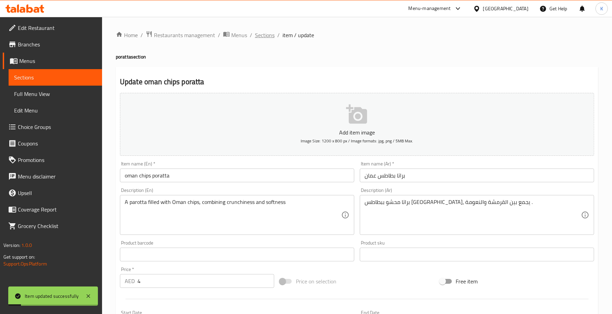
click at [265, 34] on span "Sections" at bounding box center [265, 35] width 20 height 8
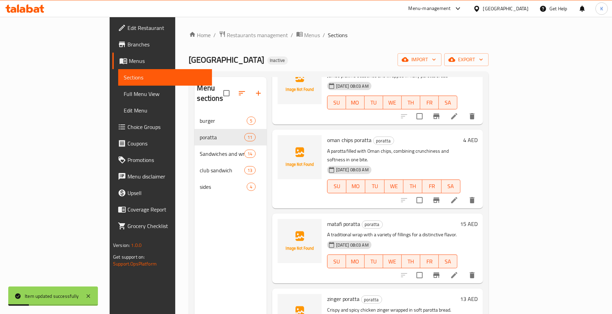
scroll to position [528, 0]
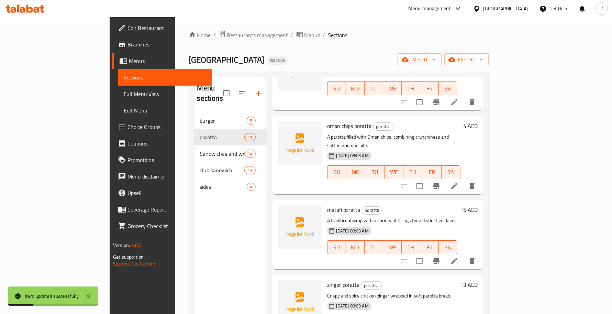
click at [464, 255] on li at bounding box center [454, 261] width 19 height 12
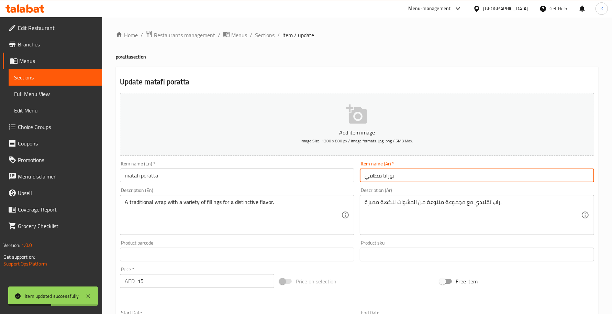
click at [392, 175] on input "بوراتا مطافي" at bounding box center [477, 175] width 234 height 14
type input "براتا مطافي"
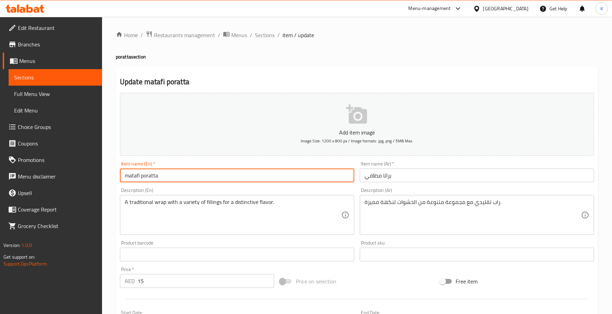
click at [277, 172] on input "matafi poratta" at bounding box center [237, 175] width 234 height 14
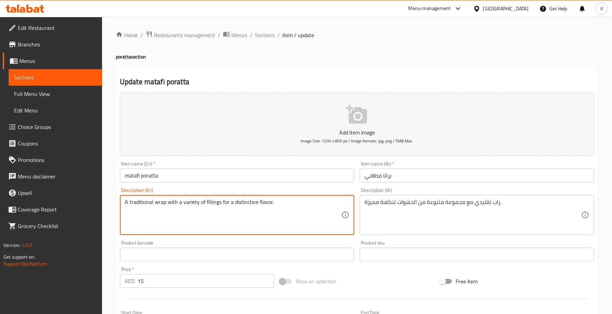
click at [300, 166] on div "Item name (En)   * matafi poratta Item name (En) *" at bounding box center [237, 171] width 234 height 21
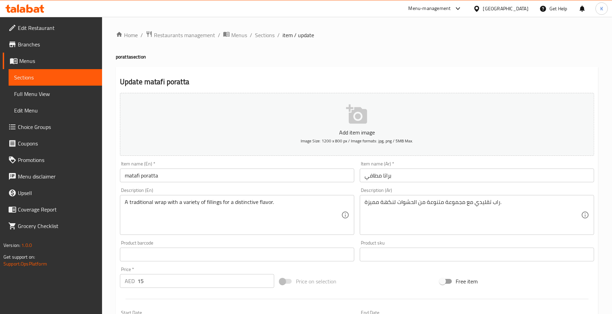
click at [303, 174] on input "matafi poratta" at bounding box center [237, 175] width 234 height 14
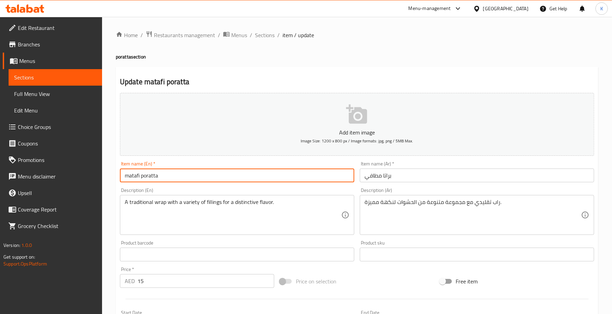
click at [265, 40] on div "Home / Restaurants management / Menus / Sections / item / update poratta sectio…" at bounding box center [357, 251] width 482 height 441
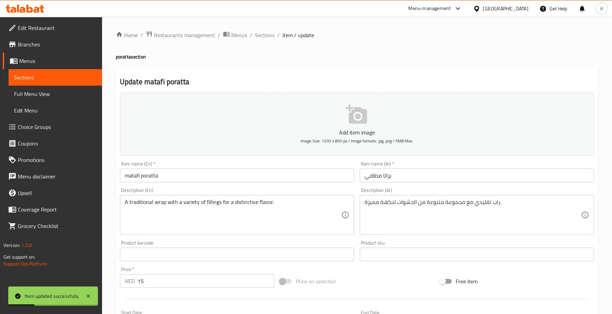
click at [265, 40] on div "Home / Restaurants management / Menus / Sections / item / update poratta sectio…" at bounding box center [357, 251] width 482 height 441
click at [266, 37] on span "Sections" at bounding box center [265, 35] width 20 height 8
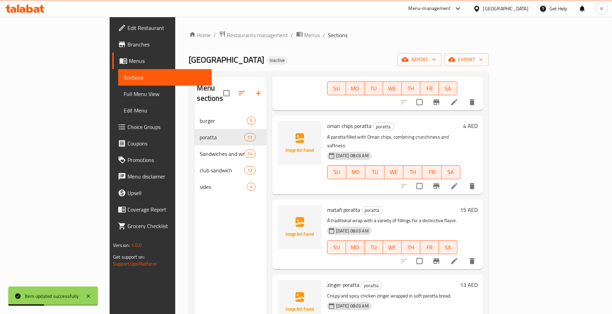
scroll to position [97, 0]
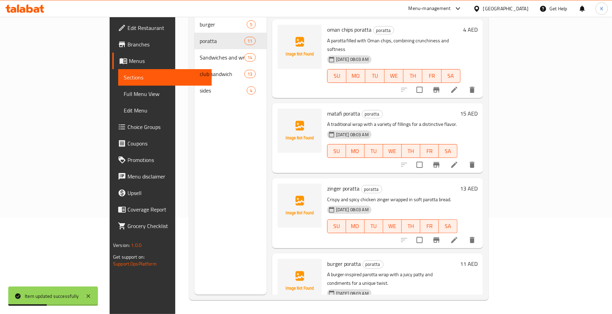
click at [458, 236] on icon at bounding box center [454, 240] width 8 height 8
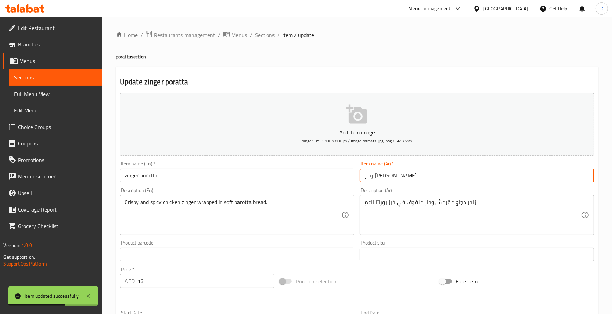
drag, startPoint x: 370, startPoint y: 176, endPoint x: 374, endPoint y: 178, distance: 4.0
click at [374, 178] on input "زنجر [PERSON_NAME]" at bounding box center [477, 175] width 234 height 14
click at [368, 179] on input "زنجر [PERSON_NAME]" at bounding box center [477, 175] width 234 height 14
paste input "براتا"
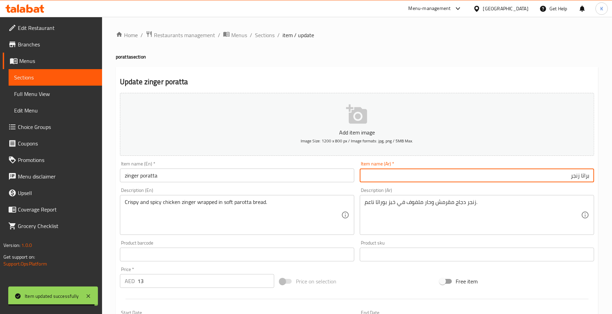
type input "براتا زنجر"
click at [499, 232] on div "زنجر دجاج مقرمش وحار ملفوف في خبز بوراتا ناعم. Description (Ar)" at bounding box center [477, 215] width 234 height 40
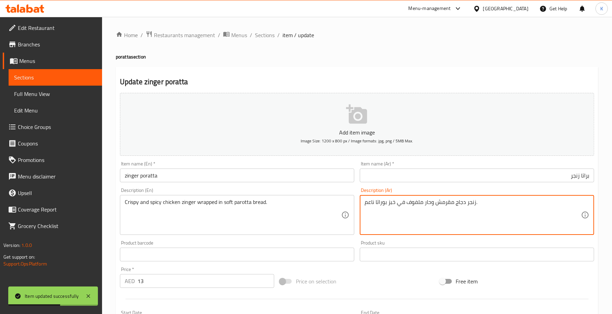
click at [381, 205] on textarea "زنجر دجاج مقرمش وحار ملفوف في خبز بوراتا ناعم." at bounding box center [473, 215] width 216 height 33
click at [366, 210] on textarea "زنجر دجاج مقرمش وحار ملفوف في خبز براتا ناعم." at bounding box center [473, 215] width 216 height 33
click at [370, 206] on textarea "زنجر دجاج مقرمش وحار ملفوف في خبز براتا ناعم." at bounding box center [473, 215] width 216 height 33
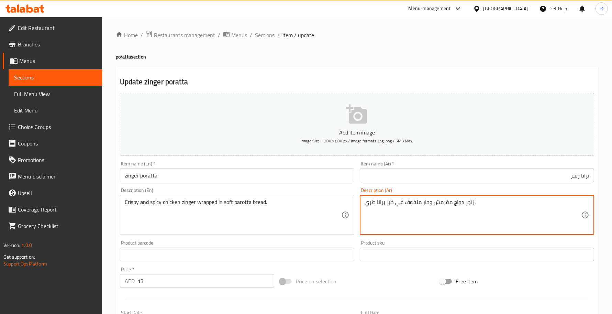
type textarea "زنجر دجاج مقرمش وحار ملفوف في خبز براتا طري."
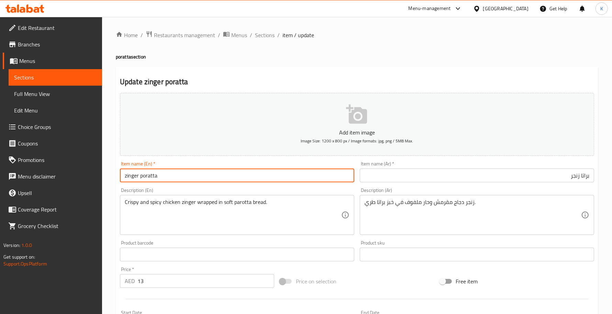
click at [267, 180] on input "zinger poratta" at bounding box center [237, 175] width 234 height 14
click at [276, 36] on ol "Home / Restaurants management / Menus / Sections / item / update" at bounding box center [357, 35] width 482 height 9
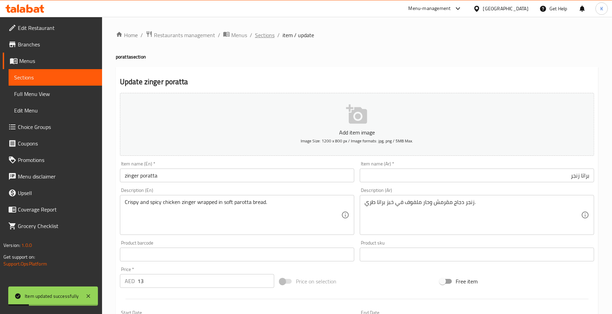
click at [267, 32] on span "Sections" at bounding box center [265, 35] width 20 height 8
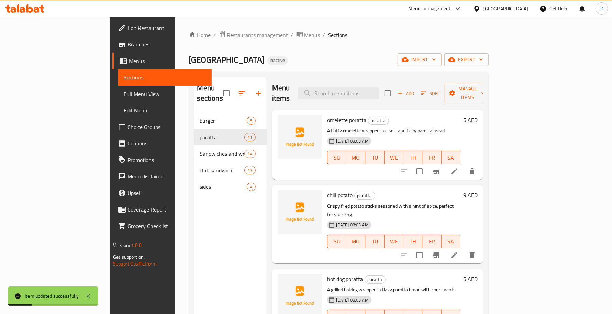
scroll to position [97, 0]
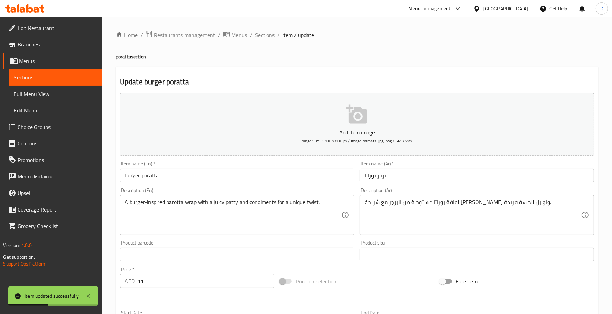
click at [490, 236] on div "Description (Ar) لفافة بوراتا مستوحاة من البرجر مع شريحة [PERSON_NAME] وتوابل ل…" at bounding box center [477, 211] width 240 height 53
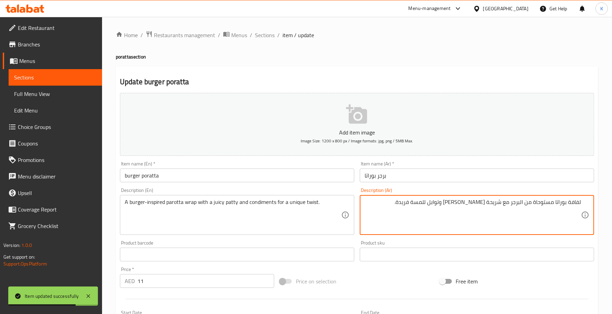
click at [578, 203] on textarea "لفافة بوراتا مستوحاة من البرجر مع شريحة [PERSON_NAME] وتوابل للمسة فريدة." at bounding box center [473, 215] width 216 height 33
click at [570, 205] on textarea "راب بوراتا مستوحاة من البرجر مع شريحة [PERSON_NAME] وتوابل للمسة فريدة." at bounding box center [473, 215] width 216 height 33
click at [560, 203] on textarea "راب براتا مستوحاة من البرجر مع شريحة [PERSON_NAME] وتوابل للمسة فريدة." at bounding box center [473, 215] width 216 height 33
click at [547, 203] on textarea "راب براتا مستوحاة من البرجر مع شريحة [PERSON_NAME] وتوابل للمسة فريدة." at bounding box center [473, 215] width 216 height 33
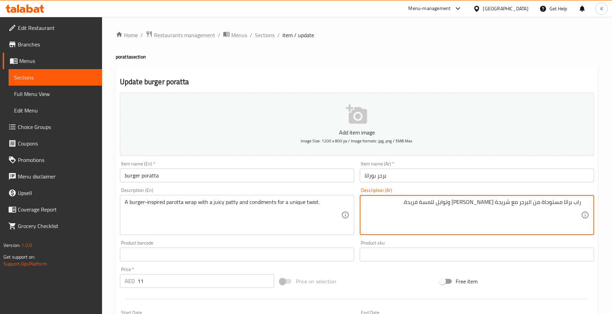
click at [546, 203] on textarea "راب براتا مستوحاة من البرجر مع شريحة [PERSON_NAME] وتوابل للمسة فريدة." at bounding box center [473, 215] width 216 height 33
drag, startPoint x: 548, startPoint y: 205, endPoint x: 542, endPoint y: 206, distance: 5.9
click at [542, 206] on textarea "راب براتا مستوحاة من البرجر مع شريحة [PERSON_NAME] وتوابل للمسة فريدة." at bounding box center [473, 215] width 216 height 33
drag, startPoint x: 462, startPoint y: 203, endPoint x: 406, endPoint y: 201, distance: 56.0
click at [409, 203] on textarea "راب براتا مستوحى من البرجر مع شريحة [PERSON_NAME] وتوابل للمسة فريدة." at bounding box center [473, 215] width 216 height 33
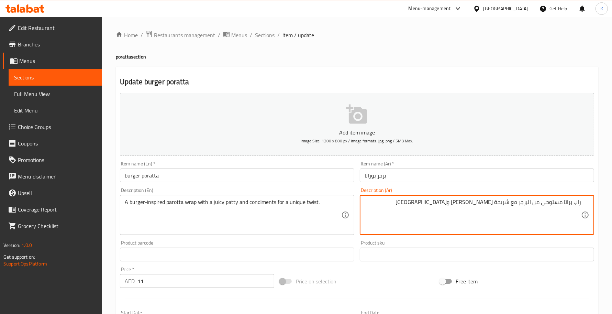
type textarea "راب براتا مستوحى من البرجر مع شريحة [PERSON_NAME] و[GEOGRAPHIC_DATA]"
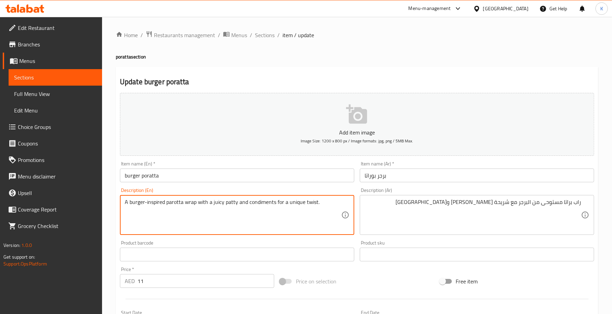
drag, startPoint x: 301, startPoint y: 206, endPoint x: 359, endPoint y: 206, distance: 57.7
type textarea "A burger-inspired parotta wrap with a juicy patty and condiments"
click at [266, 177] on input "burger poratta" at bounding box center [237, 175] width 234 height 14
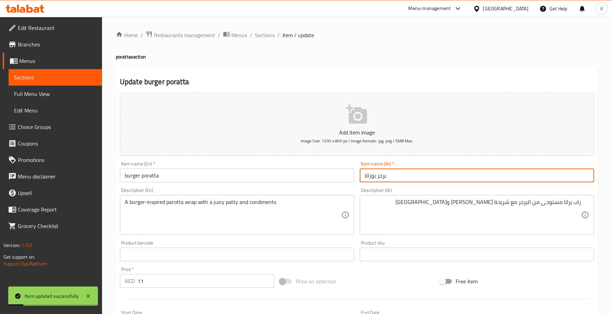
click at [371, 181] on input "برجر بوراتا" at bounding box center [477, 175] width 234 height 14
type input "برجر براتا"
type input "براتا برجر"
click at [265, 42] on div "Home / Restaurants management / Menus / Sections / item / update poratta sectio…" at bounding box center [357, 251] width 482 height 441
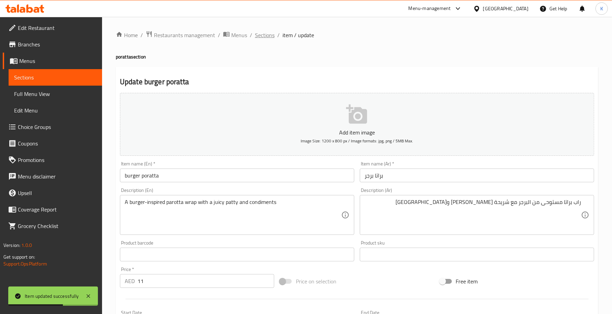
click at [263, 35] on span "Sections" at bounding box center [265, 35] width 20 height 8
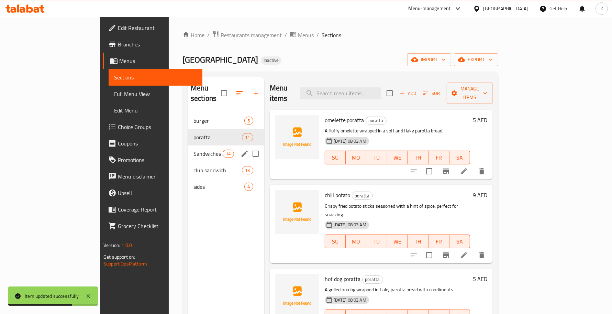
click at [242, 150] on icon "edit" at bounding box center [245, 153] width 6 height 6
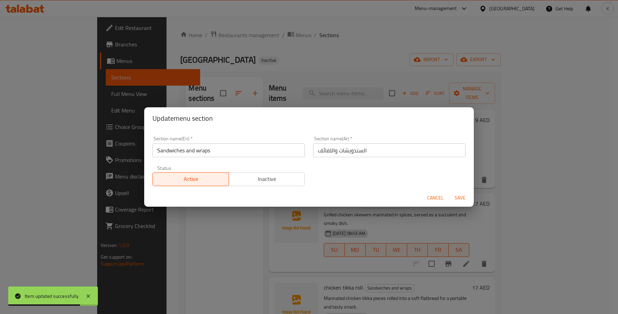
click at [327, 150] on input "السندويشات واللفائف" at bounding box center [389, 150] width 153 height 14
type input "السندويشات والراب"
click at [449, 191] on button "Save" at bounding box center [460, 197] width 22 height 13
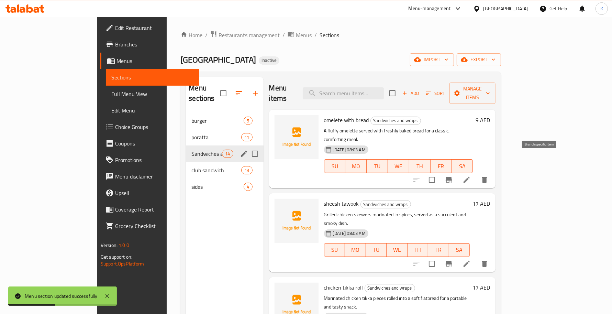
click at [476, 174] on li at bounding box center [466, 180] width 19 height 12
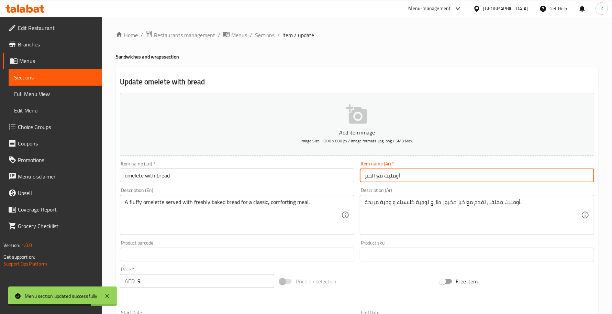
drag, startPoint x: 377, startPoint y: 177, endPoint x: 371, endPoint y: 173, distance: 6.9
click at [371, 173] on input "أومليت مع الخبز" at bounding box center [477, 175] width 234 height 14
type input "أومليت مع خبز"
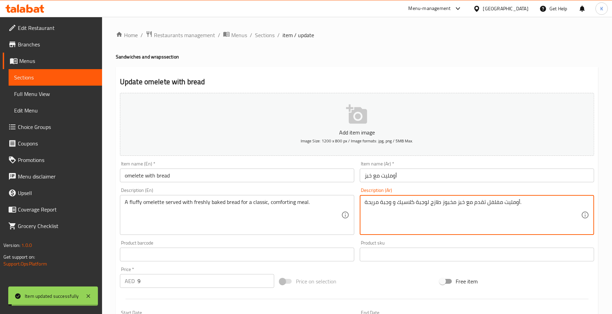
click at [494, 203] on textarea "أومليت مفلفل تقدم مع خبز مخبوز طازج لوجبة كلاسيك و وجبة مريحة." at bounding box center [473, 215] width 216 height 33
click at [479, 200] on textarea "أومليت رقيق تقدم مع خبز مخبوز طازج لوجبة كلاسيك و وجبة مريحة." at bounding box center [473, 215] width 216 height 33
click at [480, 205] on textarea "أومليت رقيق تقدم مع خبز مخبوز طازج لوجبة كلاسيك و وجبة مريحة." at bounding box center [473, 215] width 216 height 33
type textarea "أومليت رقيق يقدم مع خبز مخبوز طازج لوجبة كلاسيك و وجبة مريحة."
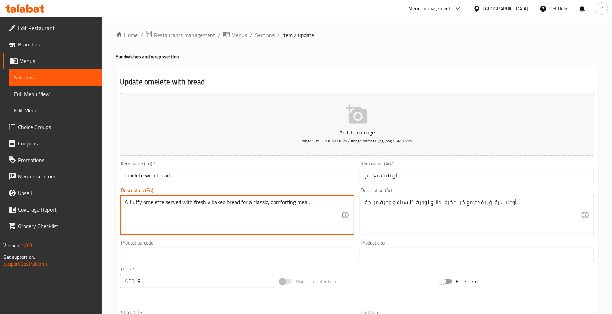
drag, startPoint x: 329, startPoint y: 202, endPoint x: 253, endPoint y: 202, distance: 75.6
click at [244, 205] on textarea "A fluffy omelette served with freshly baked bread for a classic, comforting mea…" at bounding box center [233, 215] width 216 height 33
drag, startPoint x: 240, startPoint y: 201, endPoint x: 357, endPoint y: 200, distance: 117.5
click at [310, 203] on textarea "A fluffy omelette served with freshly baked bread for a classic, comforting mea…" at bounding box center [233, 215] width 216 height 33
type textarea "A fluffy omelette served with freshly baked bread"
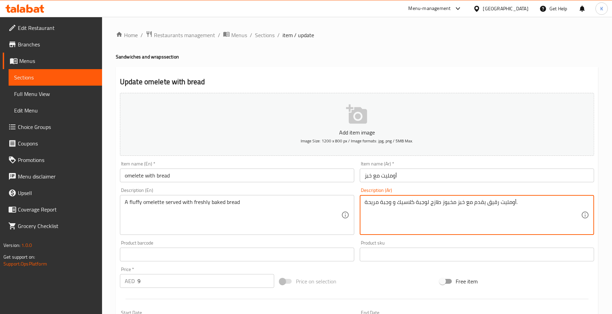
drag, startPoint x: 428, startPoint y: 203, endPoint x: 339, endPoint y: 203, distance: 89.0
type textarea "أومليت رقيق يقدم مع خبز مخبوز طازج ."
click at [242, 186] on div "Description (En) A fluffy omelette served with freshly baked bread Description …" at bounding box center [237, 211] width 240 height 53
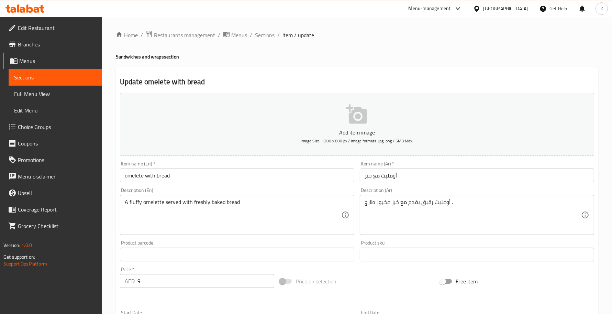
click at [246, 172] on input "omelete with bread" at bounding box center [237, 175] width 234 height 14
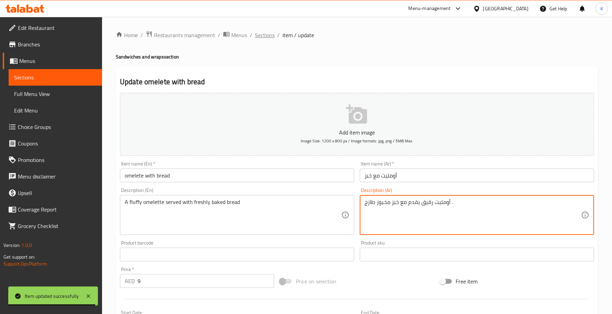
click at [270, 38] on span "Sections" at bounding box center [265, 35] width 20 height 8
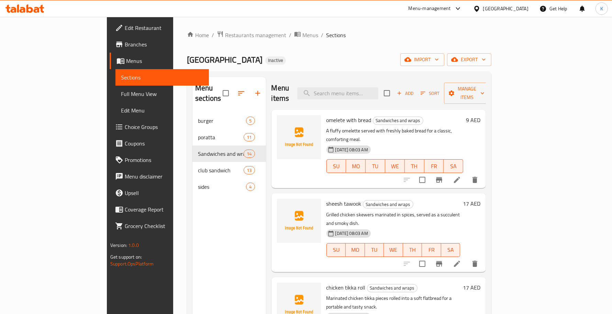
scroll to position [100, 0]
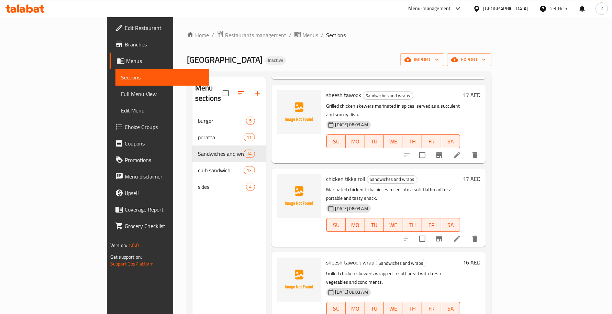
click at [467, 232] on li at bounding box center [456, 238] width 19 height 12
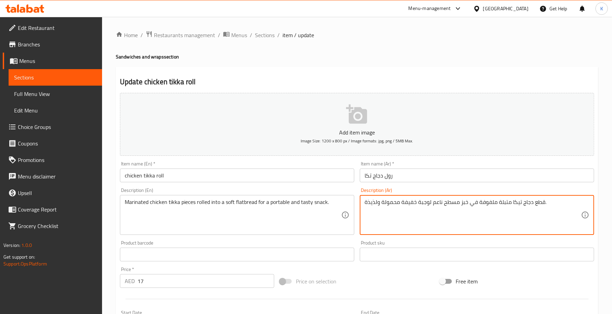
click at [516, 206] on textarea "قطع دجاج تيكا متبلة ملفوفة في خبز مسطح ناعم لوجبة خفيفة محمولة ولذيذة." at bounding box center [473, 215] width 216 height 33
click at [434, 204] on textarea "قطع دجاج تكا متبلة ملفوفة في خبز مسطح ناعم لوجبة خفيفة محمولة ولذيذة." at bounding box center [473, 215] width 216 height 33
drag, startPoint x: 428, startPoint y: 204, endPoint x: 316, endPoint y: 199, distance: 111.8
click at [317, 199] on div "Add item image Image Size: 1200 x 800 px / Image formats: jpg, png / 5MB Max. I…" at bounding box center [357, 238] width 480 height 296
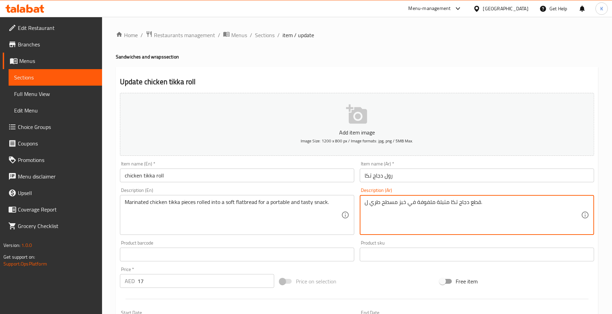
drag, startPoint x: 369, startPoint y: 203, endPoint x: 357, endPoint y: 203, distance: 12.0
click at [357, 203] on div "Description (Ar) قطع دجاج تكا متبلة ملفوفة في خبز مسطح طري ل. Description (Ar)" at bounding box center [477, 211] width 240 height 53
type textarea "قطع دجاج تكا متبلة ملفوفة في خبز مسطح طري."
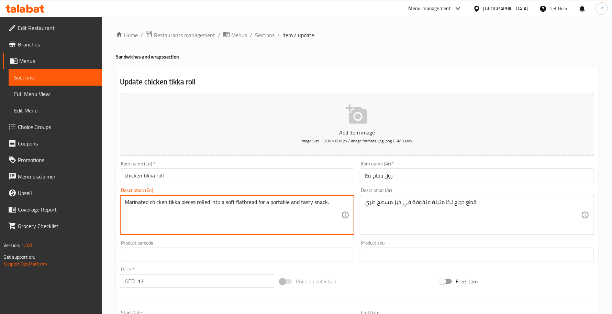
drag, startPoint x: 330, startPoint y: 199, endPoint x: 256, endPoint y: 200, distance: 74.2
type textarea "Marinated chicken tikka pieces rolled into a soft flatbread"
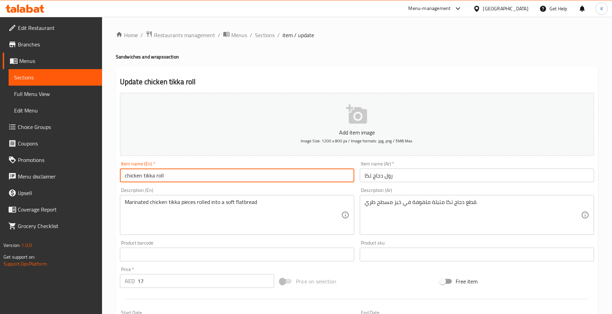
click at [286, 181] on input "chicken tikka roll" at bounding box center [237, 175] width 234 height 14
click at [270, 33] on span "Sections" at bounding box center [265, 35] width 20 height 8
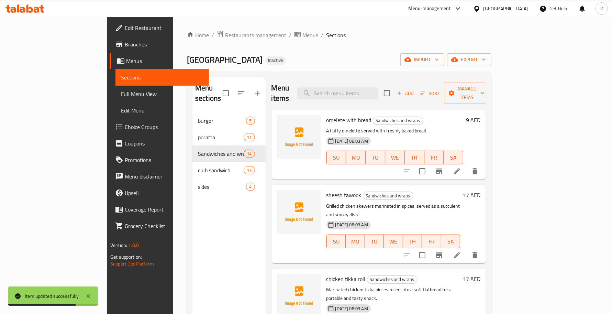
scroll to position [97, 0]
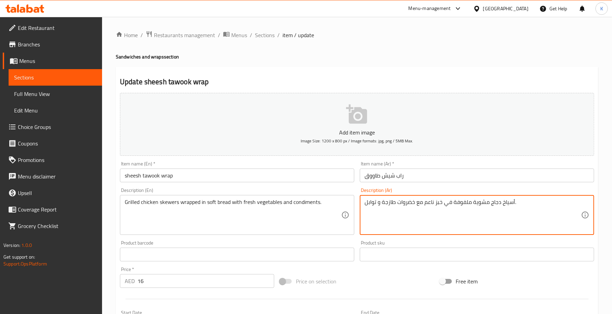
click at [428, 202] on textarea "أسياخ دجاج مشوية ملفوفة في خبز ناعم مع خضروات طازجة و توابل." at bounding box center [473, 215] width 216 height 33
type textarea "أسياخ دجاج مشوية ملفوفة في خبز طري مع خضروات طازجة و توابل."
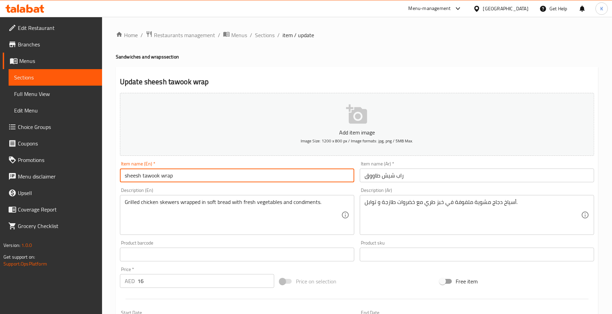
click at [255, 176] on input "sheesh tawook wrap" at bounding box center [237, 175] width 234 height 14
click at [267, 34] on span "Sections" at bounding box center [265, 35] width 20 height 8
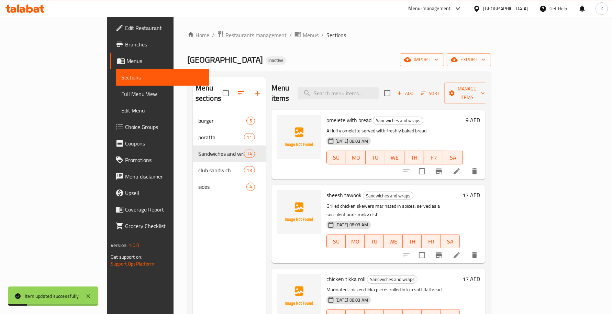
scroll to position [187, 0]
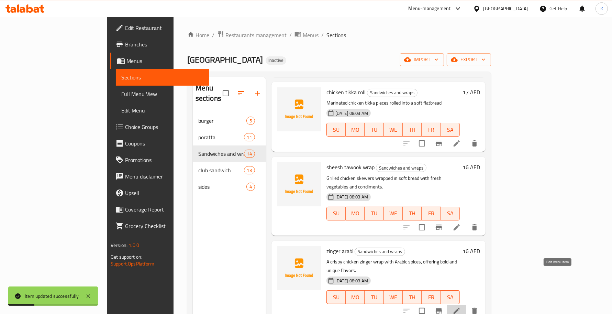
click at [460, 307] on icon at bounding box center [457, 310] width 6 height 6
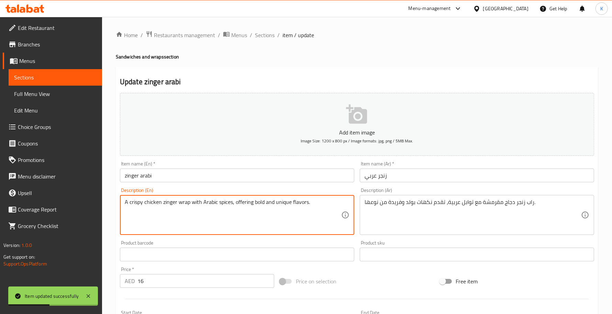
drag, startPoint x: 232, startPoint y: 203, endPoint x: 463, endPoint y: 198, distance: 230.9
type textarea "A crispy chicken zinger wrap with Arabic spices"
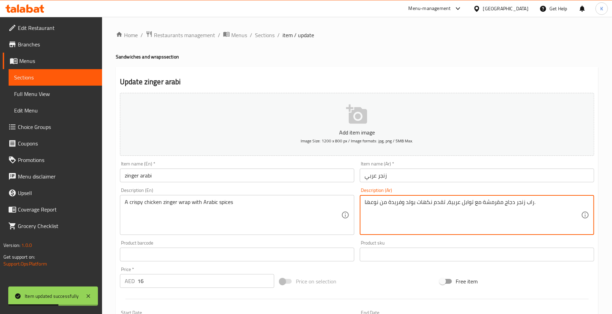
drag, startPoint x: 444, startPoint y: 200, endPoint x: 255, endPoint y: 203, distance: 189.0
click at [449, 205] on textarea "راب زنجر دجاج مقرمشة مع توابل عربية،." at bounding box center [473, 215] width 216 height 33
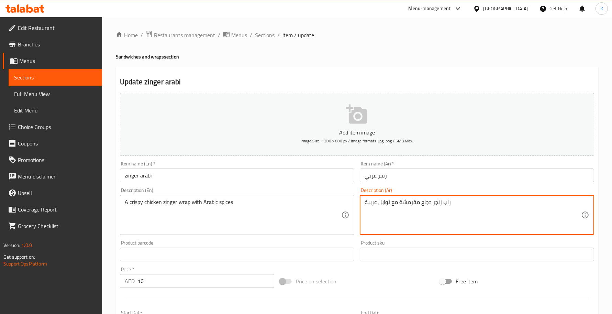
drag, startPoint x: 404, startPoint y: 205, endPoint x: 400, endPoint y: 205, distance: 3.8
click at [400, 205] on textarea "راب زنجر دجاج مقرمشة مع توابل عربية" at bounding box center [473, 215] width 216 height 33
type textarea "راب زنجر دجاج مقرمش مع توابل عربية"
click at [315, 186] on div "Description (En) A crispy chicken zinger wrap with Arabic spices Description (E…" at bounding box center [237, 211] width 240 height 53
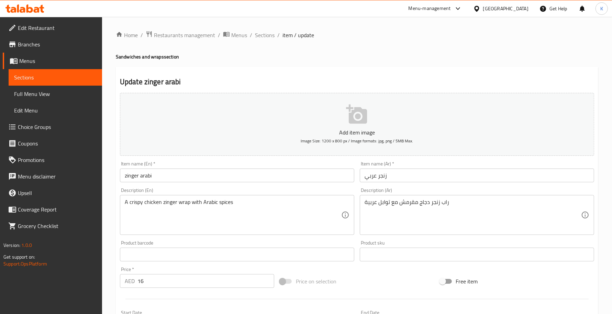
click at [315, 179] on input "zinger arabi" at bounding box center [237, 175] width 234 height 14
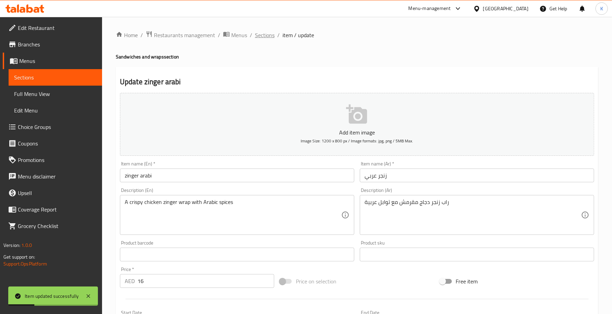
click at [263, 35] on span "Sections" at bounding box center [265, 35] width 20 height 8
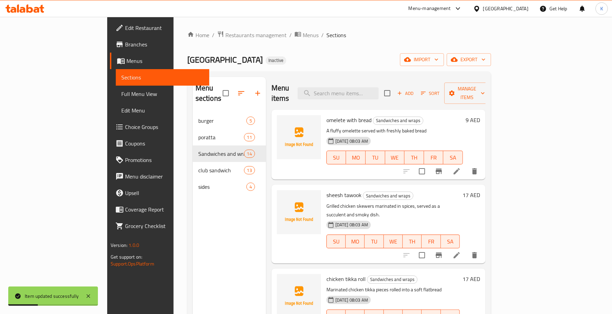
scroll to position [261, 0]
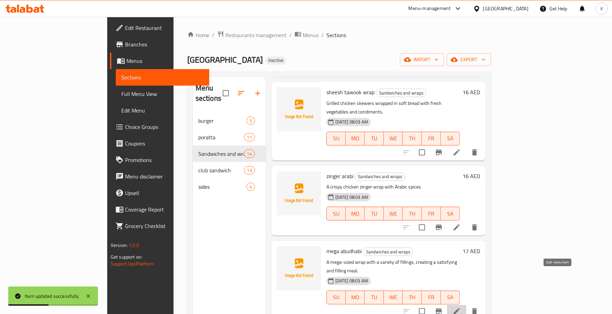
click at [461, 307] on icon at bounding box center [456, 311] width 8 height 8
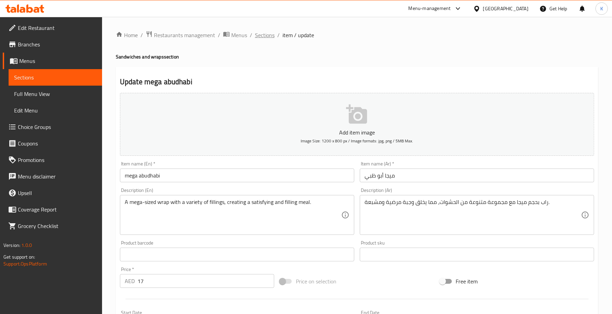
click at [265, 32] on span "Sections" at bounding box center [265, 35] width 20 height 8
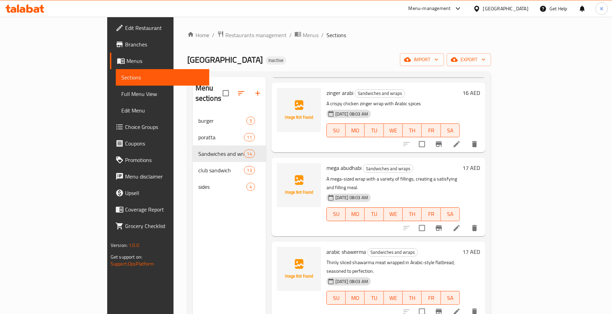
scroll to position [351, 0]
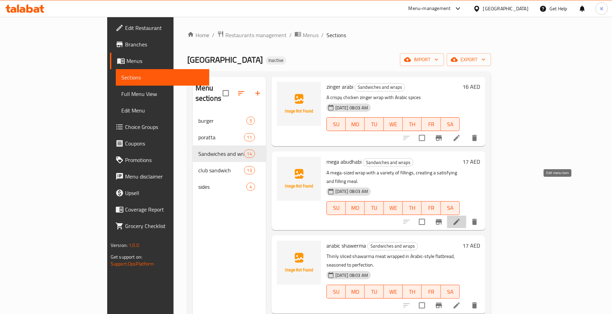
click at [461, 217] on icon at bounding box center [456, 221] width 8 height 8
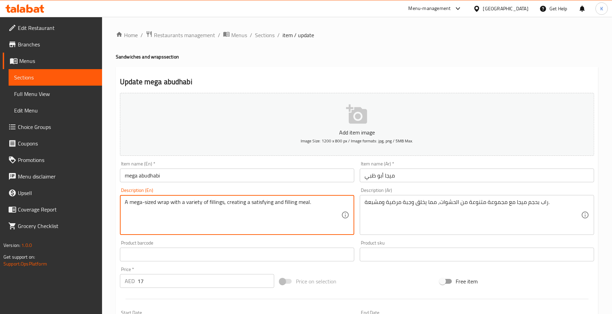
drag, startPoint x: 280, startPoint y: 202, endPoint x: 224, endPoint y: 199, distance: 56.4
type textarea "A mega-sized wrap with a variety of fillings"
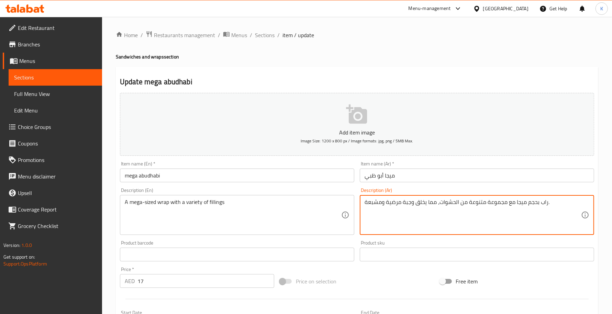
drag, startPoint x: 438, startPoint y: 203, endPoint x: 304, endPoint y: 192, distance: 134.8
type textarea "راب بحجم ميجا مع مجموعة متنوعة من الحشوات."
click at [284, 176] on input "mega abudhabi" at bounding box center [237, 175] width 234 height 14
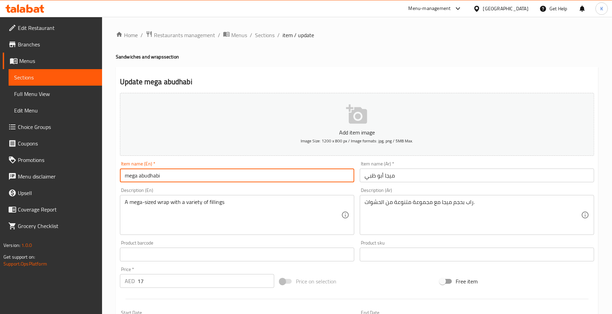
click at [265, 29] on div "Home / Restaurants management / Menus / Sections / item / update Sandwiches and…" at bounding box center [357, 251] width 510 height 469
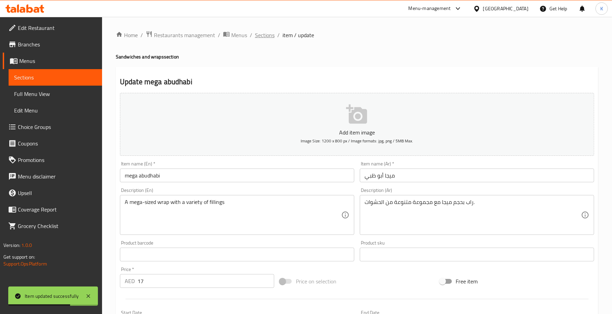
click at [267, 35] on span "Sections" at bounding box center [265, 35] width 20 height 8
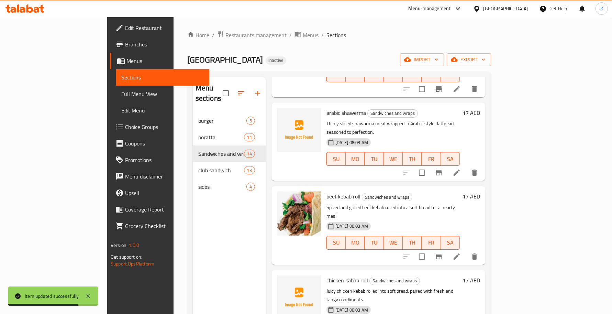
scroll to position [512, 0]
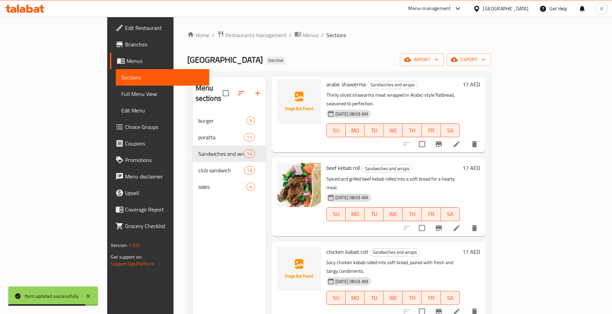
click at [460, 225] on icon at bounding box center [457, 228] width 6 height 6
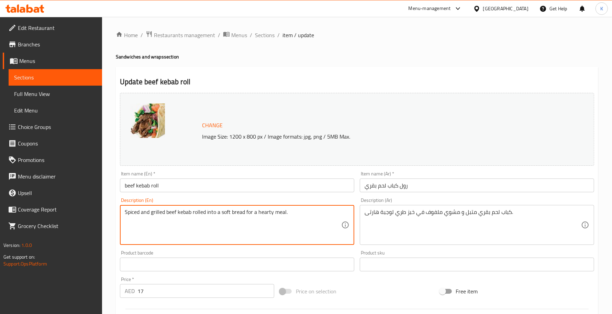
drag, startPoint x: 297, startPoint y: 215, endPoint x: 243, endPoint y: 212, distance: 54.0
type textarea "Spiced and grilled beef kebab rolled into a soft bread"
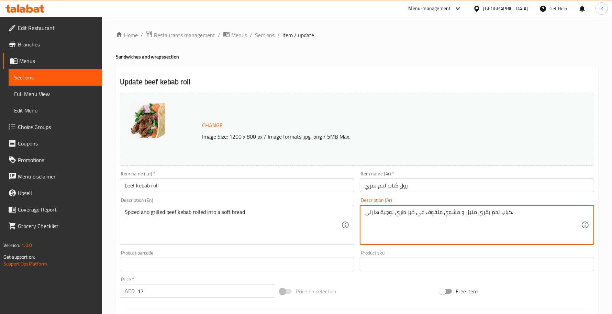
drag, startPoint x: 390, startPoint y: 215, endPoint x: 305, endPoint y: 201, distance: 86.3
type textarea "كباب لحم بقري متبل و مشوي ملفوف في خبز طري."
click at [265, 186] on input "beef kebab roll" at bounding box center [237, 185] width 234 height 14
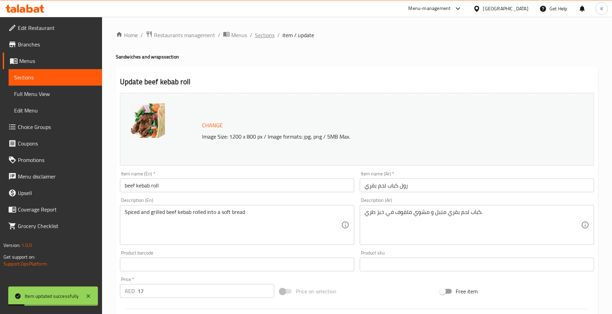
click at [267, 31] on span "Sections" at bounding box center [265, 35] width 20 height 8
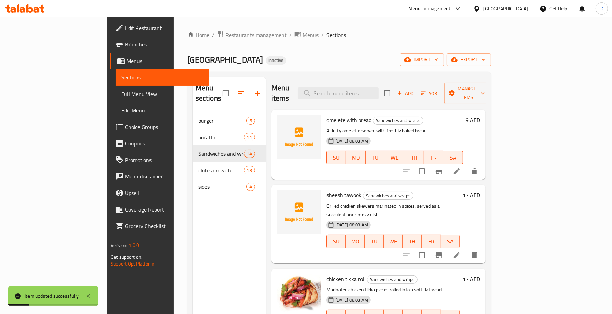
scroll to position [486, 0]
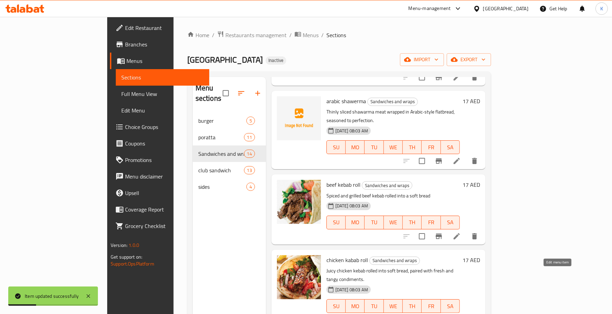
click at [461, 313] on icon at bounding box center [456, 319] width 8 height 8
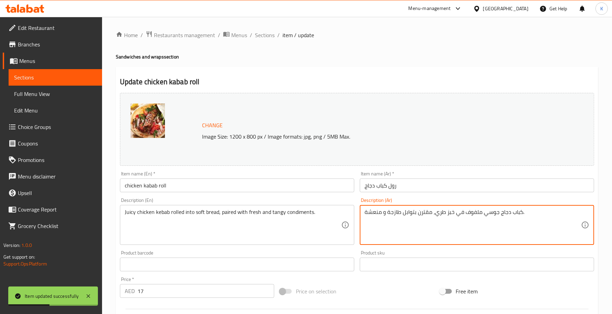
click at [429, 212] on textarea "كباب دجاج جوسي ملفوف في خبز طري، مقترن بتوابل طازجة و منعشة." at bounding box center [473, 225] width 216 height 33
type textarea "كباب دجاج جوسي ملفوف في خبز طري، مع توابل طازجة و منعشة."
click at [246, 192] on input "chicken kabab roll" at bounding box center [237, 185] width 234 height 14
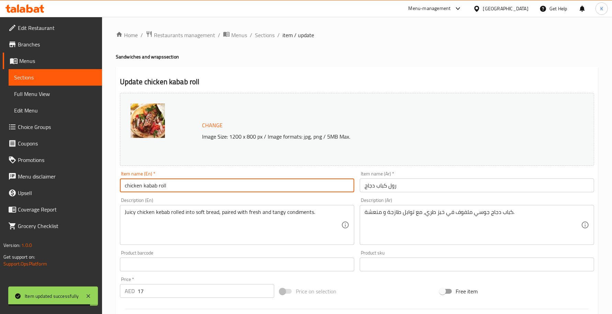
click at [265, 33] on span "Sections" at bounding box center [265, 35] width 20 height 8
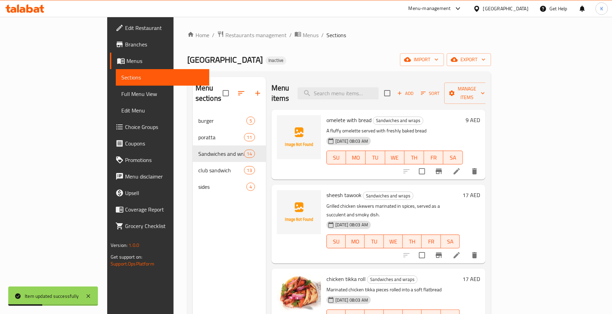
scroll to position [562, 0]
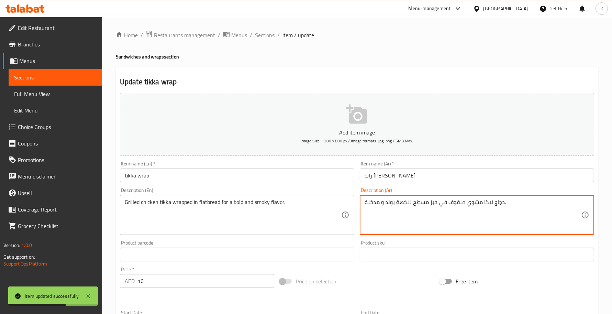
click at [389, 200] on textarea "دجاج تيكا مشوي ملفوف في خبز مسطح لنكهة بولد و مدخنة." at bounding box center [473, 215] width 216 height 33
type textarea "دجاج تيكا مشوي ملفوف في خبز مسطح لنكهة قوية و مدخنة."
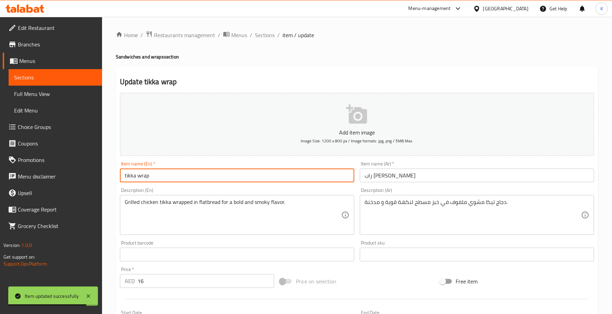
click at [268, 174] on input "tikka wrap" at bounding box center [237, 175] width 234 height 14
click at [265, 27] on div "Home / Restaurants management / Menus / Sections / item / update Sandwiches and…" at bounding box center [357, 251] width 510 height 469
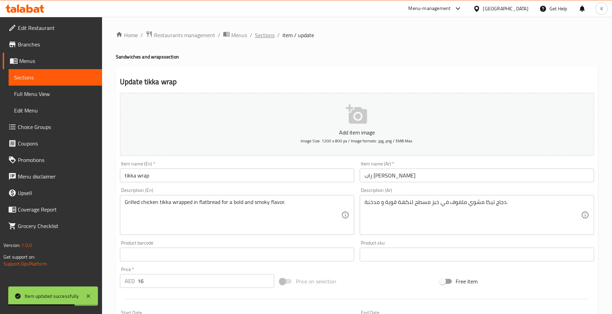
click at [266, 35] on span "Sections" at bounding box center [265, 35] width 20 height 8
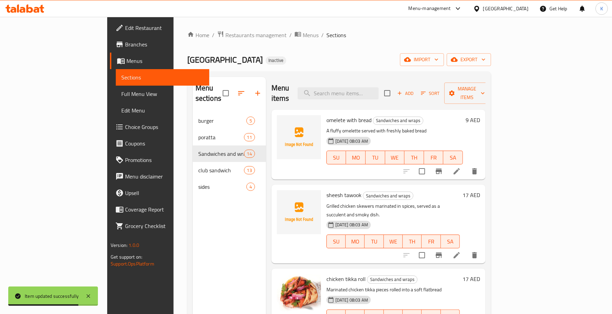
scroll to position [626, 0]
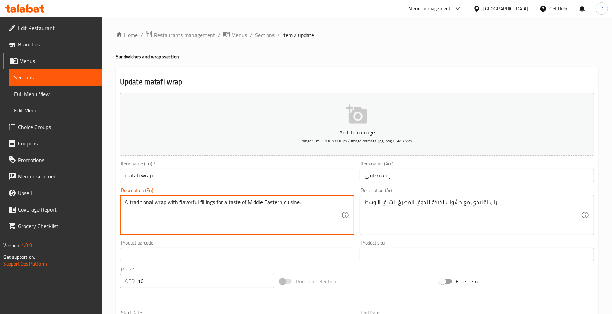
click at [193, 206] on textarea "A traditional wrap with flavorful fillings for a taste of Middle Eastern cuisin…" at bounding box center [233, 215] width 216 height 33
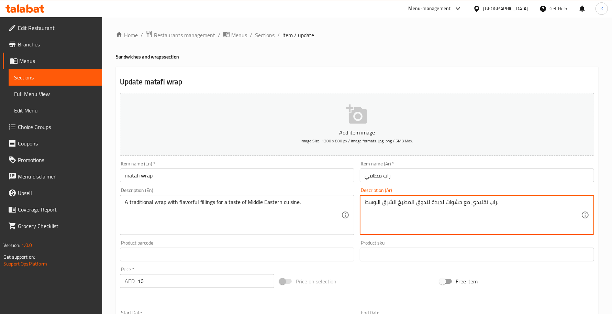
click at [423, 203] on textarea "راب تقليدي مع حشوات لذيذة لتذوق المطبخ الشرق الاوسط." at bounding box center [473, 215] width 216 height 33
type textarea "راب تقليدي مع حشوات لذيذة لالمطبخ الشرق الاوسط."
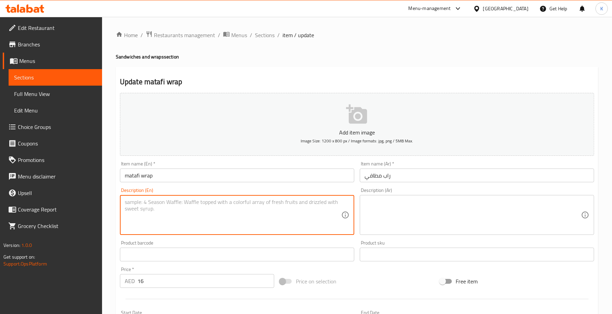
drag, startPoint x: 219, startPoint y: 215, endPoint x: 214, endPoint y: 209, distance: 7.6
click at [217, 215] on textarea at bounding box center [233, 215] width 216 height 33
paste textarea "Blend of aromatic spices, wrapped in warm bread, and paired with mix veggies, a…"
type textarea "Blend of aromatic spices, wrapped in warm bread, and paired with mix veggies, a…"
click at [399, 209] on textarea at bounding box center [473, 215] width 216 height 33
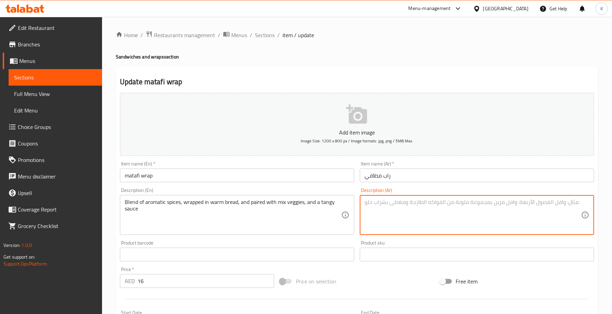
paste textarea "مزيج من التوابل العطرية ملفوفة بخبز دافئ ومزودة بمزيج من الخضار وصلصة منعشة"
type textarea "مزيج من التوابل العطرية ملفوفة بخبز دافئ ومزودة بمزيج من الخضار وصلصة منعشة"
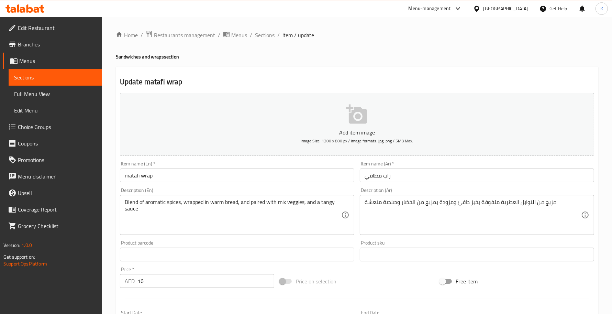
click at [306, 186] on div "Description (En) Blend of aromatic spices, wrapped in warm bread, and paired wi…" at bounding box center [237, 211] width 240 height 53
click at [306, 178] on input "matafi wrap" at bounding box center [237, 175] width 234 height 14
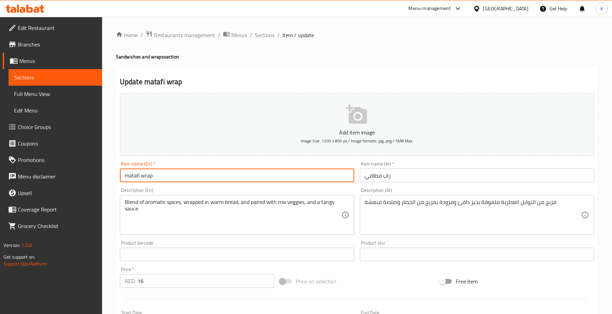
click at [263, 31] on span "Sections" at bounding box center [265, 35] width 20 height 8
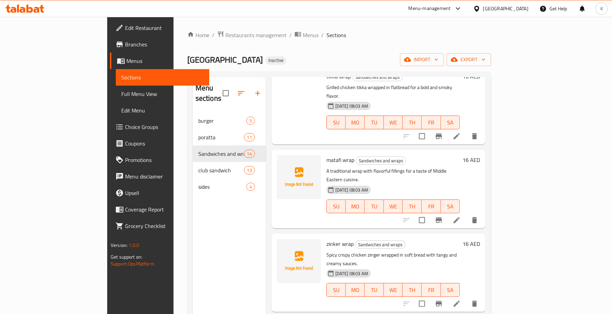
scroll to position [753, 0]
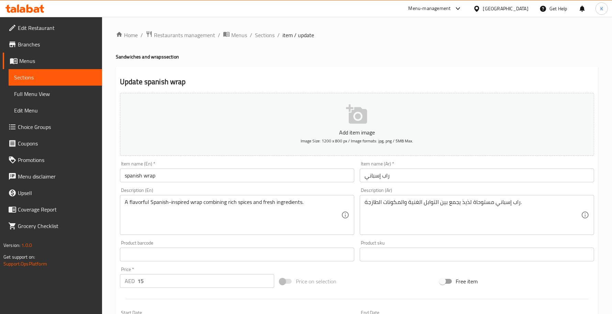
drag, startPoint x: 265, startPoint y: 217, endPoint x: 286, endPoint y: 203, distance: 25.5
click at [265, 218] on div "Home / Restaurants management / Menus / Sections / item / update Sandwiches and…" at bounding box center [357, 251] width 482 height 441
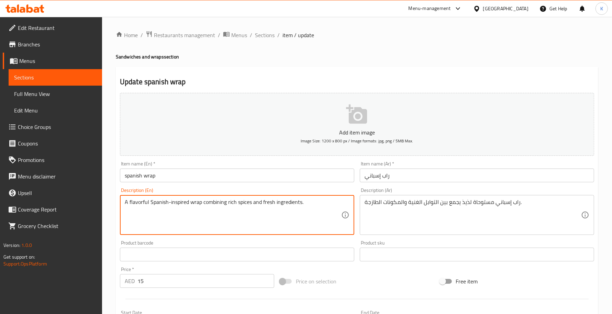
click at [281, 208] on textarea "A flavorful Spanish-inspired wrap combining rich spices and fresh ingredients." at bounding box center [233, 215] width 216 height 33
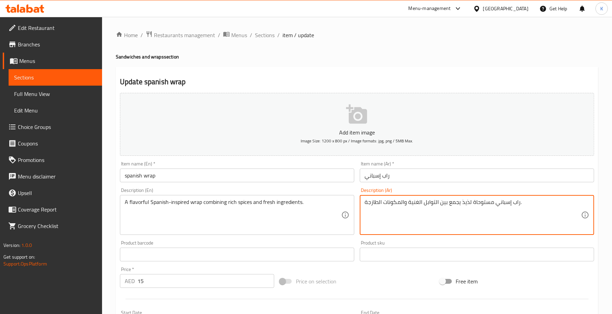
paste textarea "لفائف مستوحاة من المطبخ الإسباني ت"
click at [546, 204] on textarea "لفائف مستوحاة من المطبخ الإسباني تجمع بين التوابل الغنية والمكونات الطازجة." at bounding box center [473, 215] width 216 height 33
click at [547, 204] on textarea "لفائف مستوحاى من المطبخ الإسباني تجمع بين التوابل الغنية والمكونات الطازجة." at bounding box center [473, 215] width 216 height 33
drag, startPoint x: 569, startPoint y: 201, endPoint x: 609, endPoint y: 201, distance: 39.9
click at [609, 201] on div "Home / Restaurants management / Menus / Sections / item / update Sandwiches and…" at bounding box center [357, 251] width 510 height 469
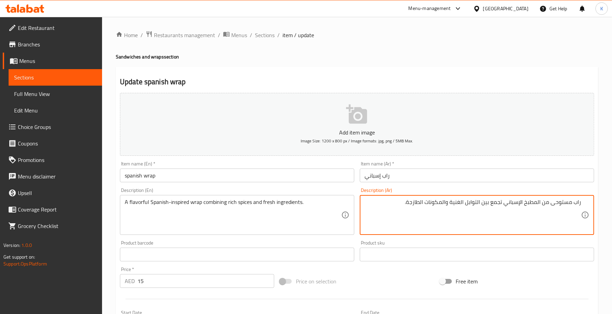
click at [500, 205] on textarea "راب مستوحى من المطبخ الإسباني تجمع بين التوابل الغنية والمكونات الطازجة." at bounding box center [473, 215] width 216 height 33
click at [503, 203] on textarea "راب مستوحى من المطبخ الإسباني تجمع بين التوابل الغنية والمكونات الطازجة." at bounding box center [473, 215] width 216 height 33
click at [501, 203] on textarea "راب مستوحى من المطبخ الإسباني تجمع بين التوابل الغنية والمكونات الطازجة." at bounding box center [473, 215] width 216 height 33
click at [499, 202] on textarea "راب مستوحى من المطبخ الإسباني تجمع بين التوابل الغنية والمكونات الطازجة." at bounding box center [473, 215] width 216 height 33
click at [504, 204] on textarea "راب مستوحى من المطبخ الإسباني تجمع بين التوابل الغنية والمكونات الطازجة." at bounding box center [473, 215] width 216 height 33
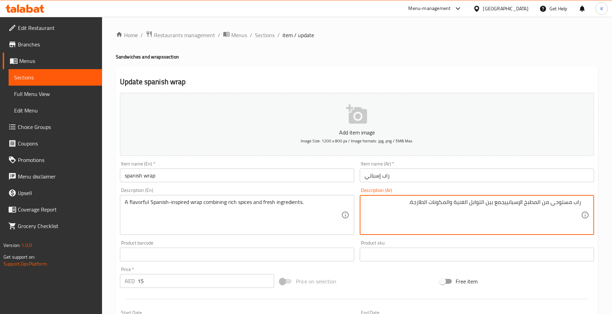
click at [507, 205] on textarea "راب مستوحى من المطبخ الإسبانييجمع بين التوابل الغنية والمكونات الطازجة." at bounding box center [473, 215] width 216 height 33
type textarea "راب مستوحى من المطبخ الإسباني يجمع بين التوابل الغنية والمكونات الطازجة."
click at [303, 180] on input "spanish wrap" at bounding box center [237, 175] width 234 height 14
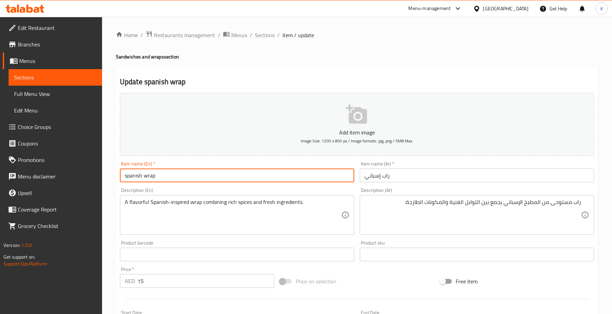
click at [274, 34] on ol "Home / Restaurants management / Menus / Sections / item / update" at bounding box center [357, 35] width 482 height 9
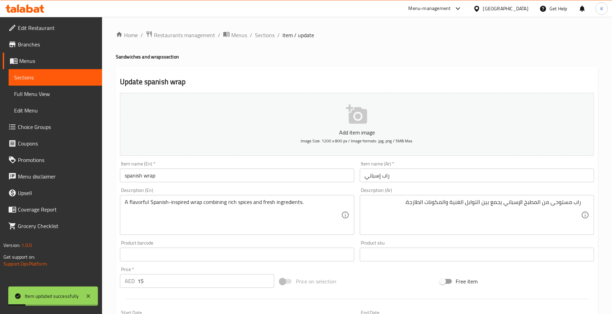
click at [270, 34] on span "Sections" at bounding box center [265, 35] width 20 height 8
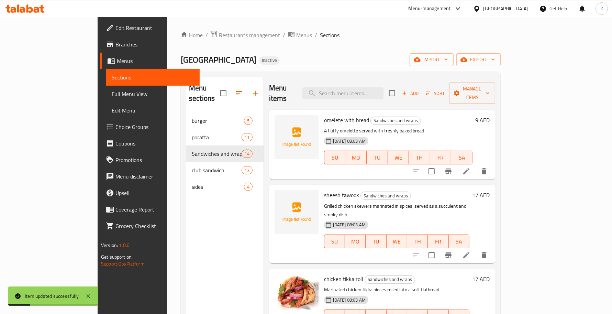
scroll to position [97, 0]
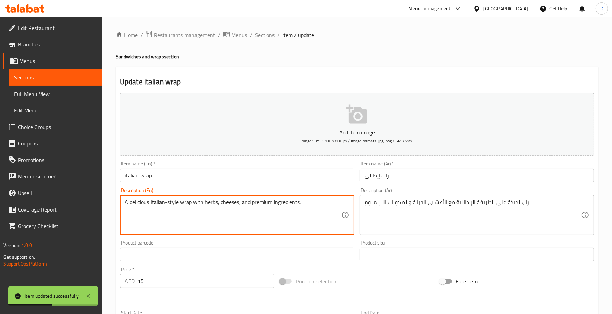
click at [138, 200] on textarea "A delicious Italian-style wrap with herbs, cheeses, and premium ingredients." at bounding box center [233, 215] width 216 height 33
click at [127, 202] on textarea "A Italian-style wrap with herbs, cheeses, and premium ingredients." at bounding box center [233, 215] width 216 height 33
type textarea "An Italian-style wrap with herbs, cheeses, and premium ingredients."
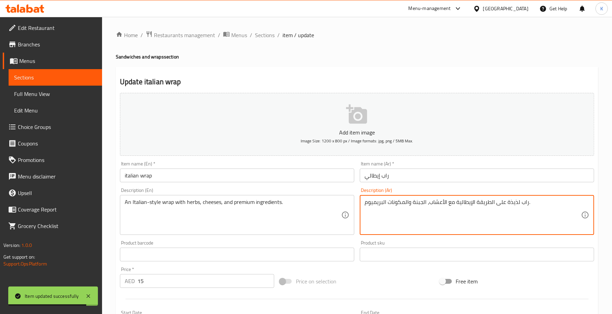
click at [509, 202] on textarea "راب لذيذة على الطريقة الإيطالية مع الأعشاب، الجبنة والمكونات البريميوم." at bounding box center [473, 215] width 216 height 33
type textarea "راب على الطريقة الإيطالية مع الأعشاب، الجبنة والمكونات البريميوم."
click at [305, 178] on input "italian wrap" at bounding box center [237, 175] width 234 height 14
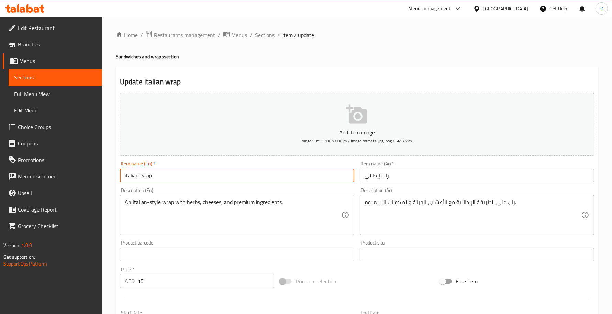
drag, startPoint x: 262, startPoint y: 35, endPoint x: 271, endPoint y: 46, distance: 14.6
click at [262, 35] on span "Sections" at bounding box center [265, 35] width 20 height 8
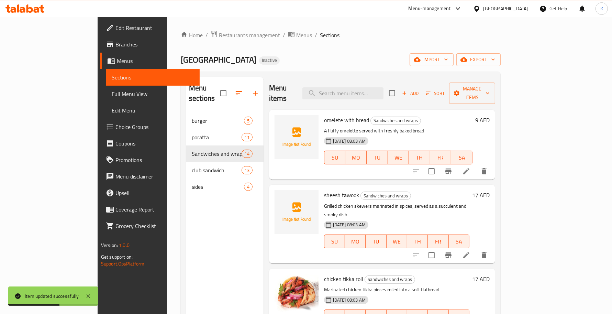
click at [469, 202] on p "Grilled chicken skewers marinated in spices, served as a succulent and smoky di…" at bounding box center [396, 210] width 145 height 17
click at [449, 126] on p "A fluffy omelette served with freshly baked bread" at bounding box center [398, 130] width 148 height 9
click at [383, 81] on div "Menu items Add Sort Manage items" at bounding box center [382, 93] width 226 height 33
click at [383, 87] on input "search" at bounding box center [342, 93] width 81 height 12
paste input "A club sandwich layered with fresh and delicious ingredients, offering a fillin…"
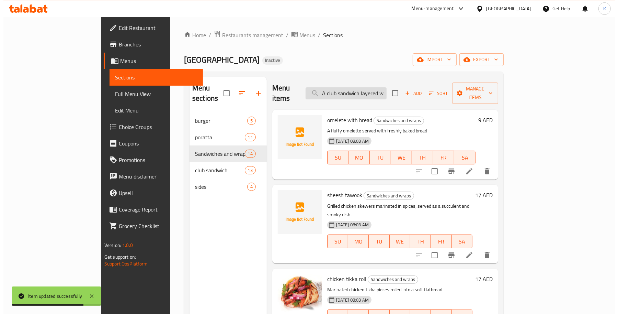
scroll to position [0, 128]
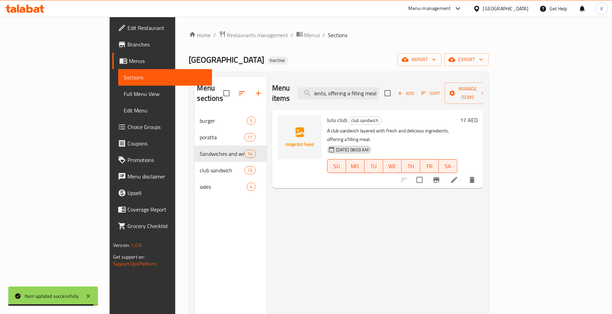
type input "A club sandwich layered with fresh and delicious ingredients, offering a fillin…"
click at [458, 176] on icon at bounding box center [454, 180] width 8 height 8
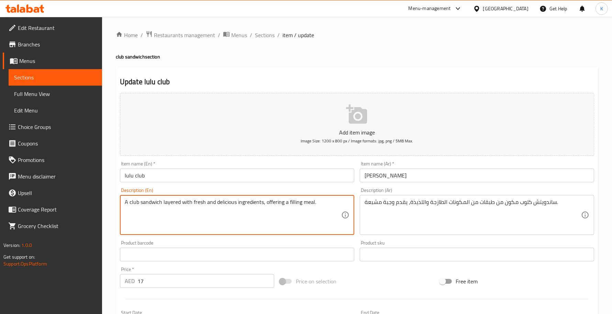
drag, startPoint x: 263, startPoint y: 205, endPoint x: 389, endPoint y: 205, distance: 126.1
type textarea "A club sandwich layered with fresh and delicious ingredients"
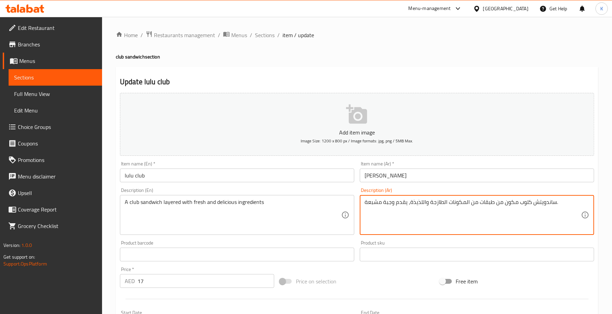
drag, startPoint x: 407, startPoint y: 203, endPoint x: 284, endPoint y: 198, distance: 123.5
drag, startPoint x: 516, startPoint y: 205, endPoint x: 509, endPoint y: 205, distance: 7.2
click at [509, 205] on textarea "ساندويتش كلوب مكون من طبقات من المكونات الطازجة واللذيذة،." at bounding box center [473, 215] width 216 height 33
type textarea "ساندويتش كلوب مكون من طبقات من المكونات الطازجة واللذيذة"
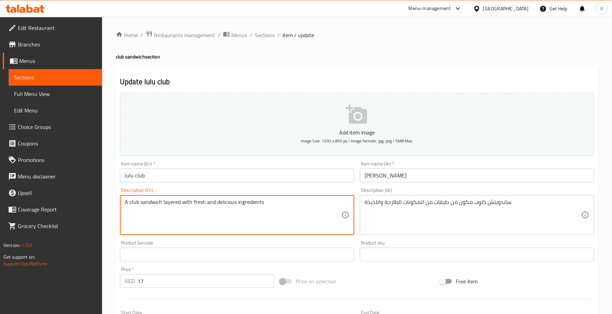
click at [233, 204] on textarea "A club sandwich layered with fresh and delicious ingredients" at bounding box center [233, 215] width 216 height 33
click at [213, 201] on textarea "A club sandwich layered with fresh and ingredients" at bounding box center [233, 215] width 216 height 33
click at [208, 201] on textarea "A club sandwich layered with fresh and ingredients" at bounding box center [233, 215] width 216 height 33
type textarea "A club sandwich layered with fresh ingredients"
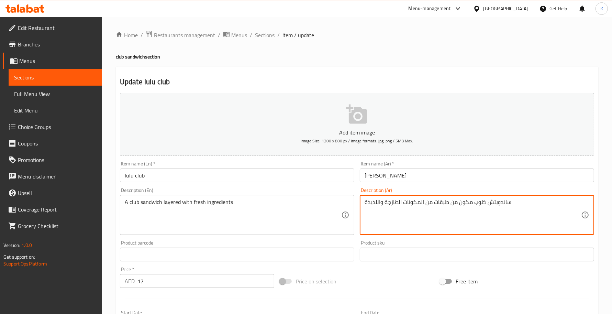
click at [381, 206] on textarea "ساندويتش كلوب مكون من طبقات من المكونات الطازجة واللذيذة" at bounding box center [473, 215] width 216 height 33
type textarea "ساندويتش كلوب مكون من طبقات من المكونات الطازجة"
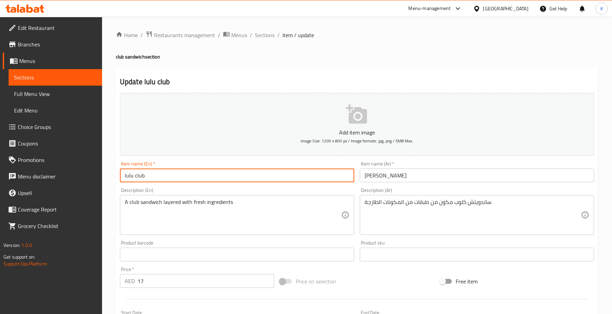
click at [263, 178] on input "lulu club" at bounding box center [237, 175] width 234 height 14
drag, startPoint x: 132, startPoint y: 176, endPoint x: 108, endPoint y: 172, distance: 24.3
click at [108, 172] on div "Home / Restaurants management / Menus / Sections / item / update club sandwich …" at bounding box center [357, 251] width 510 height 469
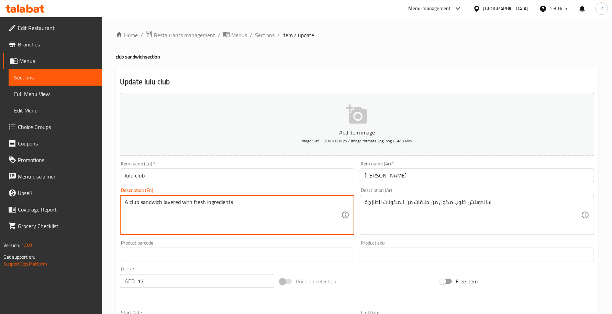
paste textarea "Turkey breast, lettuce, tomato, mayonnaise and white bread"
type textarea "Turkey breast, lettuce, tomato, mayonnaise and white bread"
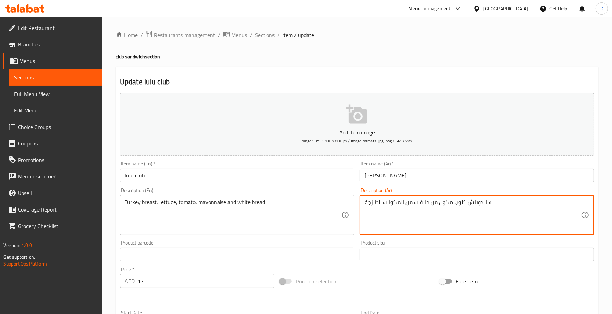
paste textarea "در ديك رومي، خس، طماطم، مايونيز و خبز أبيض"
type textarea "صدر [PERSON_NAME]، خس، طماطم، مايونيز و خبز أبيض"
click at [296, 182] on div "Item name (En)   * lulu club Item name (En) *" at bounding box center [237, 171] width 240 height 26
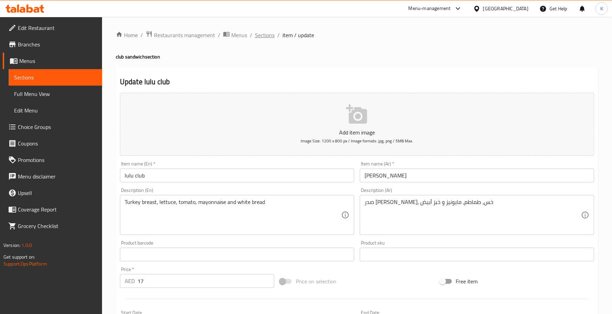
click at [261, 33] on span "Sections" at bounding box center [265, 35] width 20 height 8
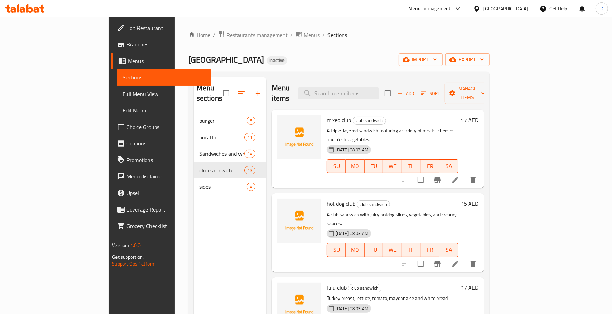
click at [399, 110] on div "mixed club club sandwich A triple-layered sandwich featuring a variety of meats…" at bounding box center [378, 149] width 212 height 78
click at [416, 64] on div "Indian Palace Inactive import export" at bounding box center [338, 59] width 301 height 13
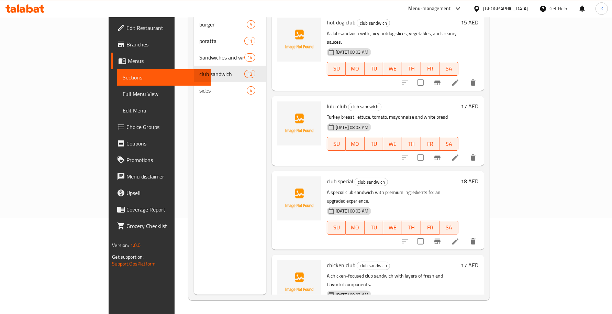
scroll to position [100, 0]
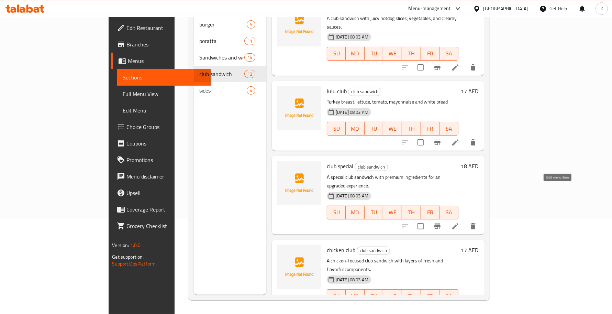
click at [458, 223] on icon at bounding box center [455, 226] width 6 height 6
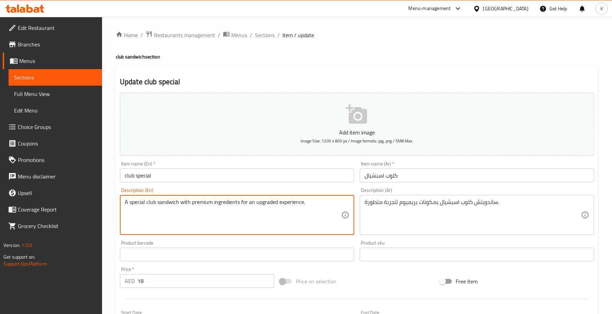
drag, startPoint x: 306, startPoint y: 205, endPoint x: 240, endPoint y: 204, distance: 65.3
type textarea "A special club sandwich with premium ingredients"
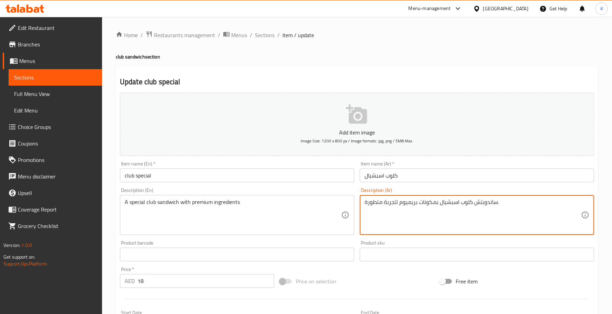
drag, startPoint x: 399, startPoint y: 203, endPoint x: 325, endPoint y: 199, distance: 73.6
type textarea "ساندويتش كلوب اسبشيال بمكونات بريميوم."
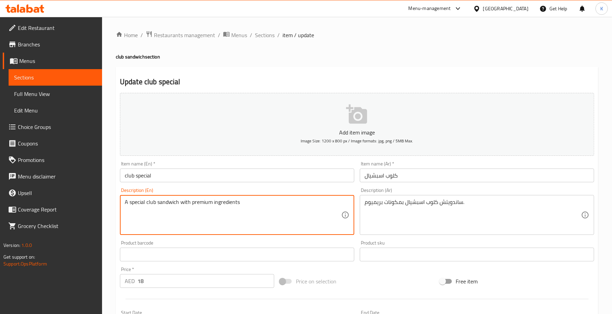
type textarea "A special club sandwich with premium ingredients"
drag, startPoint x: 173, startPoint y: 163, endPoint x: 176, endPoint y: 166, distance: 3.7
click at [174, 164] on div "Item name (En)   * club special Item name (En) *" at bounding box center [237, 171] width 234 height 21
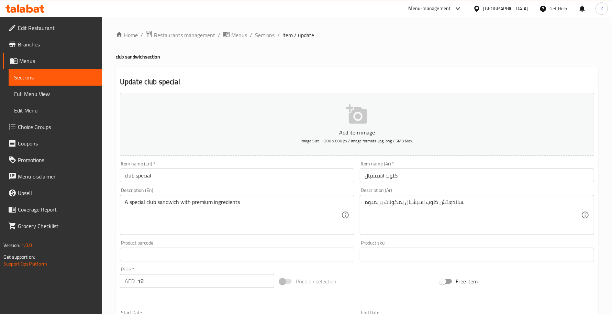
click at [181, 178] on input "club special" at bounding box center [237, 175] width 234 height 14
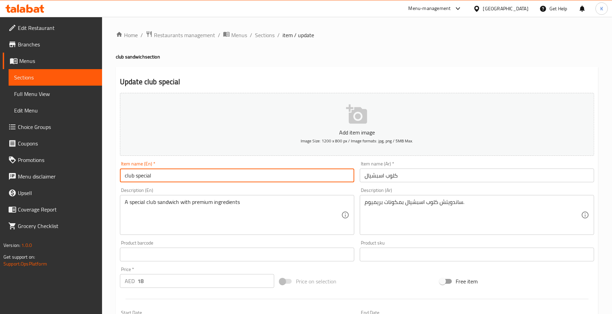
click at [271, 35] on span "Sections" at bounding box center [265, 35] width 20 height 8
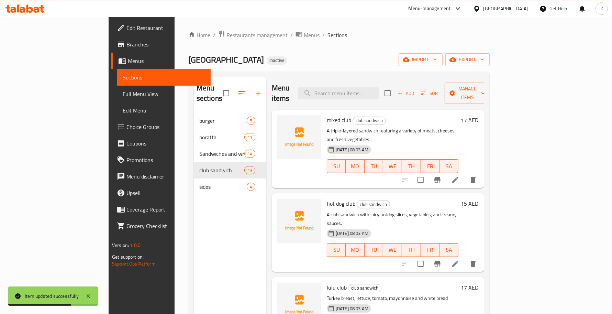
scroll to position [412, 0]
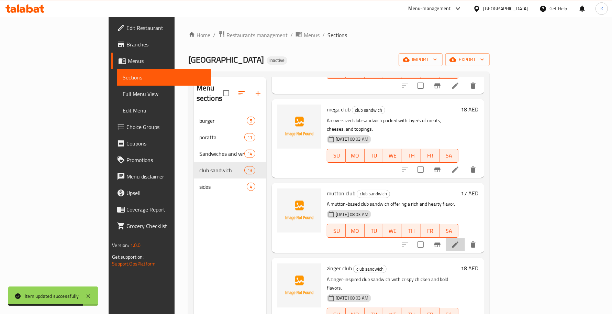
click at [465, 238] on li at bounding box center [455, 244] width 19 height 12
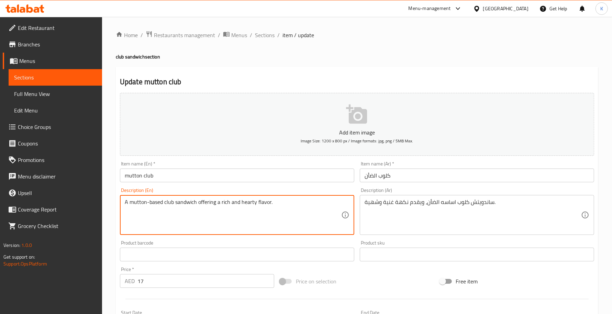
drag, startPoint x: 275, startPoint y: 204, endPoint x: 195, endPoint y: 201, distance: 79.8
type textarea "A mutton-based club sandwich"
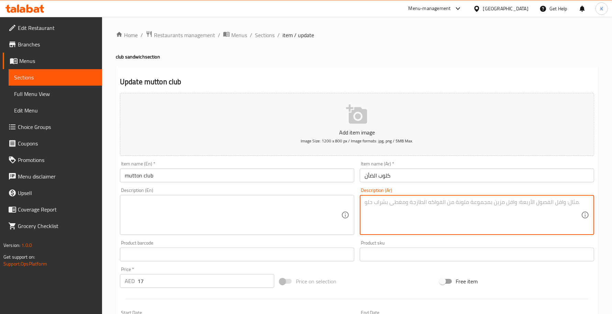
click at [372, 176] on input "كلوب الضأن" at bounding box center [477, 175] width 234 height 14
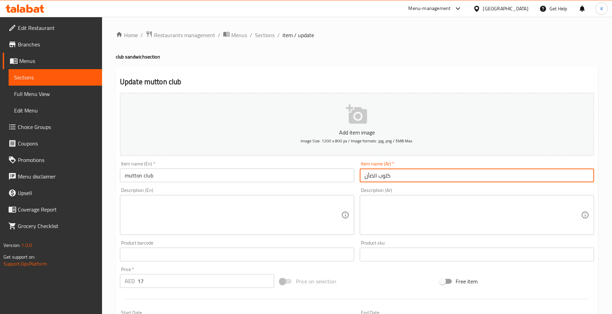
click at [372, 176] on input "كلوب الضأن" at bounding box center [477, 175] width 234 height 14
type input "كلوب لحم ضأن"
click at [198, 176] on input "mutton club" at bounding box center [237, 175] width 234 height 14
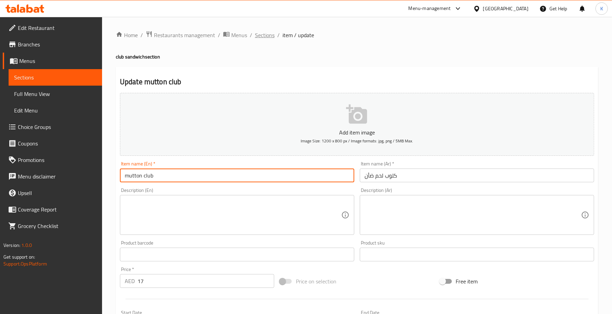
click at [271, 33] on span "Sections" at bounding box center [265, 35] width 20 height 8
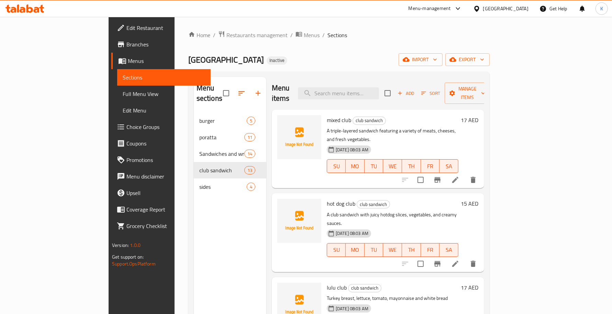
click at [327, 37] on span "Sections" at bounding box center [337, 35] width 20 height 8
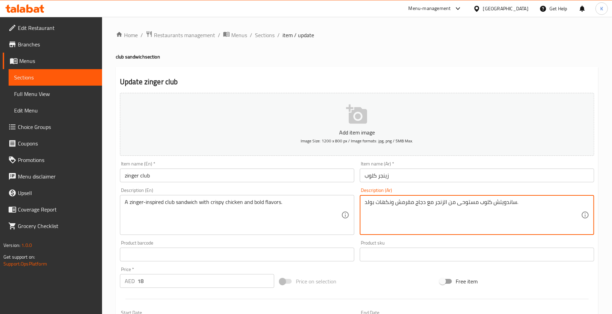
click at [370, 200] on textarea "ساندويتش كلوب مستوحى من الزنجر مع دجاج مقرمش ونكهات بولد." at bounding box center [473, 215] width 216 height 33
type textarea "ساندويتش كلوب مستوحى من الزنجر مع دجاج مقرمش ونكهات جريئة."
click at [242, 188] on div "Description (En) A zinger-inspired club sandwich with crispy chicken and bold f…" at bounding box center [237, 211] width 234 height 47
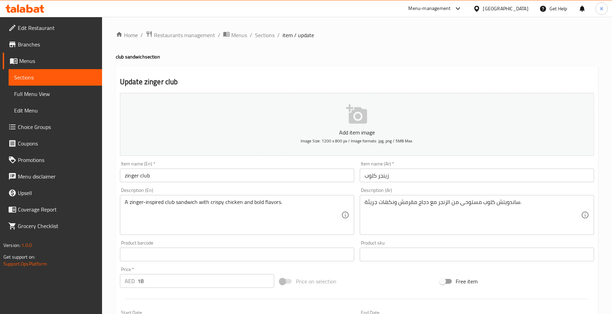
click at [236, 176] on input "zinger club" at bounding box center [237, 175] width 234 height 14
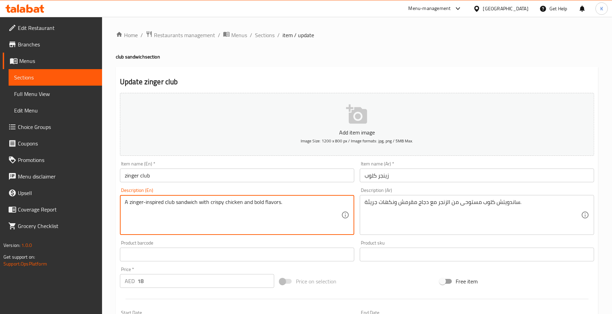
drag, startPoint x: 242, startPoint y: 202, endPoint x: 310, endPoint y: 202, distance: 68.0
click at [303, 203] on textarea "A zinger-inspired club sandwich with crispy chicken and bold flavors." at bounding box center [233, 215] width 216 height 33
type textarea "A zinger-inspired club sandwich with crispy chicken"
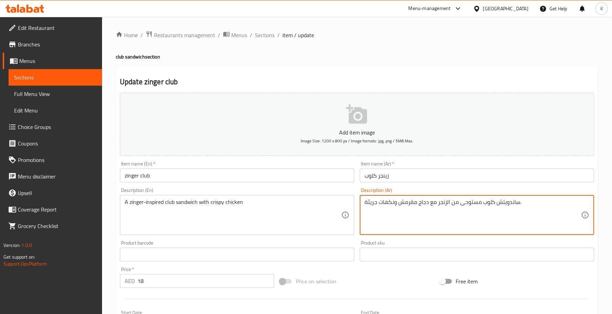
drag, startPoint x: 380, startPoint y: 203, endPoint x: 345, endPoint y: 203, distance: 35.7
type textarea "ساندويتش كلوب مستوحى من الزنجر مع دجاج مقرمش."
click at [279, 178] on input "zinger club" at bounding box center [237, 175] width 234 height 14
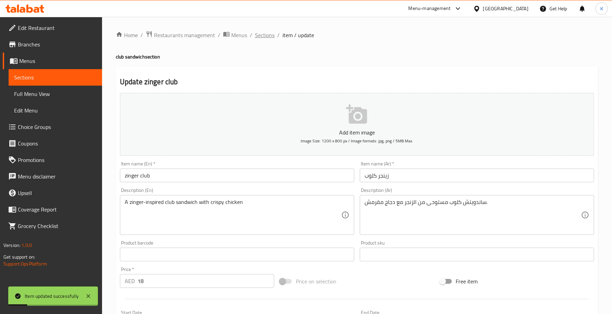
click at [268, 32] on span "Sections" at bounding box center [265, 35] width 20 height 8
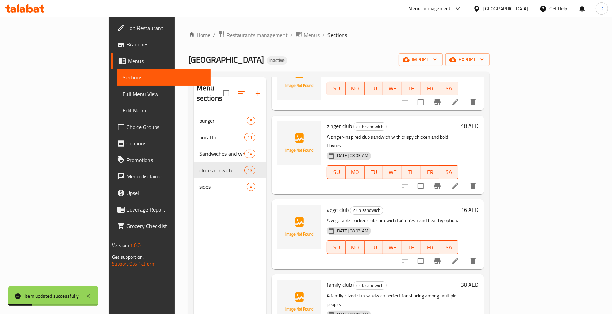
scroll to position [577, 0]
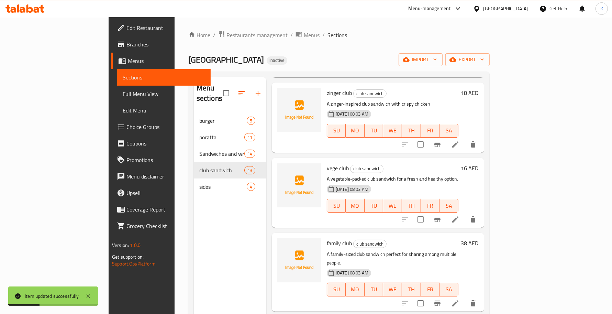
click at [459, 215] on icon at bounding box center [455, 219] width 8 height 8
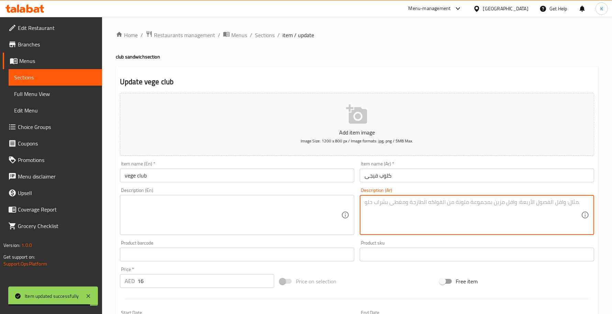
type textarea "ساندويتش كلوب مليء بالخضروات لخيار طازج وصحي."
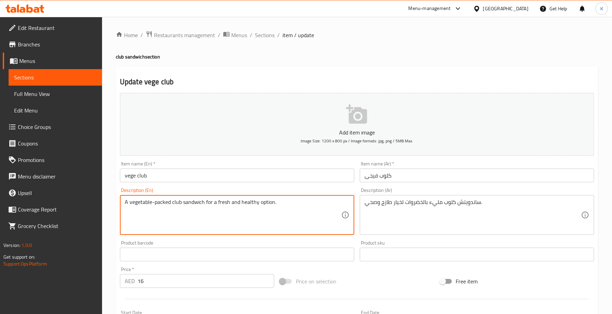
click at [194, 202] on textarea "A vegetable-packed club sandwich for a fresh and healthy option." at bounding box center [233, 215] width 216 height 33
drag, startPoint x: 198, startPoint y: 203, endPoint x: 247, endPoint y: 203, distance: 48.4
click at [205, 206] on textarea "A vegetable-packed club sandwich for a fresh and healthy option." at bounding box center [233, 215] width 216 height 33
drag, startPoint x: 301, startPoint y: 205, endPoint x: 249, endPoint y: 204, distance: 51.5
click at [249, 204] on textarea "A vegetable-packed club sandwich for a fresh and healthy option." at bounding box center [233, 215] width 216 height 33
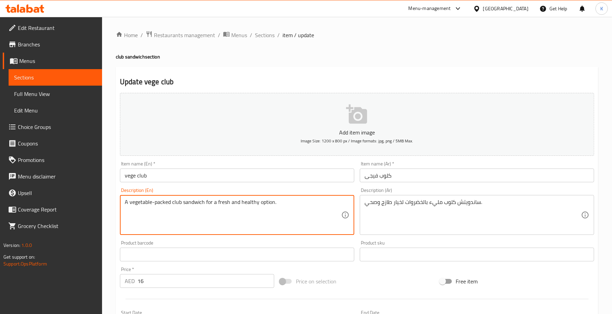
click at [246, 203] on textarea "A vegetable-packed club sandwich for a fresh and healthy option." at bounding box center [233, 215] width 216 height 33
click at [245, 203] on textarea "A vegetable-packed club sandwich for a fresh and healthy option." at bounding box center [233, 215] width 216 height 33
click at [233, 206] on textarea "A vegetable-packed club sandwich for a fresh and option." at bounding box center [233, 215] width 216 height 33
click at [233, 207] on textarea "A vegetable-packed club sandwich for a fresh and option." at bounding box center [233, 215] width 216 height 33
type textarea "A vegetable-packed club sandwich for a fresh option."
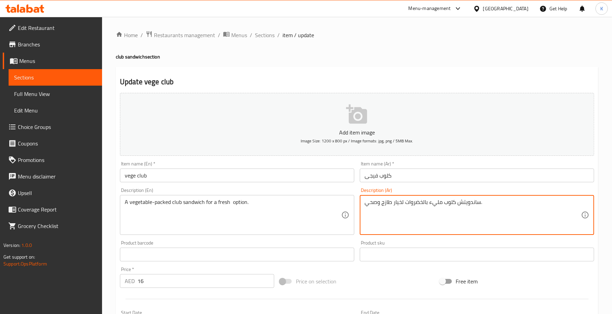
click at [398, 203] on textarea "ساندويتش كلوب مليء بالخضروات لخيار طازج وصحي." at bounding box center [473, 215] width 216 height 33
click at [371, 203] on textarea "ساندويتش كلوب مليء بالخضروات لخيار طازج وصحي." at bounding box center [473, 215] width 216 height 33
type textarea "ساندويتش كلوب مليء بالخضروات لخيار طازج ."
click at [284, 180] on input "vege club" at bounding box center [237, 175] width 234 height 14
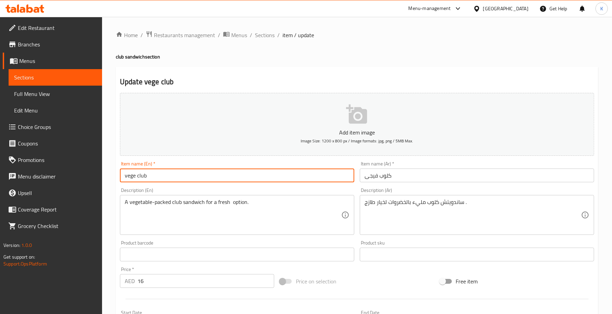
click at [257, 39] on span "Sections" at bounding box center [265, 35] width 20 height 8
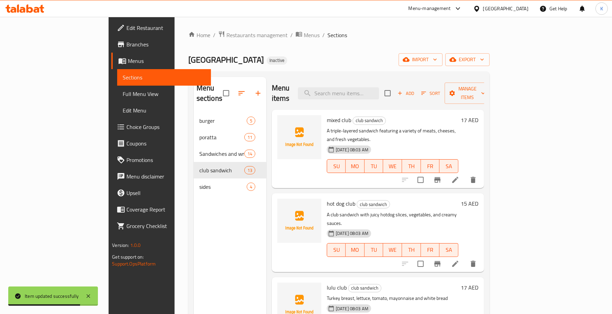
click at [408, 193] on div "hot dog club club sandwich A club sandwich with juicy hotdog slices, vegetables…" at bounding box center [378, 232] width 212 height 78
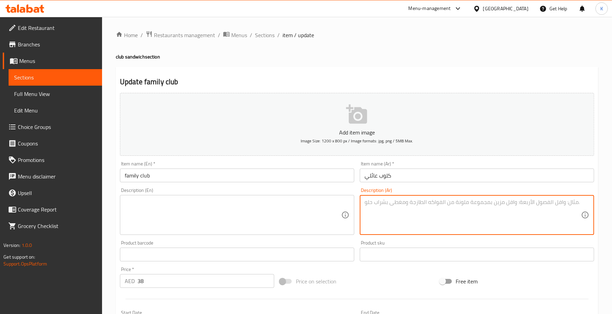
drag, startPoint x: 296, startPoint y: 188, endPoint x: 298, endPoint y: 178, distance: 9.8
click at [296, 187] on div "Description (En) Description (En)" at bounding box center [237, 211] width 240 height 53
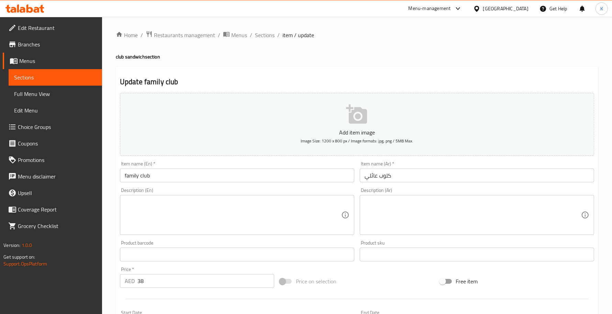
click at [299, 178] on input "family club" at bounding box center [237, 175] width 234 height 14
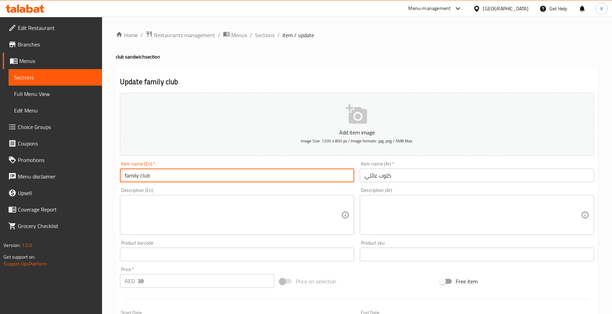
click at [269, 37] on span "Sections" at bounding box center [265, 35] width 20 height 8
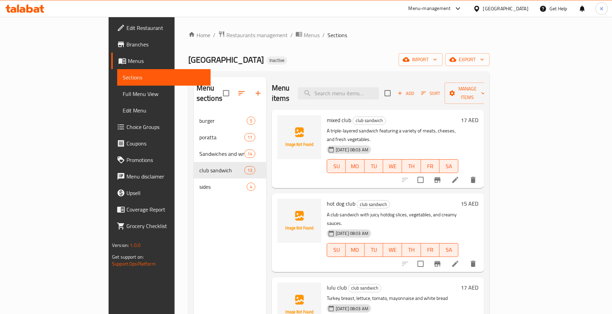
scroll to position [626, 0]
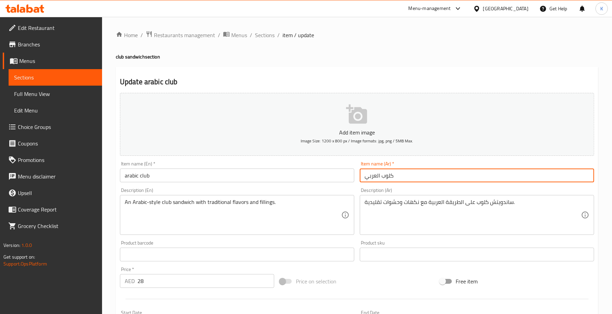
drag, startPoint x: 382, startPoint y: 180, endPoint x: 377, endPoint y: 180, distance: 4.5
click at [377, 180] on input "كلوب العربي" at bounding box center [477, 175] width 234 height 14
type input "كلوب عربي"
click at [259, 33] on span "Sections" at bounding box center [265, 35] width 20 height 8
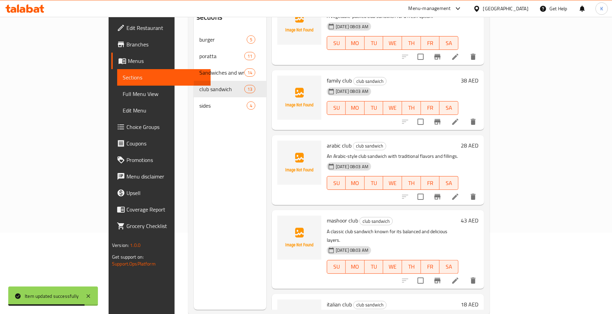
scroll to position [97, 0]
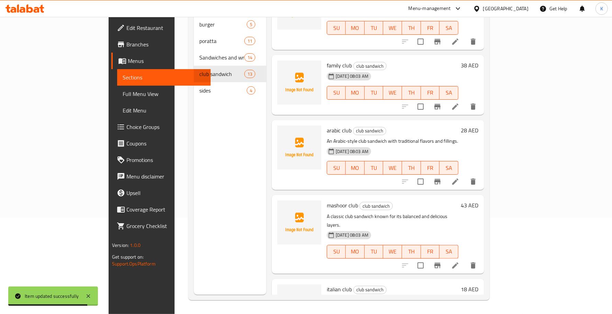
click at [459, 261] on icon at bounding box center [455, 265] width 8 height 8
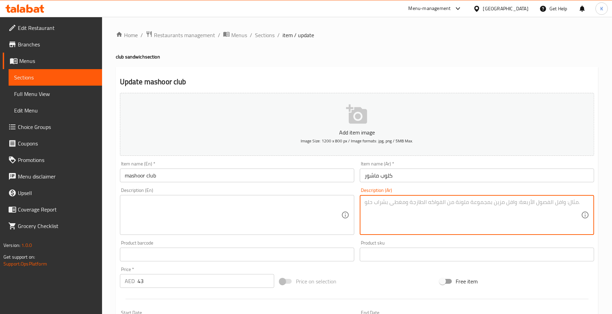
drag, startPoint x: 250, startPoint y: 160, endPoint x: 251, endPoint y: 165, distance: 4.8
click at [251, 165] on div "Add item image Image Size: 1200 x 800 px / Image formats: jpg, png / 5MB Max. I…" at bounding box center [357, 238] width 480 height 296
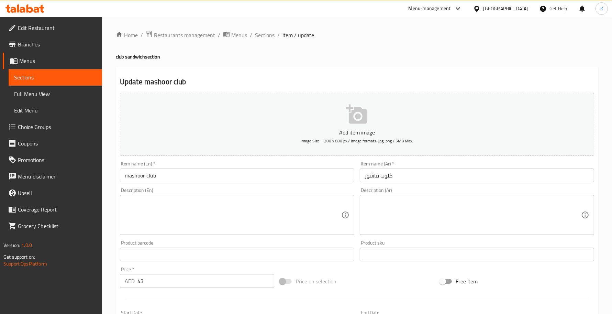
click at [253, 172] on input "mashoor club" at bounding box center [237, 175] width 234 height 14
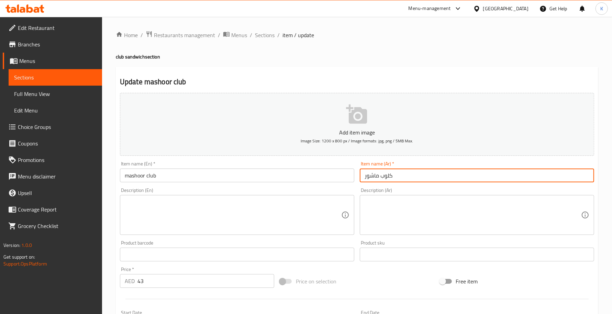
click at [370, 178] on input "كلوب ماشور" at bounding box center [477, 175] width 234 height 14
click at [208, 171] on input "mashoor club" at bounding box center [237, 175] width 234 height 14
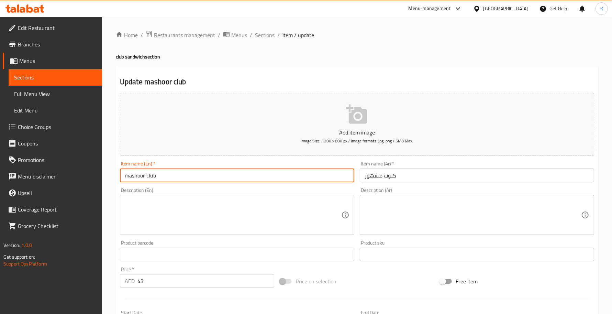
click at [424, 171] on input "كلوب مشهور" at bounding box center [477, 175] width 234 height 14
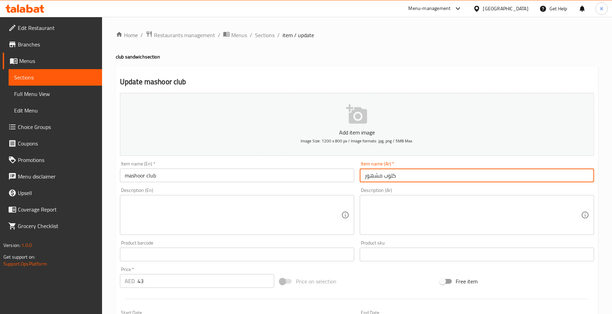
paste input "ش"
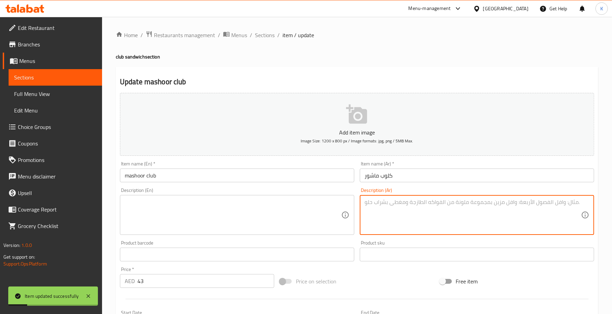
click at [389, 222] on textarea at bounding box center [473, 215] width 216 height 33
click at [423, 225] on textarea at bounding box center [473, 215] width 216 height 33
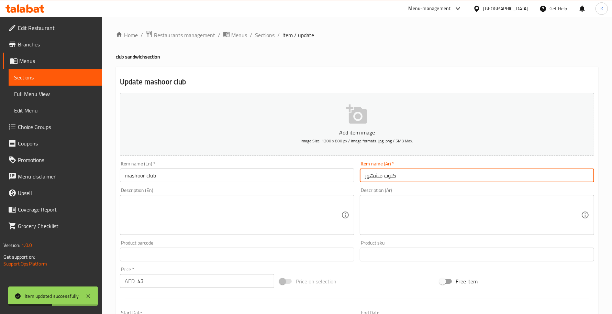
type input "كلوب ماشور"
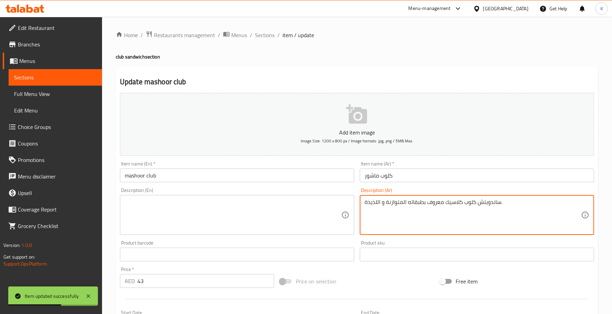
type textarea "ساندويتش كلوب كلاسيك معروف بطبقاته المتوازنة و اللذيذة."
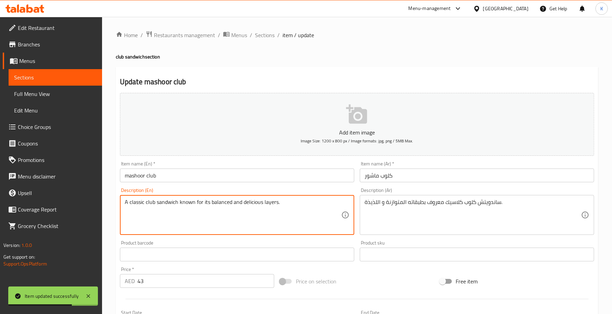
click at [267, 210] on textarea "A classic club sandwich known for its balanced and delicious layers." at bounding box center [233, 215] width 216 height 33
click at [253, 203] on textarea "A classic club sandwich known for its balanced and delicious layers." at bounding box center [233, 215] width 216 height 33
click at [235, 203] on textarea "A classic club sandwich known for its balanced and layers." at bounding box center [233, 215] width 216 height 33
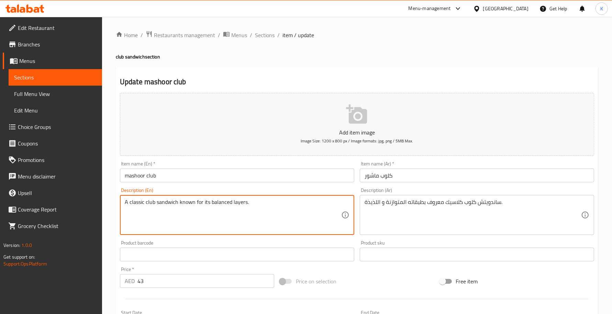
type textarea "A classic club sandwich known for its balanced layers."
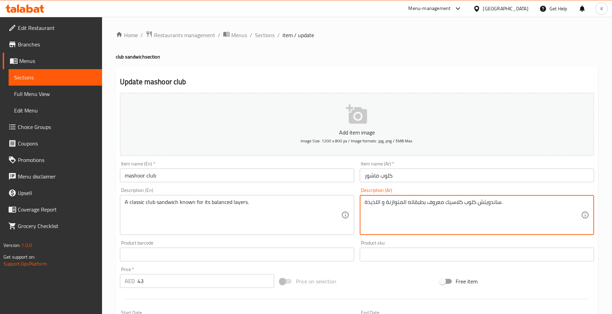
click at [379, 206] on textarea "ساندويتش كلوب كلاسيك معروف بطبقاته المتوازنة و اللذيذة." at bounding box center [473, 215] width 216 height 33
click at [374, 204] on textarea "ساندويتش كلوب كلاسيك معروف بطبقاته المتوازنة و اللذيذة." at bounding box center [473, 215] width 216 height 33
click at [375, 204] on textarea "ساندويتش كلوب كلاسيك معروف بطبقاته المتوازنة و اللذيذة." at bounding box center [473, 215] width 216 height 33
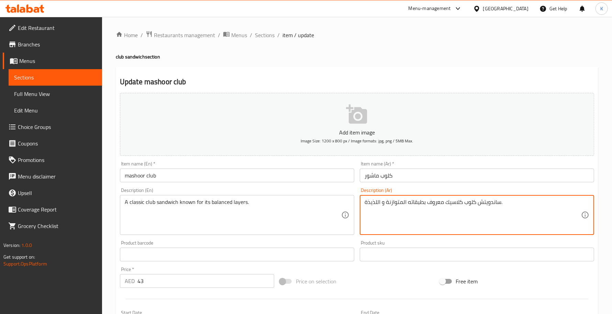
click at [373, 202] on textarea "ساندويتش كلوب كلاسيك معروف بطبقاته المتوازنة و اللذيذة." at bounding box center [473, 215] width 216 height 33
drag, startPoint x: 367, startPoint y: 206, endPoint x: 360, endPoint y: 206, distance: 6.9
click at [360, 206] on div "ساندويتش كلوب كلاسيك معروف بطبقاته المتوازنة و . Description (Ar)" at bounding box center [477, 215] width 234 height 40
type textarea "ساندويتش كلوب كلاسيك معروف بطبقاته المتوازنة ."
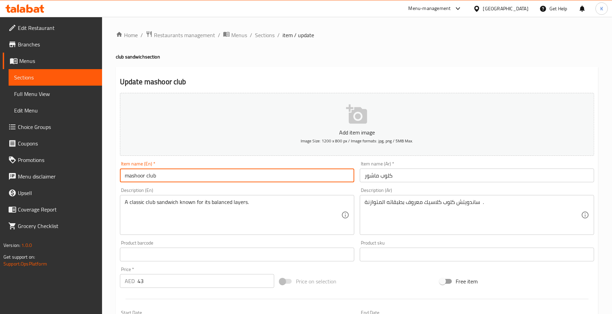
click at [306, 177] on input "mashoor club" at bounding box center [237, 175] width 234 height 14
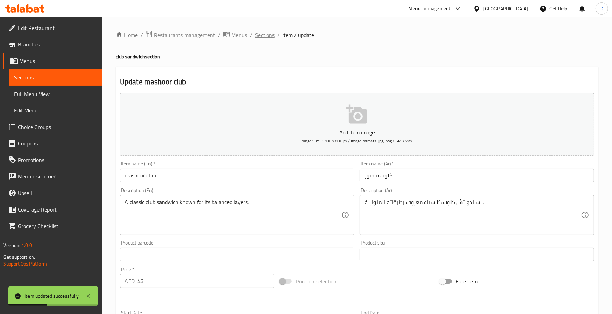
click at [269, 34] on span "Sections" at bounding box center [265, 35] width 20 height 8
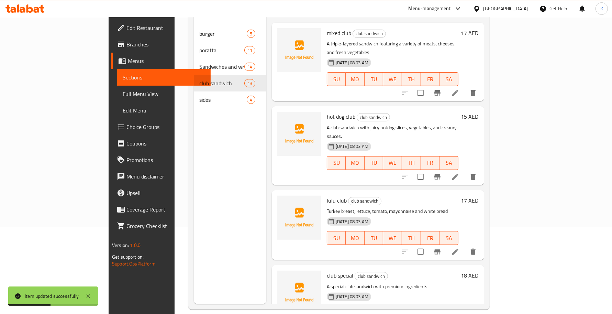
scroll to position [97, 0]
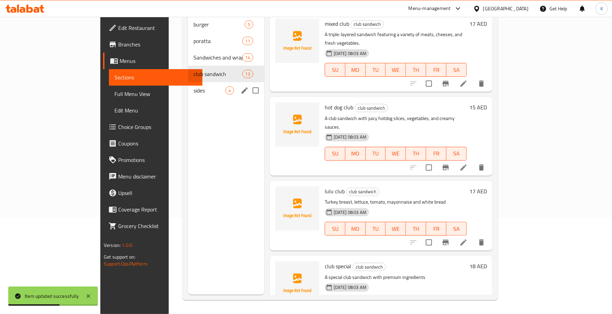
click at [240, 86] on icon "edit" at bounding box center [244, 90] width 8 height 8
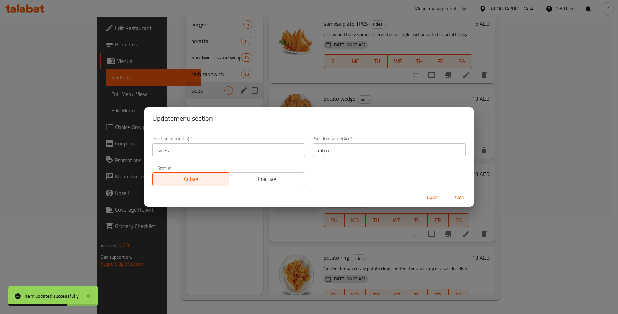
click at [366, 141] on div "Section name(Ar)   * جانبيات Section name(Ar) *" at bounding box center [389, 146] width 153 height 21
click at [364, 149] on input "جانبيات" at bounding box center [389, 150] width 153 height 14
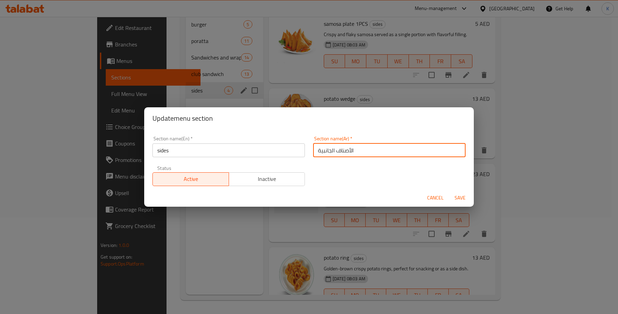
type input "الأصناف الجانبية"
click at [449, 191] on button "Save" at bounding box center [460, 197] width 22 height 13
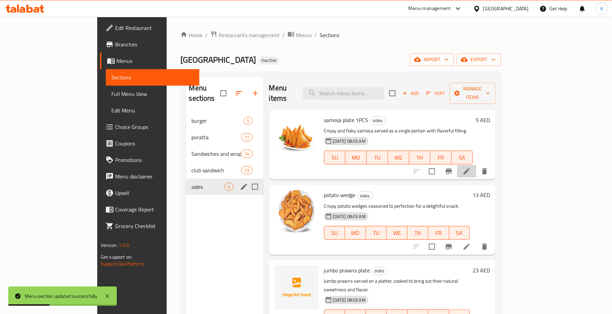
click at [476, 165] on li at bounding box center [466, 171] width 19 height 12
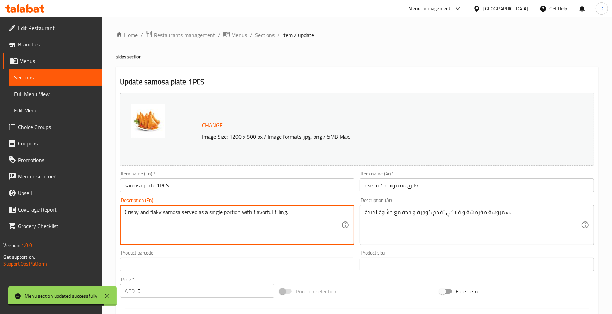
drag, startPoint x: 180, startPoint y: 212, endPoint x: 313, endPoint y: 213, distance: 133.7
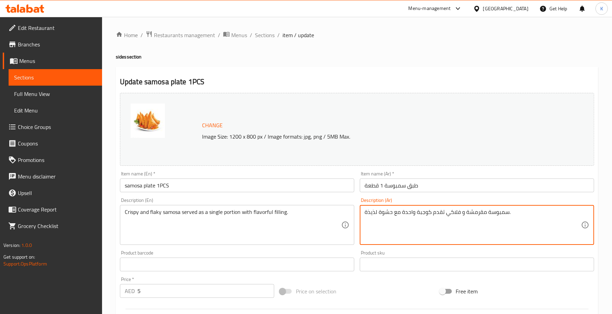
click at [422, 213] on textarea "سمبوسة مقرمشة و فلاكي تقدم كوجبة واحدة مع حشوة لذيذة." at bounding box center [473, 225] width 216 height 33
click at [419, 212] on textarea "سمبوسة مقرمشة و فلاكي تقدم كحصة واحدة مع حشوة لذيذة." at bounding box center [473, 225] width 216 height 33
type textarea "سمبوسة مقرمشة و فلاكي تقدم كقطعة واحدة مع حشوة لذيذة."
click at [254, 184] on input "samosa plate 1PCS" at bounding box center [237, 185] width 234 height 14
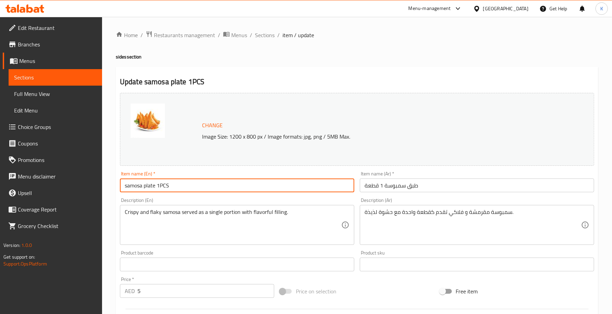
click at [264, 34] on span "Sections" at bounding box center [265, 35] width 20 height 8
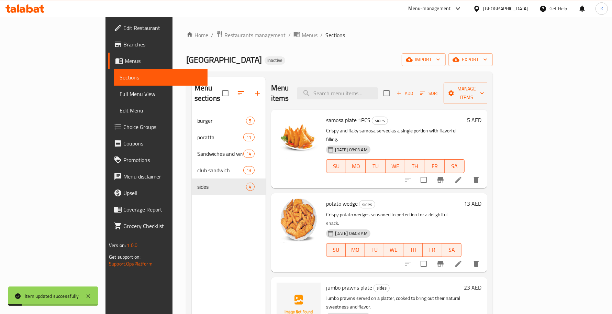
click at [452, 170] on div "Menu items Add Sort Manage items samosa plate 1PCS sides Crispy and flaky samos…" at bounding box center [377, 234] width 222 height 314
click at [462, 259] on icon at bounding box center [458, 263] width 8 height 8
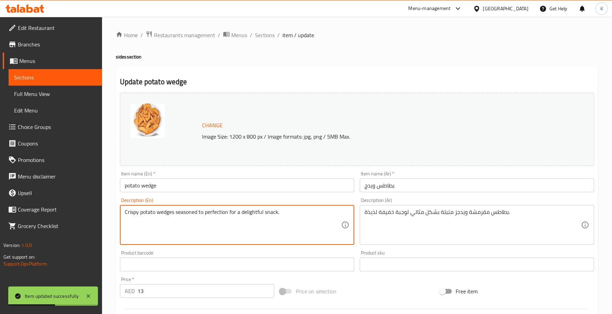
drag, startPoint x: 229, startPoint y: 213, endPoint x: 367, endPoint y: 215, distance: 137.4
type textarea "Crispy potato wedges seasoned to perfection"
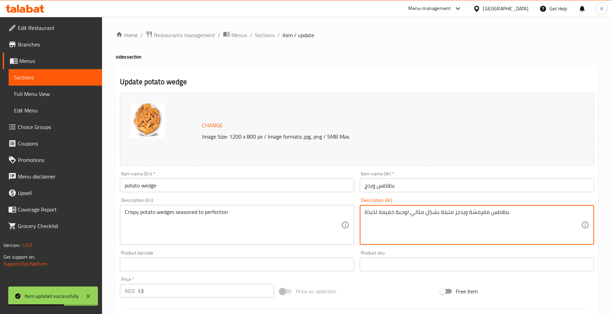
drag, startPoint x: 410, startPoint y: 216, endPoint x: 318, endPoint y: 216, distance: 91.7
type textarea "بطاطس مقرمشة ويدجز متبلة بشكل مثالي."
click at [269, 194] on div "Item name (En)   * potato wedge Item name (En) *" at bounding box center [237, 181] width 240 height 26
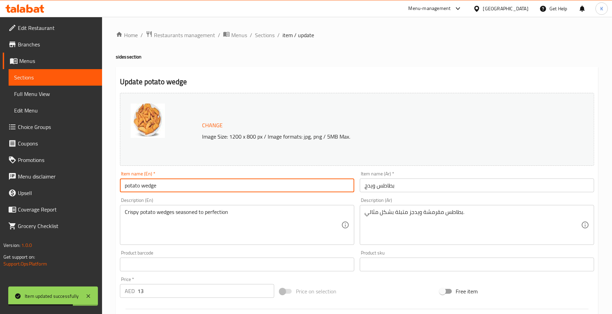
drag, startPoint x: 270, startPoint y: 190, endPoint x: 268, endPoint y: 186, distance: 4.0
click at [270, 190] on input "potato wedge" at bounding box center [237, 185] width 234 height 14
click at [272, 39] on span "Sections" at bounding box center [265, 35] width 20 height 8
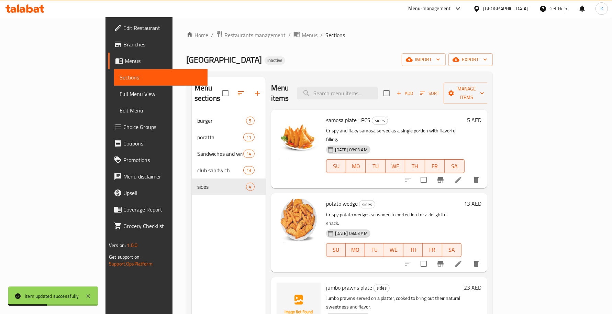
scroll to position [97, 0]
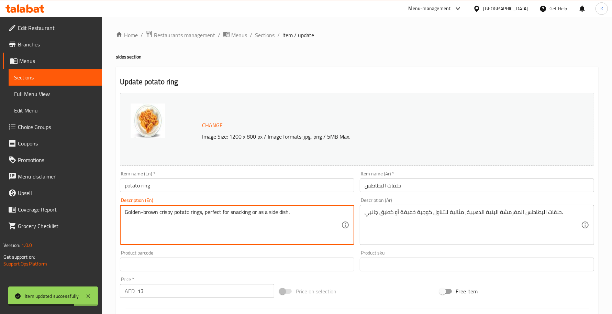
drag, startPoint x: 202, startPoint y: 215, endPoint x: 419, endPoint y: 213, distance: 217.5
type textarea "Golden-brown crispy potato rings"
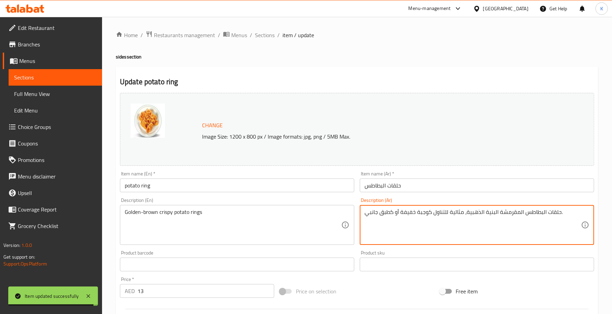
drag, startPoint x: 465, startPoint y: 217, endPoint x: 457, endPoint y: 219, distance: 8.2
click at [461, 217] on textarea "حلقات البطاطس المقرمشة البنية الذهبية، مثالية للتناول كوجبة خفيفة أو كطبق جانبي." at bounding box center [473, 225] width 216 height 33
drag, startPoint x: 466, startPoint y: 214, endPoint x: 188, endPoint y: 184, distance: 278.9
click at [198, 185] on div "Change Image Size: 1200 x 800 px / Image formats: jpg, png / 5MB Max. Item name…" at bounding box center [357, 243] width 480 height 306
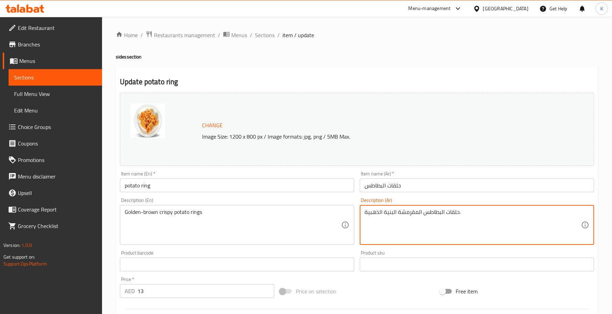
type textarea "حلقات البطاطس المقرمشة البنية الذهبية."
click at [288, 181] on input "potato ring" at bounding box center [237, 185] width 234 height 14
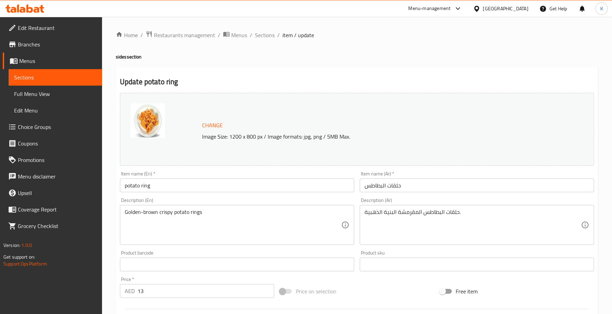
click at [53, 24] on span "Edit Restaurant" at bounding box center [57, 28] width 79 height 8
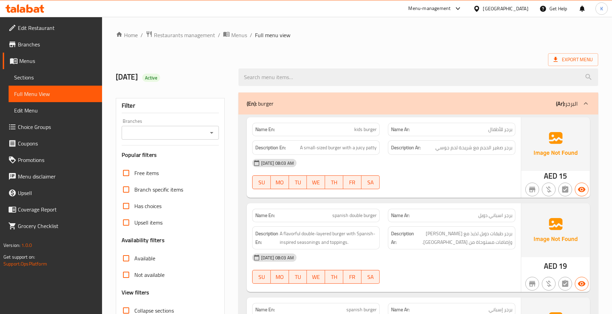
scroll to position [200, 0]
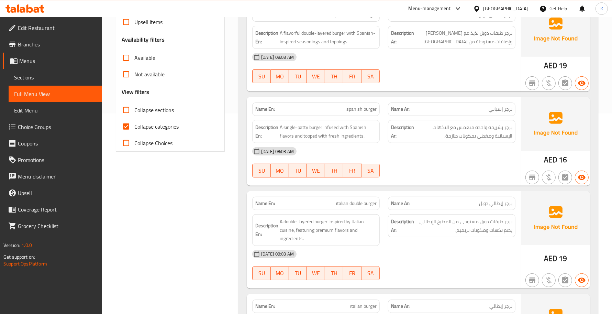
click at [152, 120] on label "Collapse categories" at bounding box center [148, 126] width 61 height 16
click at [134, 120] on input "Collapse categories" at bounding box center [126, 126] width 16 height 16
checkbox input "false"
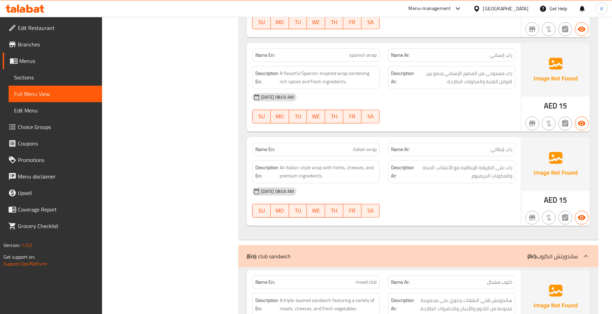
scroll to position [3245, 0]
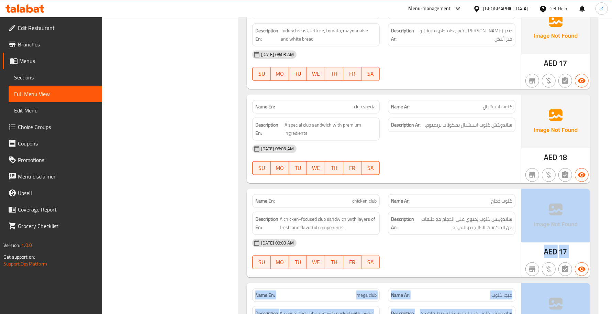
drag, startPoint x: 613, startPoint y: 220, endPoint x: 611, endPoint y: 272, distance: 52.6
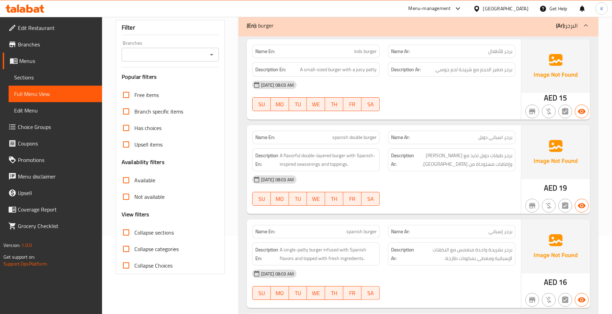
scroll to position [0, 0]
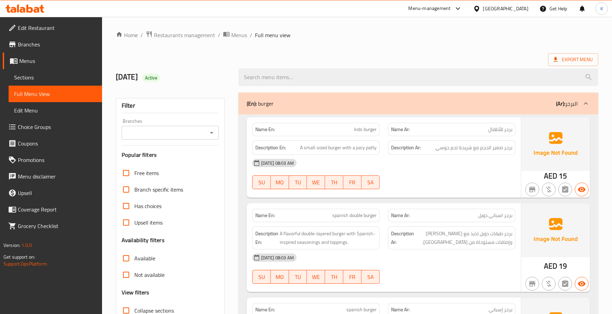
click at [363, 206] on div "Name En: spanish double burger" at bounding box center [316, 215] width 136 height 22
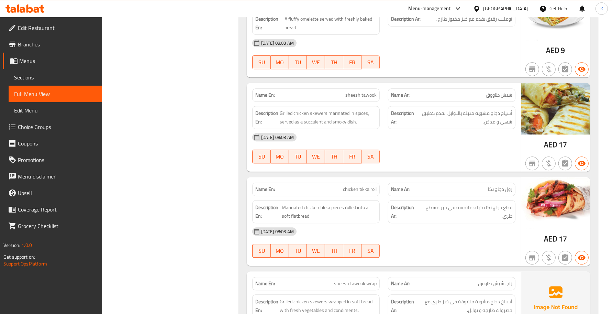
scroll to position [2104, 0]
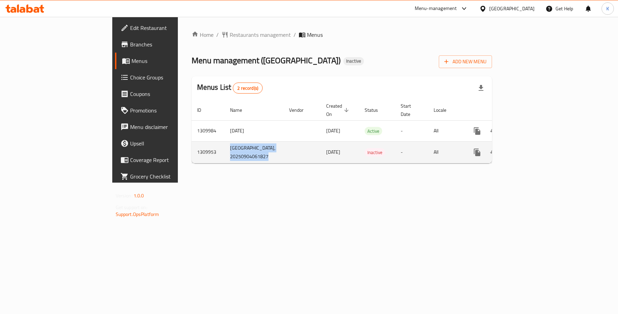
drag, startPoint x: 202, startPoint y: 153, endPoint x: 157, endPoint y: 142, distance: 46.2
click at [192, 142] on tr "1309953 Indian Palace, 20250904061827 04/09/2025 Inactive - All" at bounding box center [366, 152] width 349 height 22
click at [519, 146] on button "enhanced table" at bounding box center [510, 152] width 16 height 16
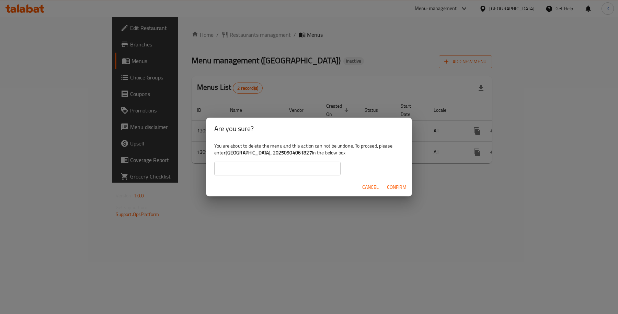
drag, startPoint x: 309, startPoint y: 162, endPoint x: 310, endPoint y: 165, distance: 3.5
click at [309, 162] on input "text" at bounding box center [277, 168] width 126 height 14
paste input "ndian Palace, 20250904061827"
click at [399, 186] on span "Confirm" at bounding box center [397, 187] width 20 height 9
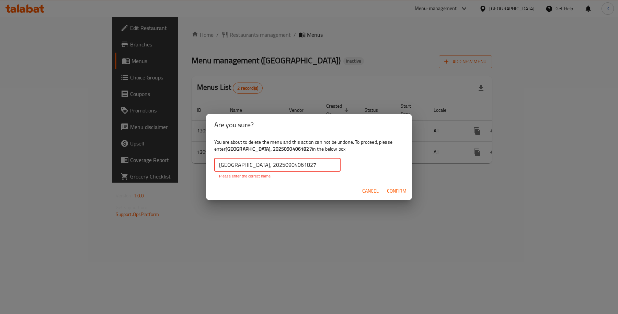
drag, startPoint x: 299, startPoint y: 166, endPoint x: 294, endPoint y: 166, distance: 4.8
click at [294, 166] on input "ndian Palace, 20250904061827" at bounding box center [277, 165] width 126 height 14
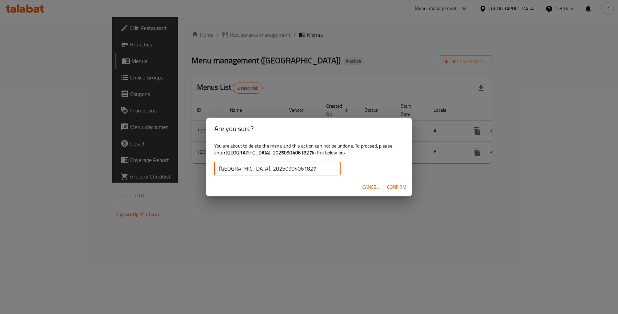
click at [400, 187] on span "Confirm" at bounding box center [397, 187] width 20 height 9
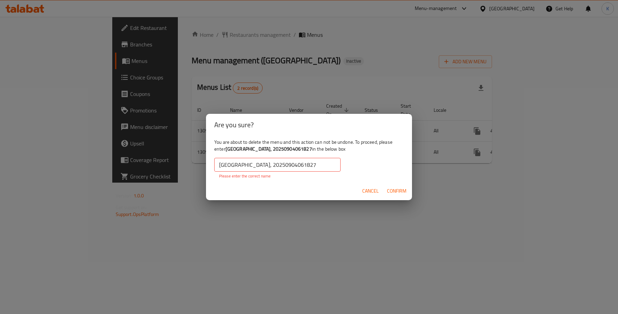
click at [399, 188] on span "Confirm" at bounding box center [397, 191] width 20 height 9
click at [291, 158] on input "ndian Palace, 20250904061827" at bounding box center [277, 165] width 126 height 14
click at [219, 164] on input "ndian Palace, 20250904061827" at bounding box center [277, 165] width 126 height 14
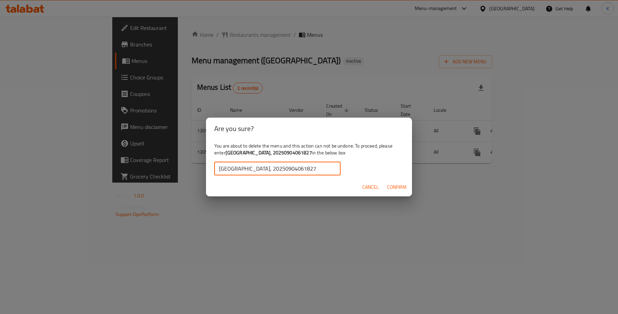
type input "Indian Palace, 20250904061827"
click at [396, 178] on div "Cancel Confirm" at bounding box center [309, 187] width 206 height 18
click at [402, 188] on span "Confirm" at bounding box center [397, 187] width 20 height 9
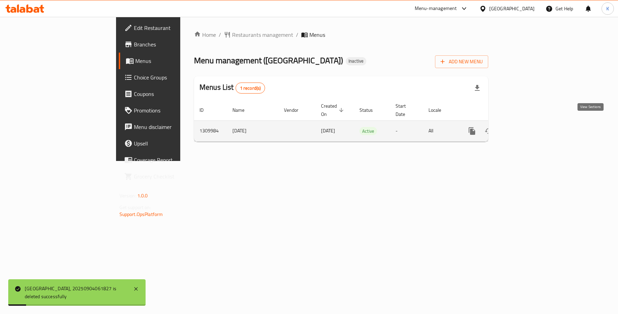
click at [530, 128] on link "enhanced table" at bounding box center [522, 131] width 16 height 16
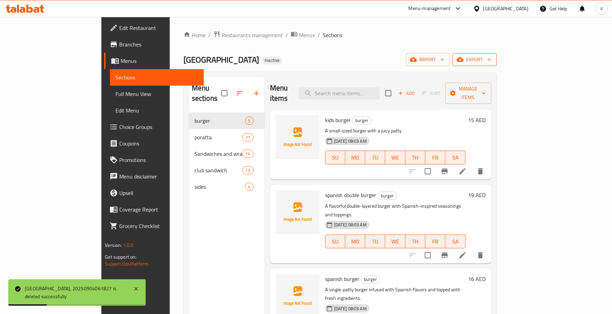
click at [491, 58] on span "export" at bounding box center [474, 59] width 33 height 9
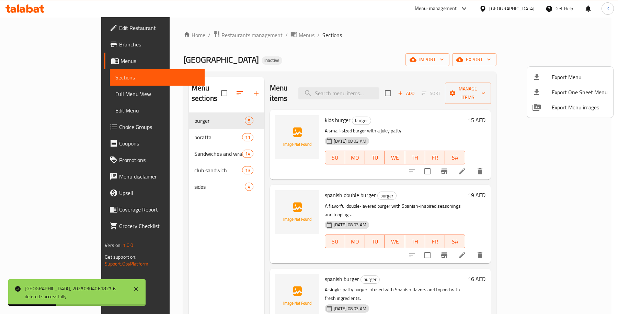
click at [187, 133] on div at bounding box center [309, 157] width 618 height 314
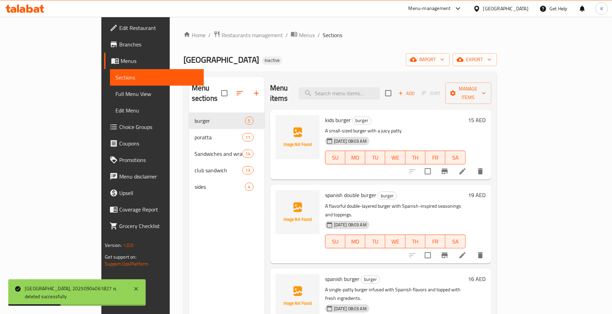
click at [194, 133] on span "poratta" at bounding box center [218, 137] width 48 height 8
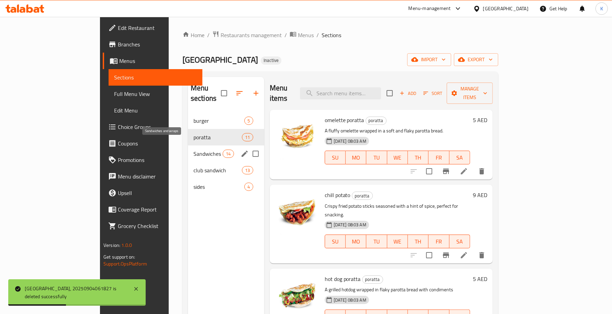
click at [193, 149] on span "Sandwiches and wraps" at bounding box center [207, 153] width 29 height 8
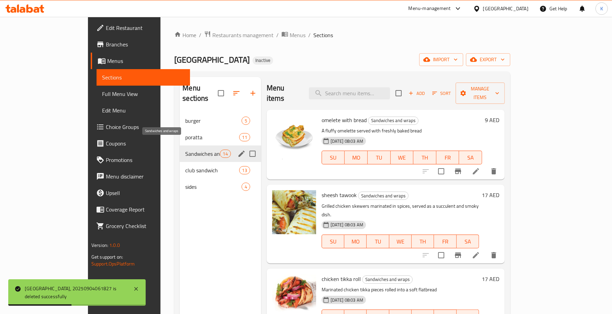
click at [185, 116] on span "burger" at bounding box center [213, 120] width 56 height 8
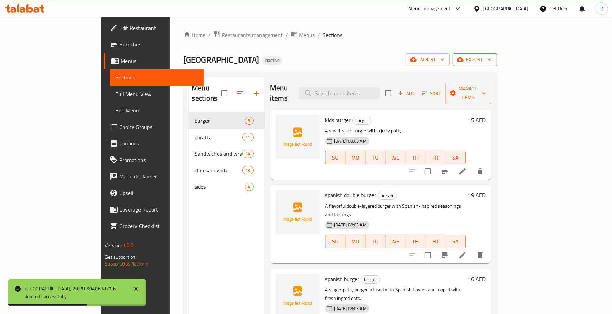
click at [491, 61] on span "export" at bounding box center [474, 59] width 33 height 9
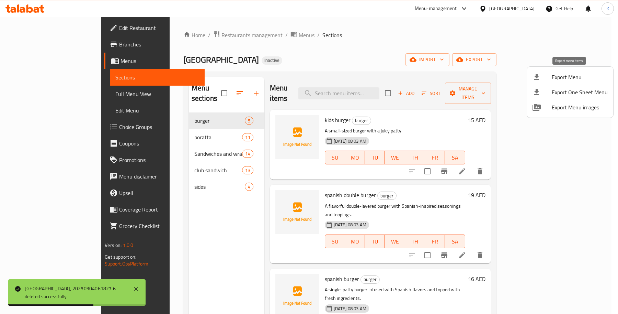
click at [559, 70] on li "Export Menu" at bounding box center [570, 76] width 86 height 15
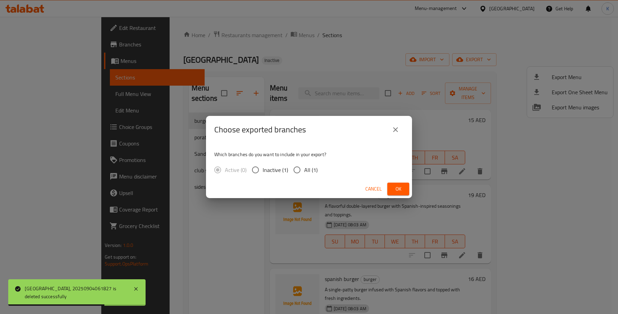
click at [291, 169] on input "All (1)" at bounding box center [297, 170] width 14 height 14
radio input "true"
click at [404, 185] on span "Ok" at bounding box center [398, 188] width 11 height 9
